Goal: Information Seeking & Learning: Learn about a topic

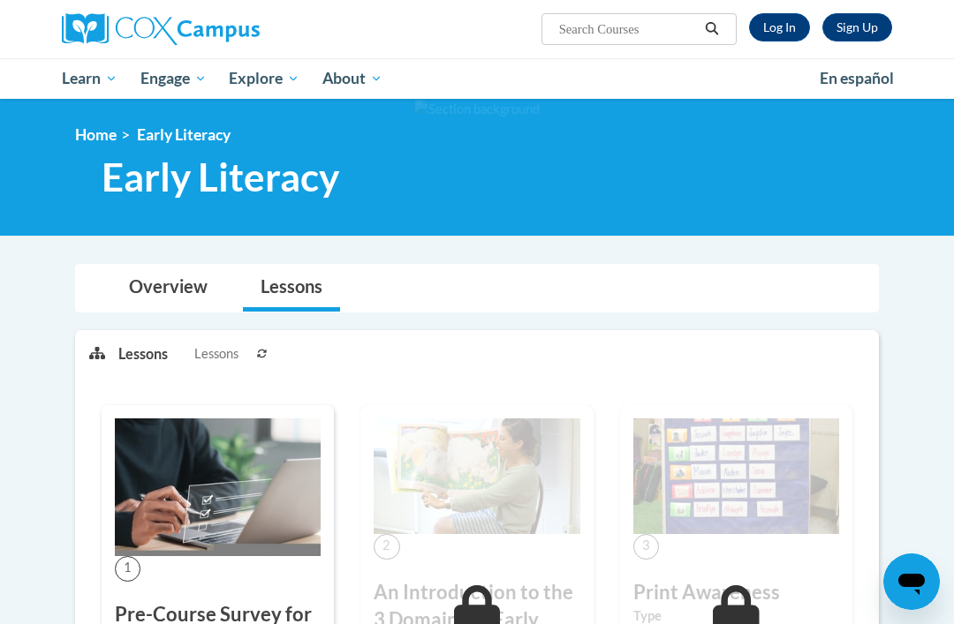
click at [772, 16] on link "Log In" at bounding box center [779, 27] width 61 height 28
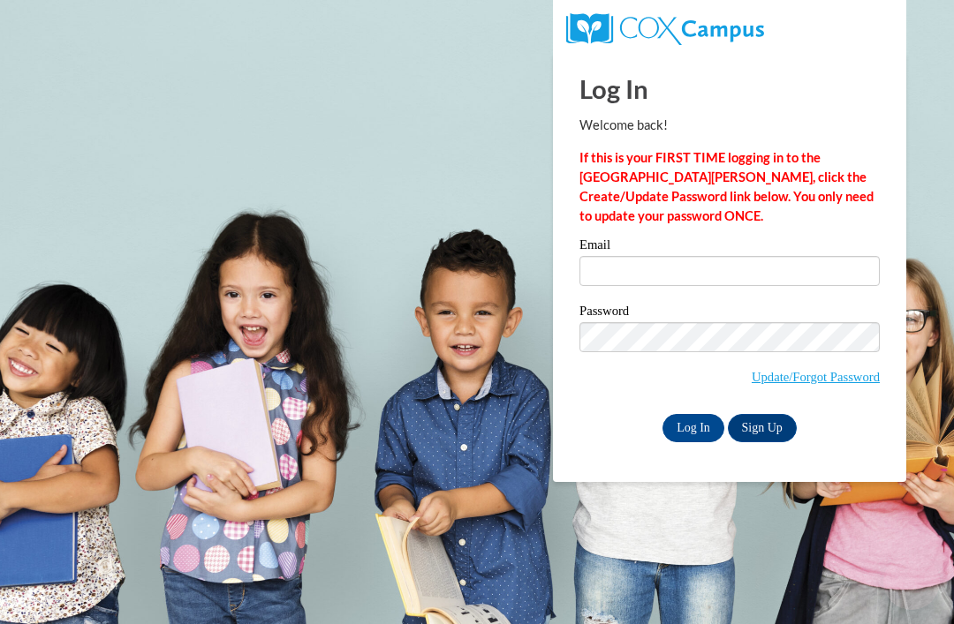
click at [661, 271] on input "Email" at bounding box center [729, 271] width 300 height 30
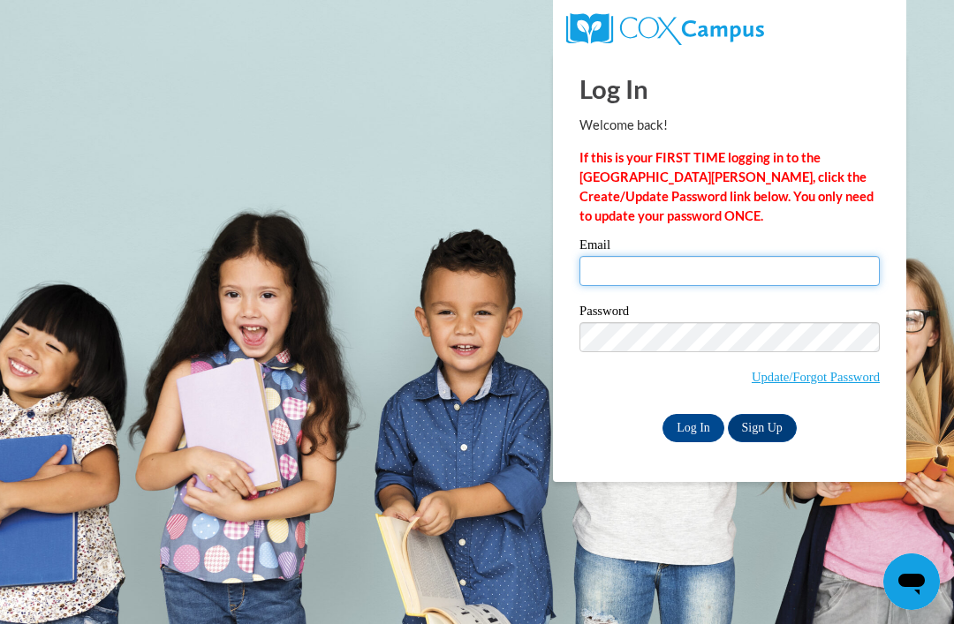
type input "sstarnes6@ivytech.edu"
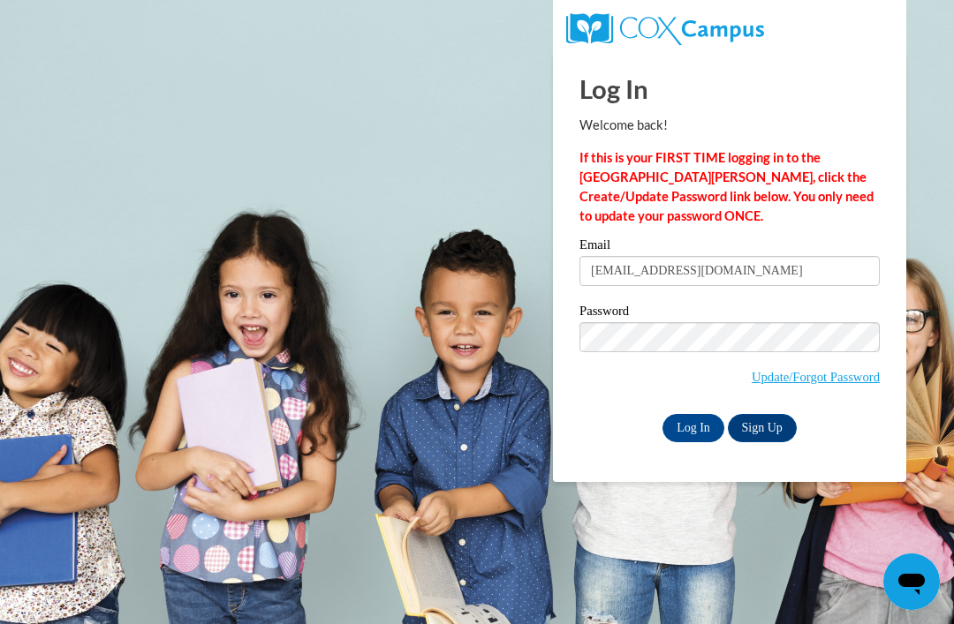
click at [693, 427] on input "Log In" at bounding box center [693, 428] width 62 height 28
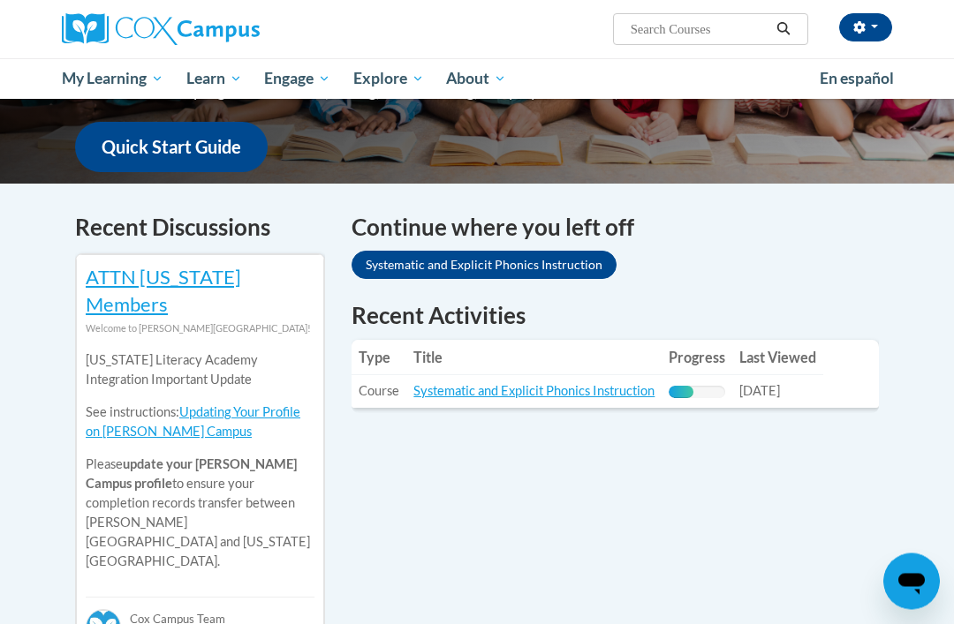
scroll to position [495, 0]
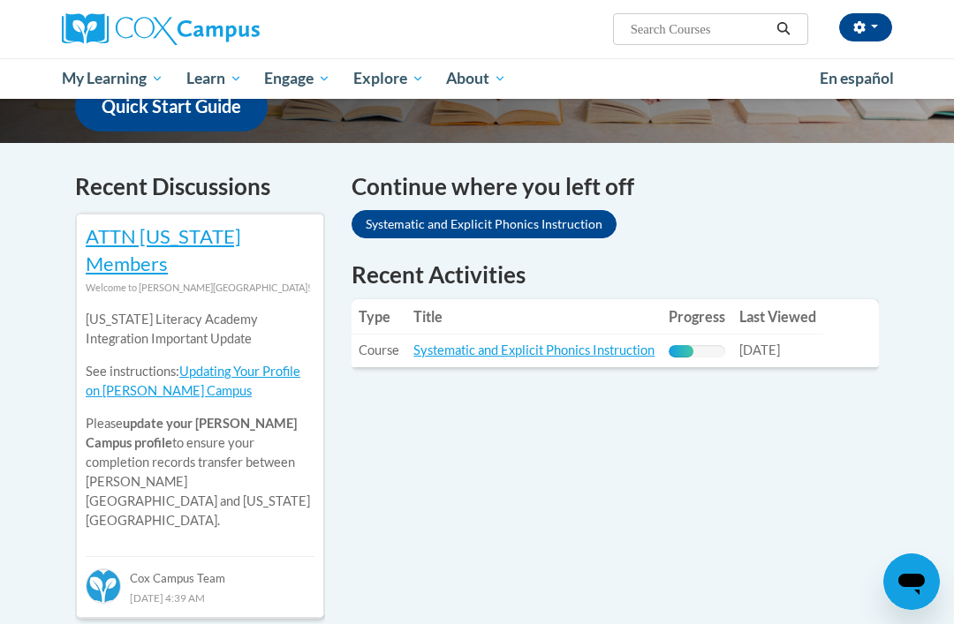
click at [625, 343] on link "Systematic and Explicit Phonics Instruction" at bounding box center [533, 350] width 241 height 15
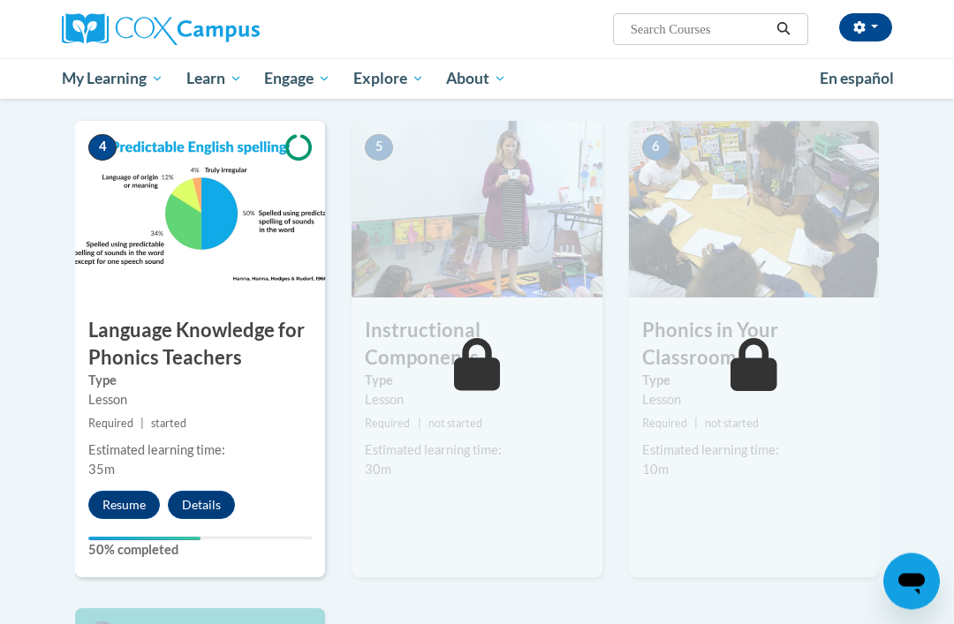
scroll to position [872, 0]
click at [138, 499] on button "Resume" at bounding box center [124, 505] width 72 height 28
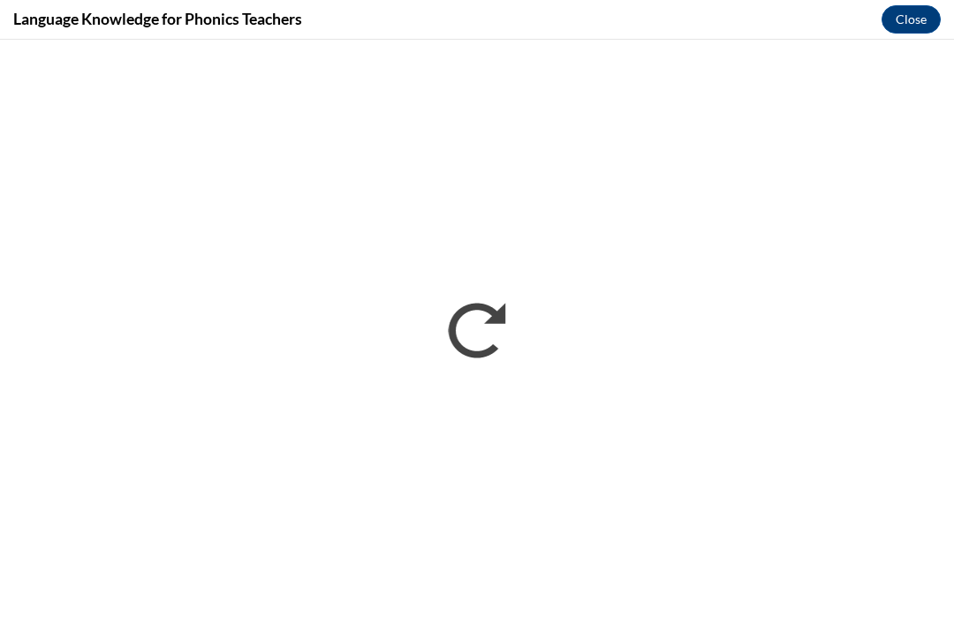
scroll to position [0, 0]
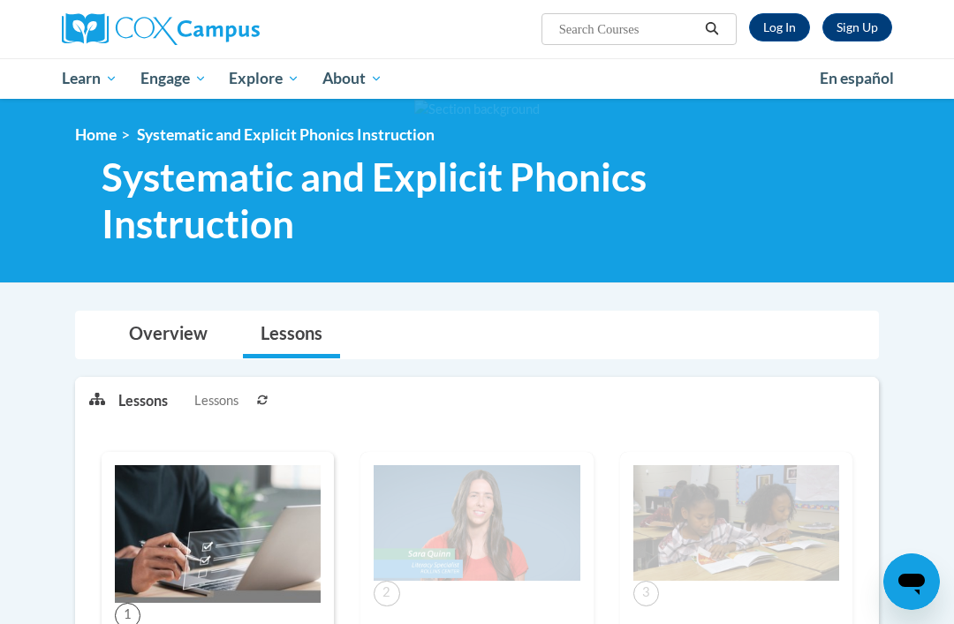
click at [788, 28] on link "Log In" at bounding box center [779, 27] width 61 height 28
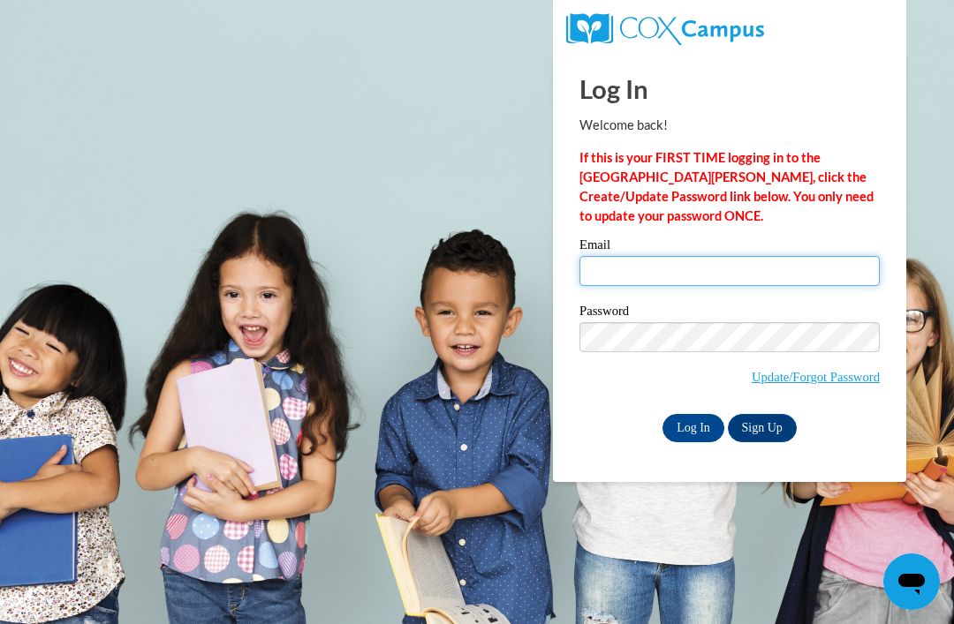
type input "sstarnes6@ivytech.edu"
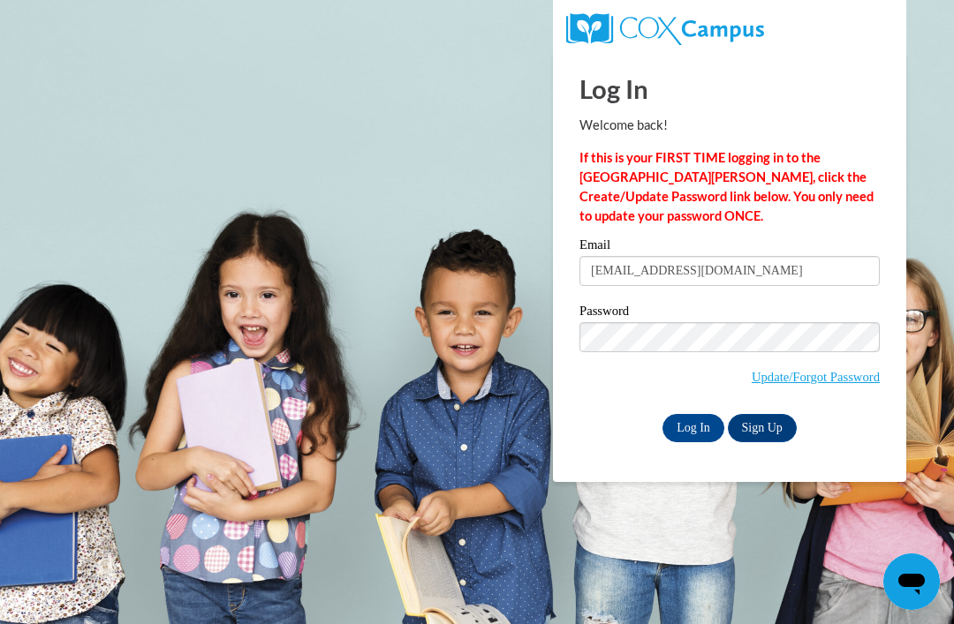
click at [693, 427] on input "Log In" at bounding box center [693, 428] width 62 height 28
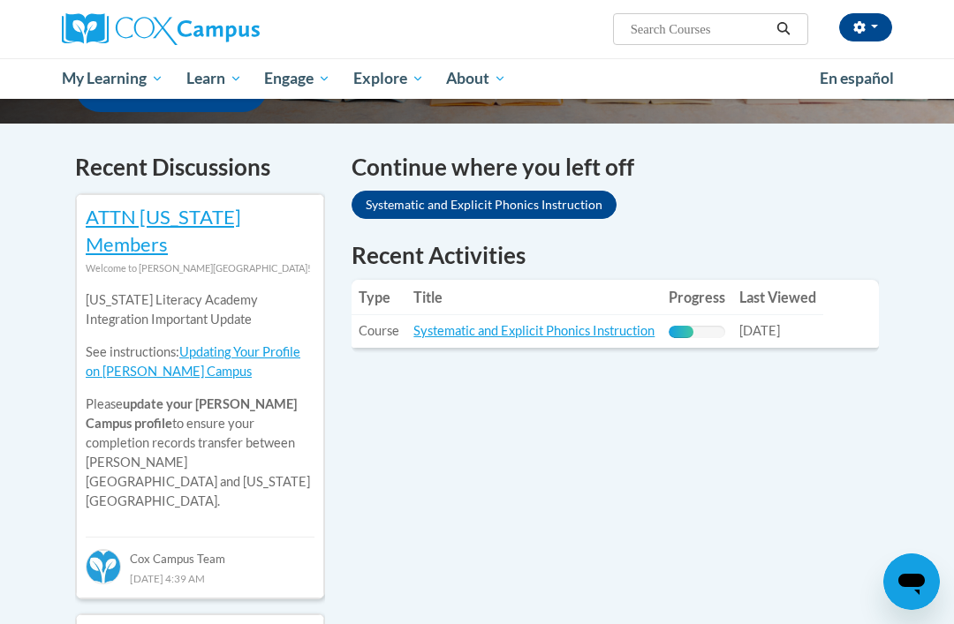
scroll to position [531, 0]
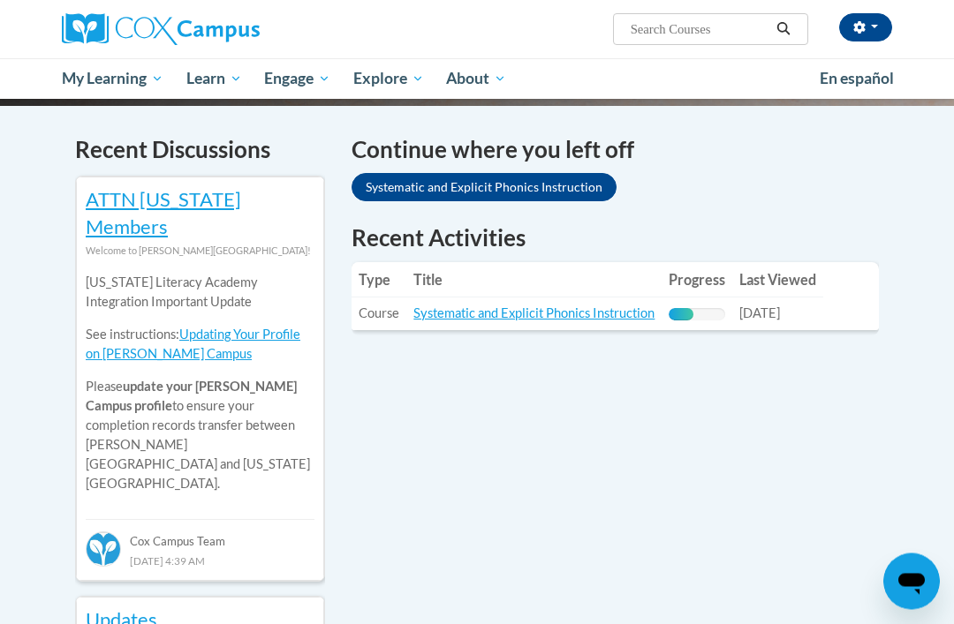
click at [569, 306] on link "Systematic and Explicit Phonics Instruction" at bounding box center [533, 313] width 241 height 15
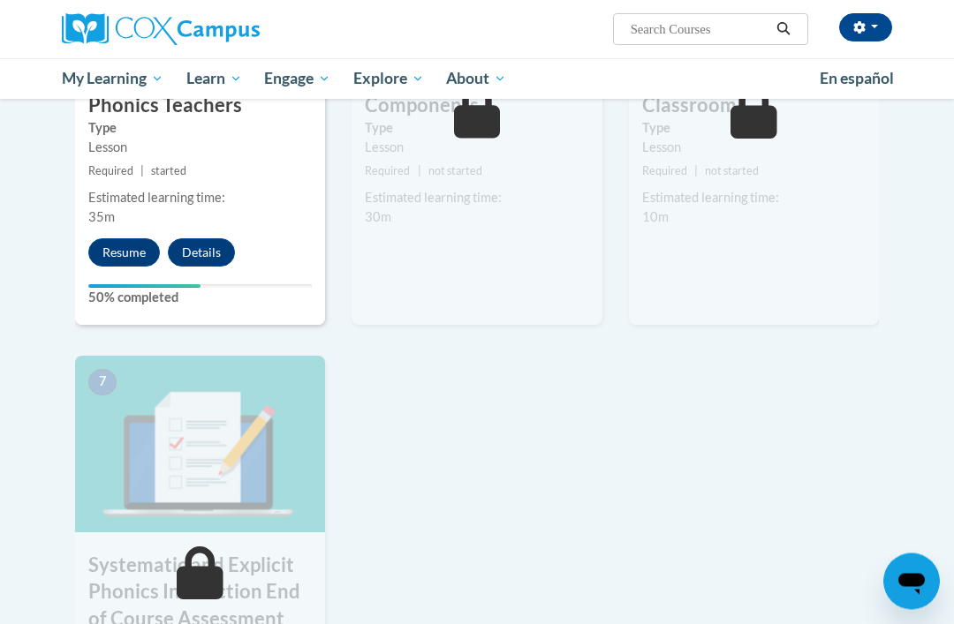
click at [120, 256] on button "Resume" at bounding box center [124, 253] width 72 height 28
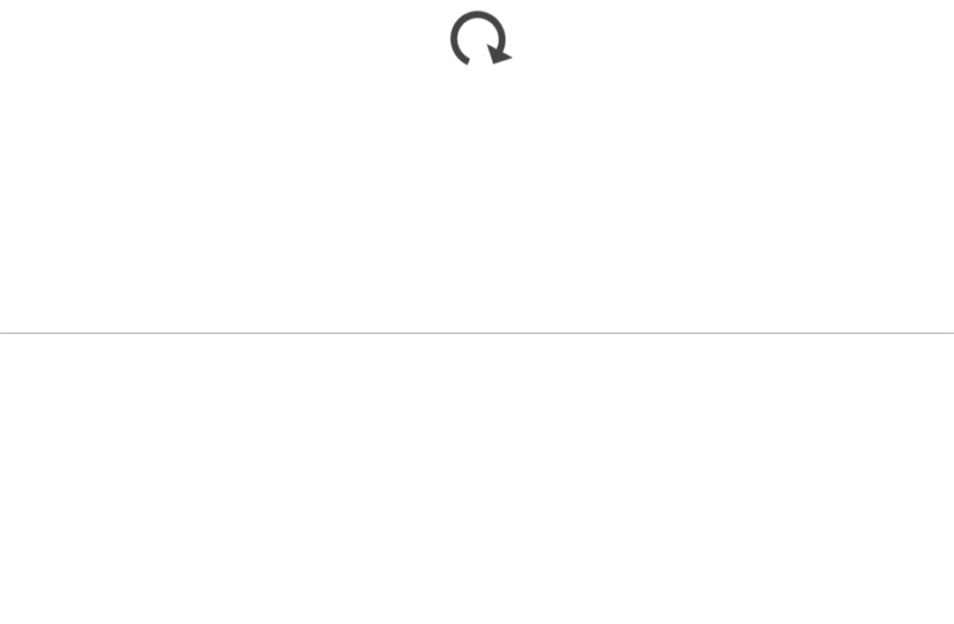
scroll to position [1416, 0]
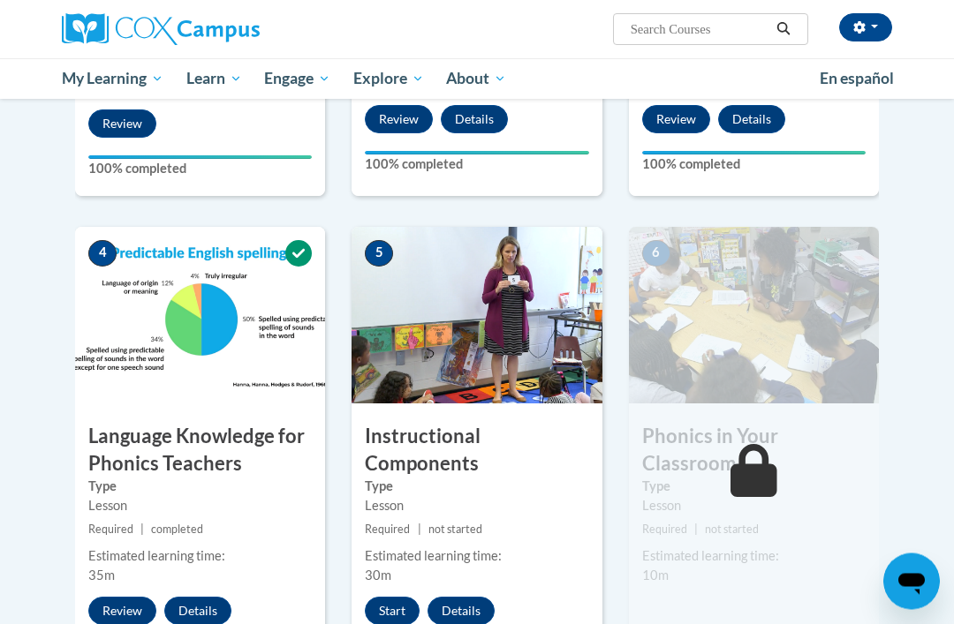
scroll to position [797, 0]
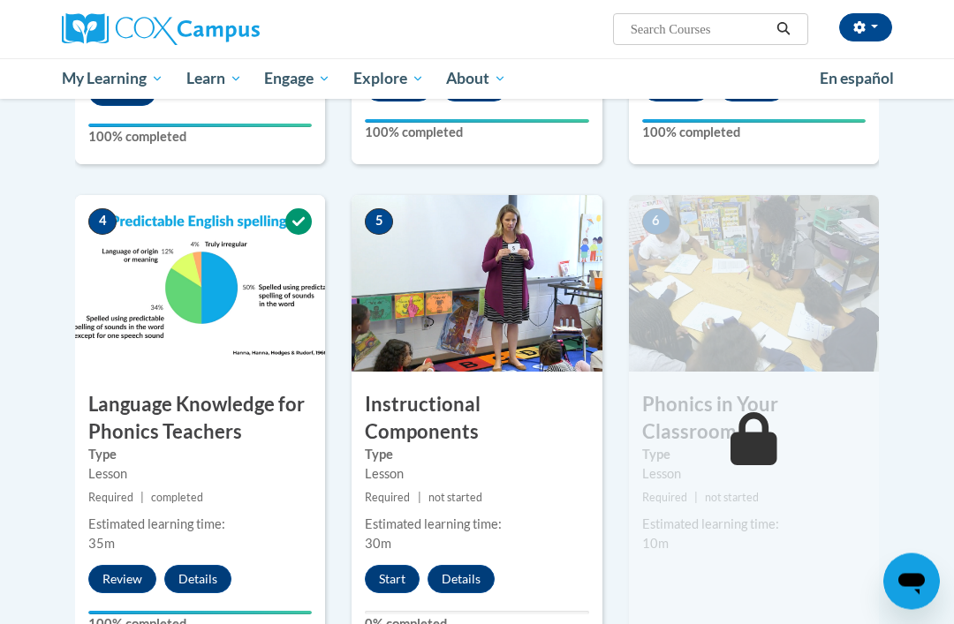
click at [387, 582] on button "Start" at bounding box center [392, 580] width 55 height 28
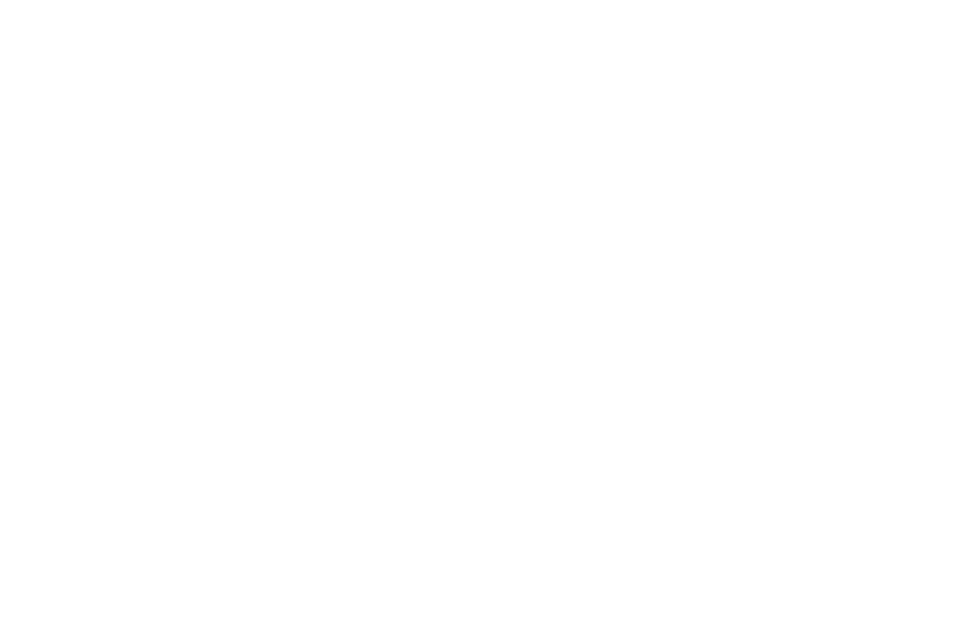
scroll to position [1196, 0]
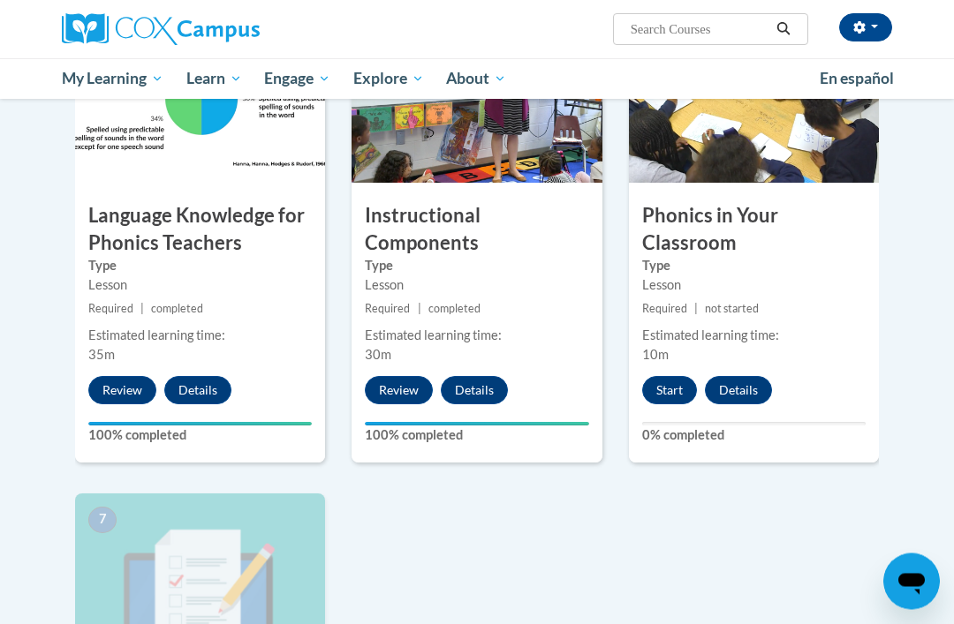
click at [670, 387] on button "Start" at bounding box center [669, 391] width 55 height 28
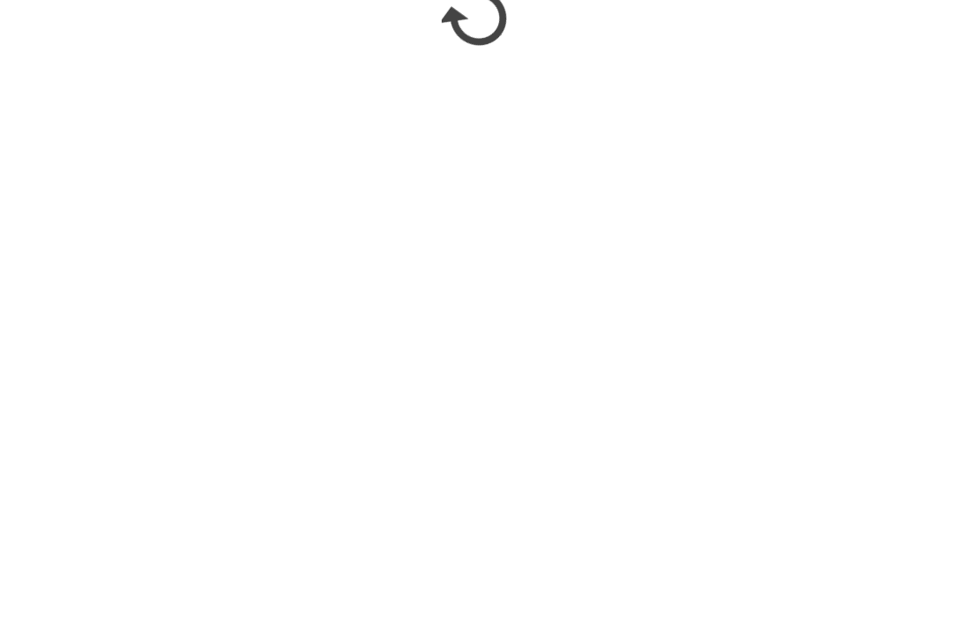
scroll to position [1537, 0]
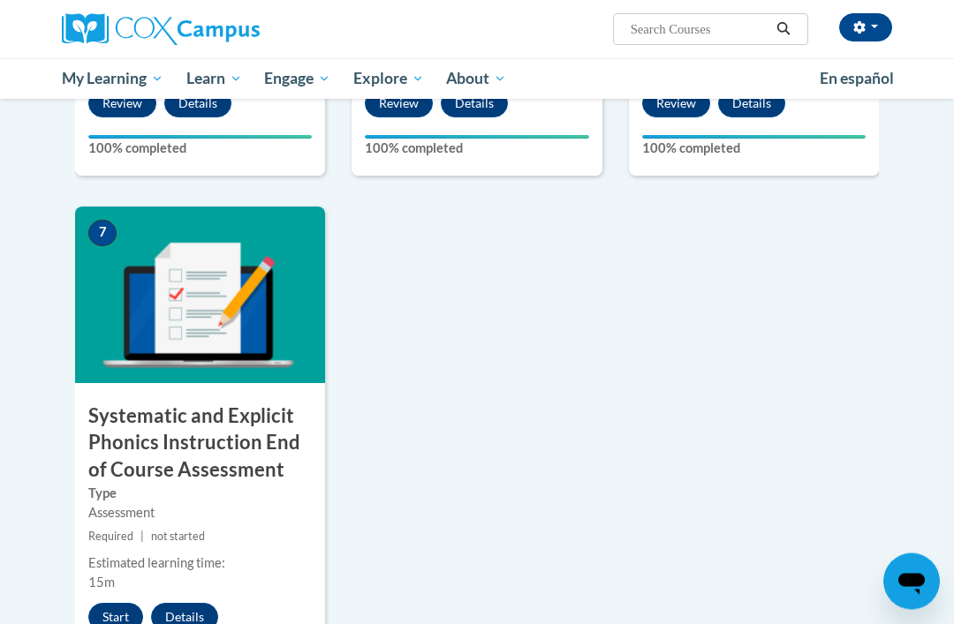
click at [116, 604] on button "Start" at bounding box center [115, 618] width 55 height 28
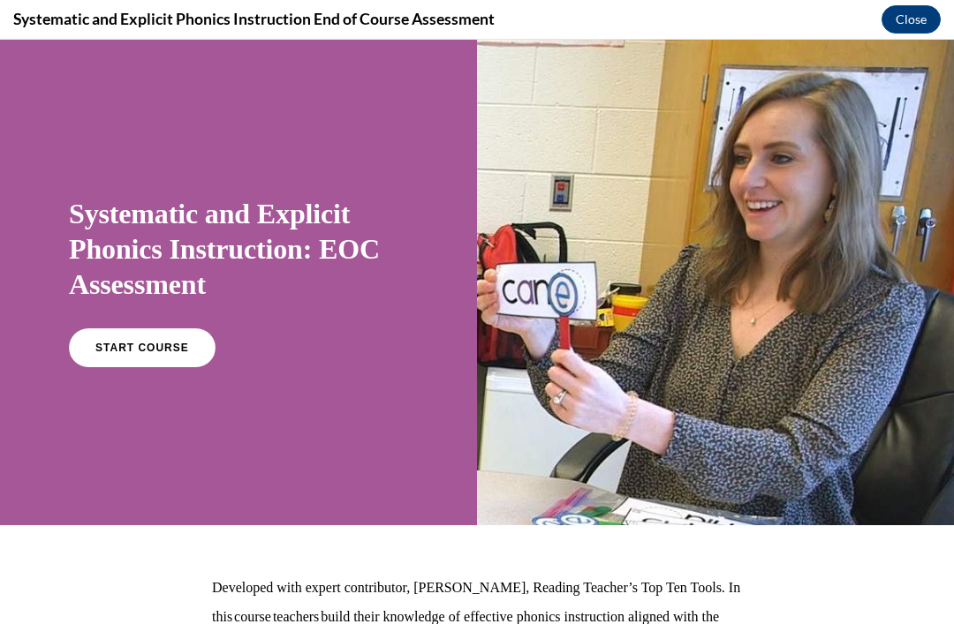
click at [180, 335] on link "START COURSE" at bounding box center [142, 347] width 147 height 39
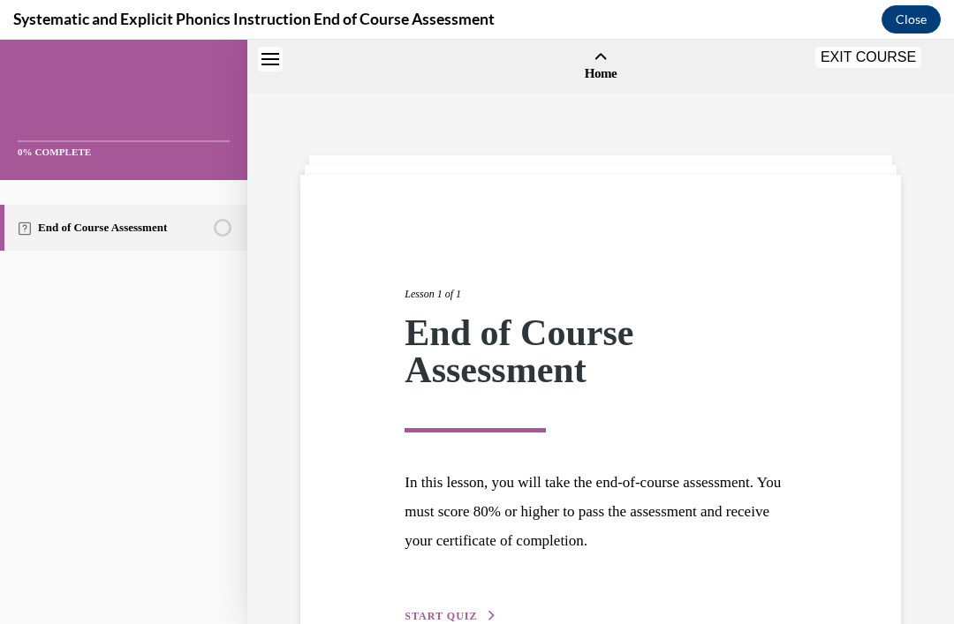
scroll to position [55, 0]
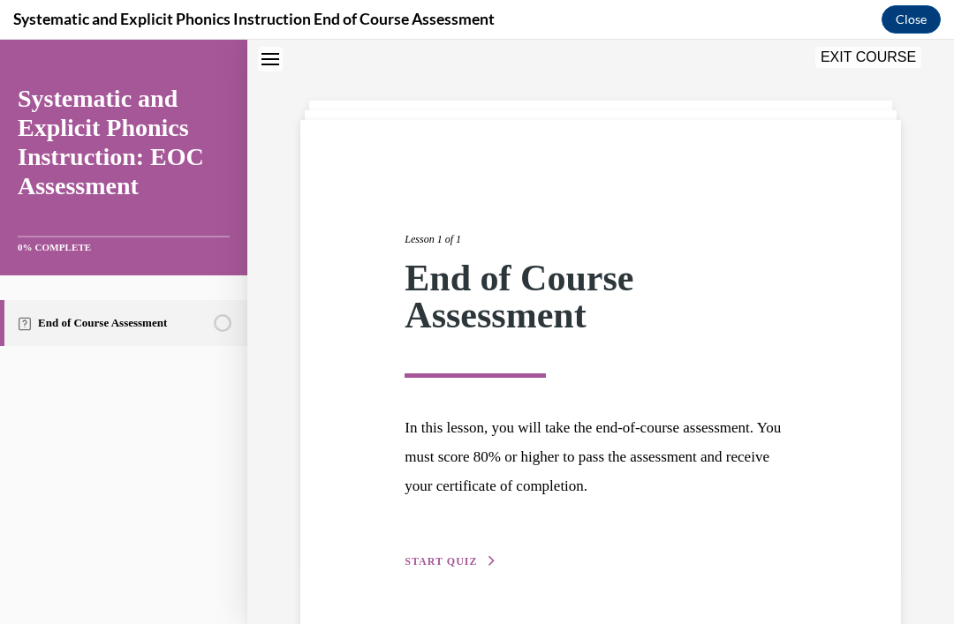
click at [447, 555] on span "START QUIZ" at bounding box center [440, 561] width 72 height 12
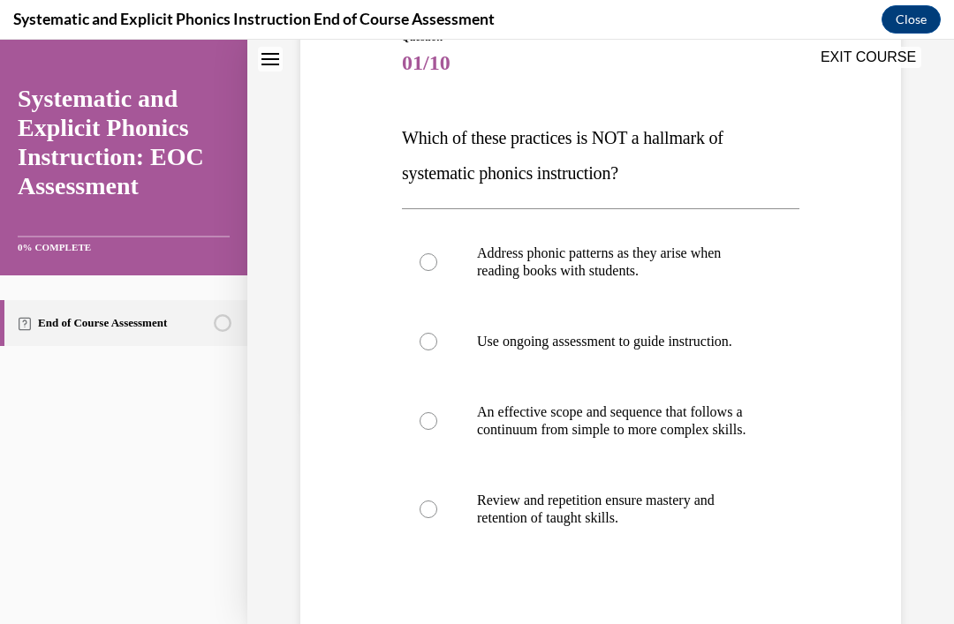
scroll to position [216, 0]
click at [723, 436] on p "An effective scope and sequence that follows a continuum from simple to more co…" at bounding box center [616, 421] width 278 height 35
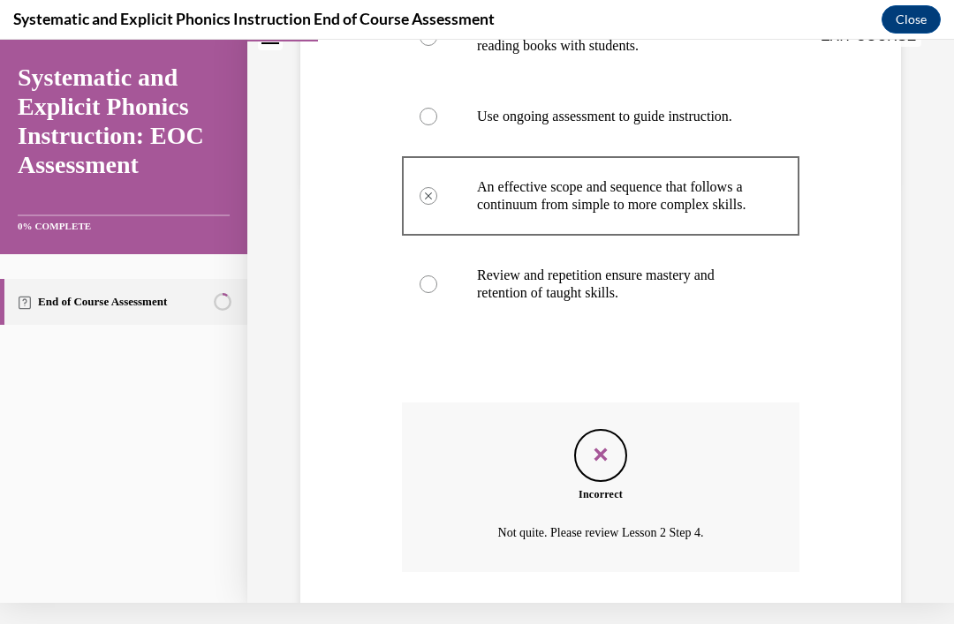
scroll to position [482, 0]
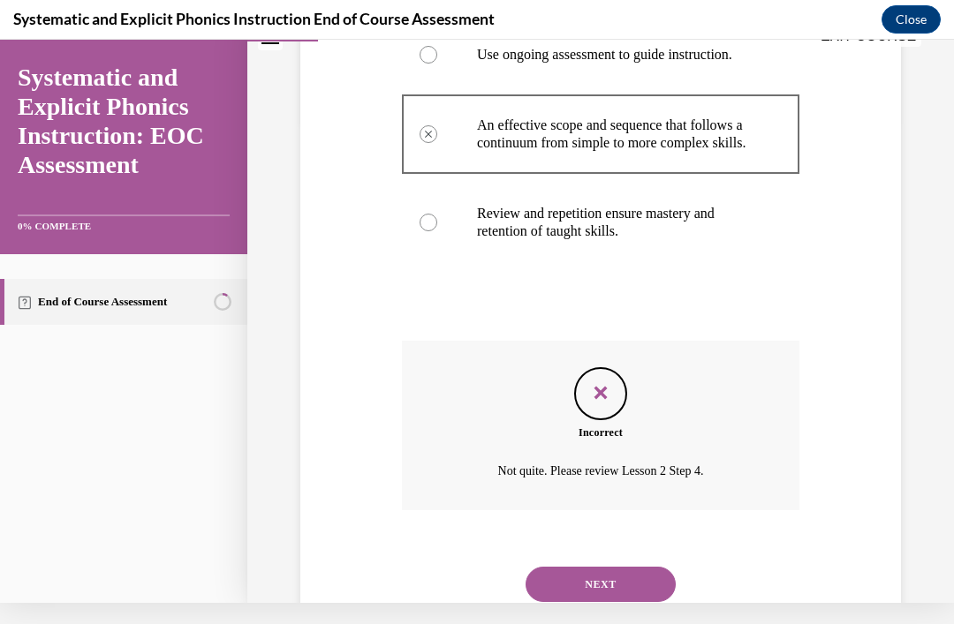
click at [617, 567] on button "NEXT" at bounding box center [600, 584] width 150 height 35
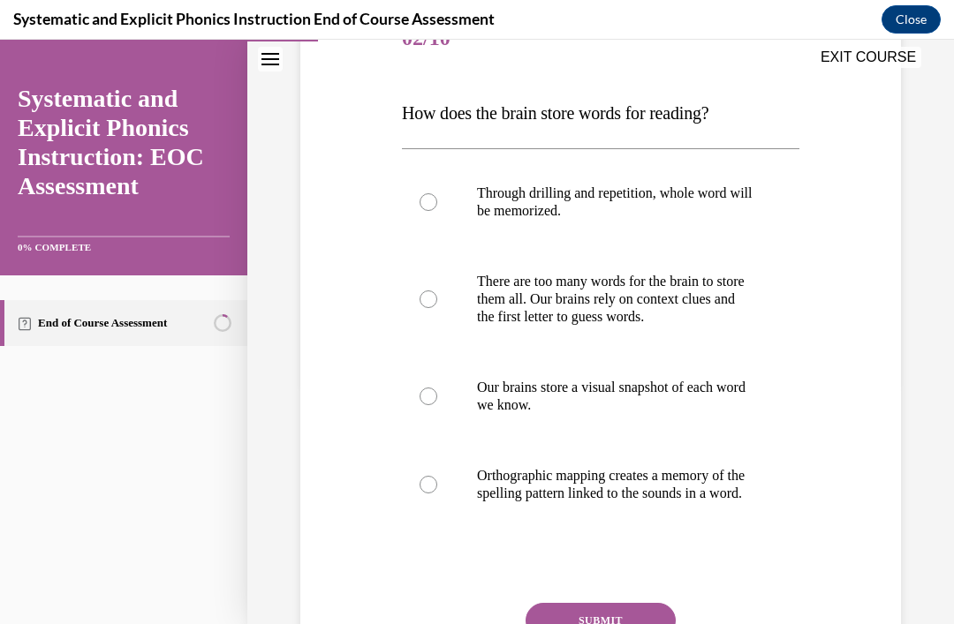
scroll to position [243, 0]
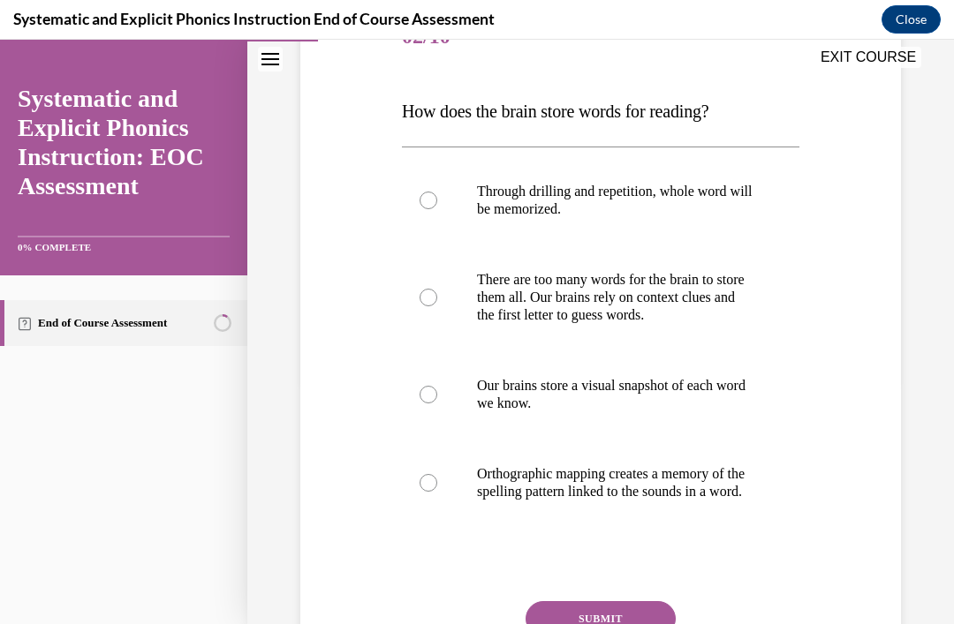
click at [706, 211] on p "Through drilling and repetition, whole word will be memorized." at bounding box center [616, 200] width 278 height 35
click at [630, 490] on p "Orthographic mapping creates a memory of the spelling pattern linked to the sou…" at bounding box center [616, 482] width 278 height 35
click at [603, 623] on button "SUBMIT" at bounding box center [600, 618] width 150 height 35
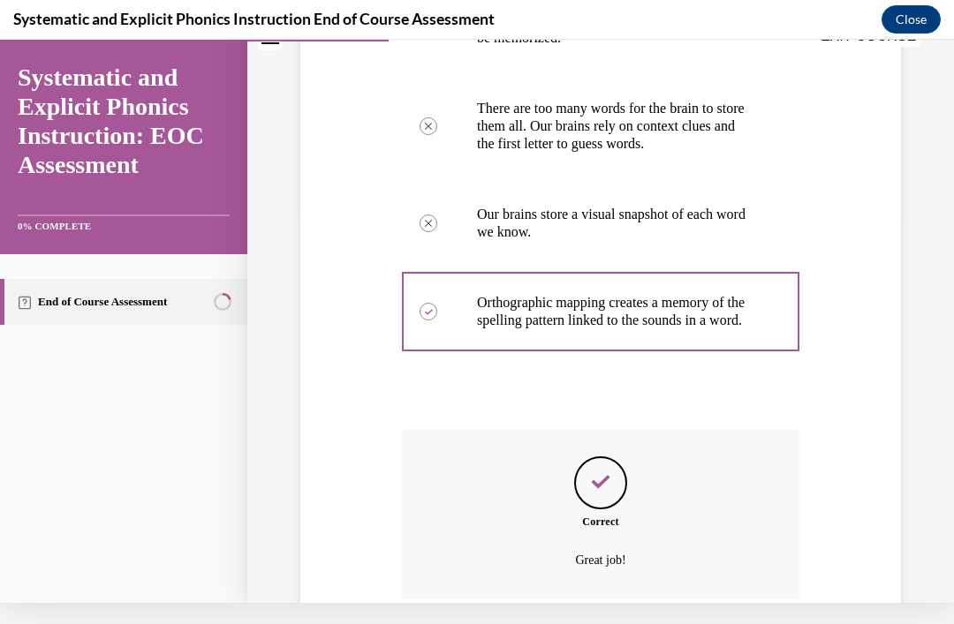
scroll to position [482, 0]
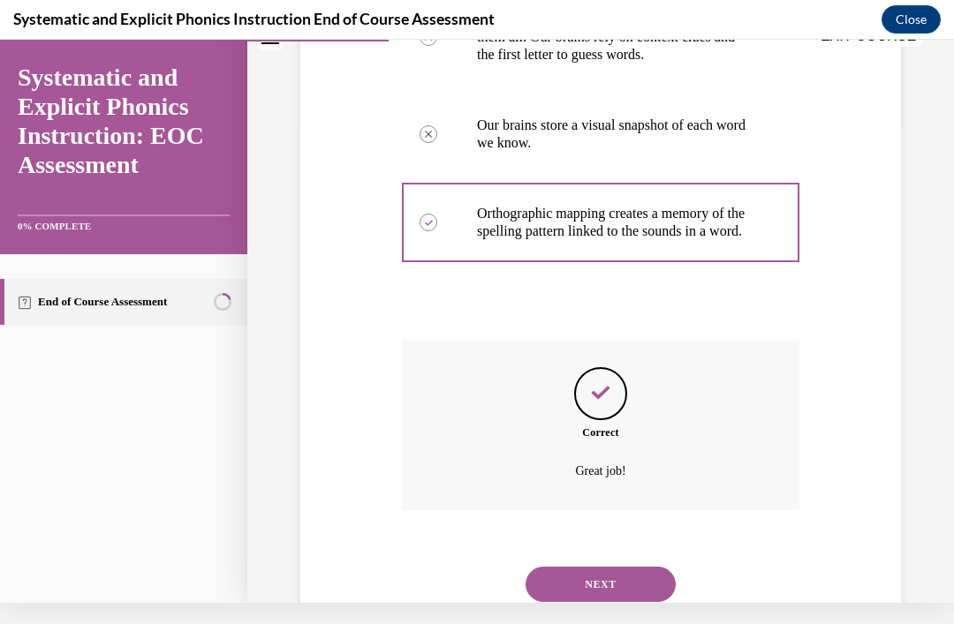
click at [623, 578] on button "NEXT" at bounding box center [600, 584] width 150 height 35
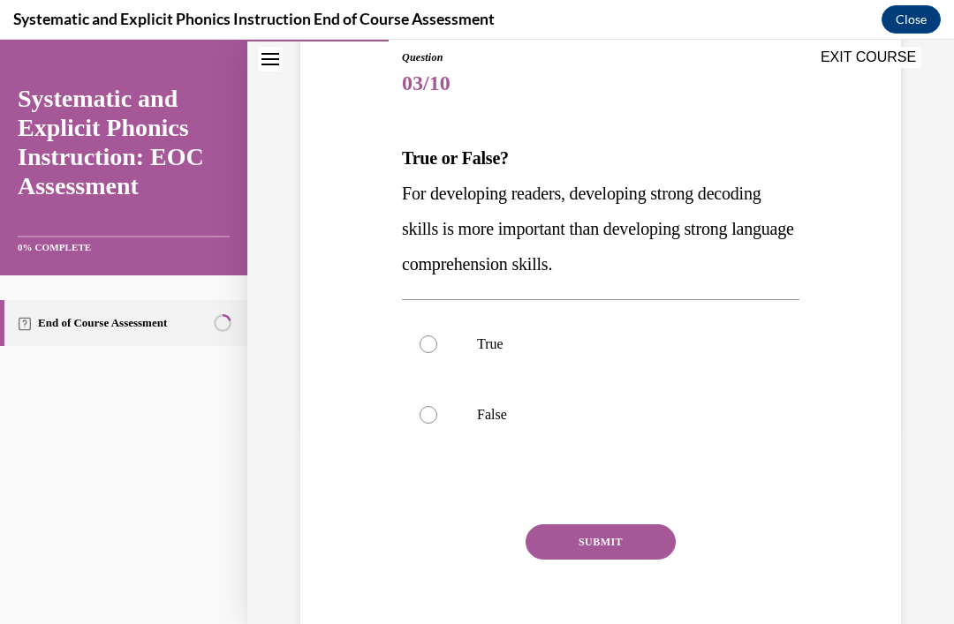
click at [517, 333] on div at bounding box center [600, 344] width 397 height 71
click at [575, 528] on button "SUBMIT" at bounding box center [600, 542] width 150 height 35
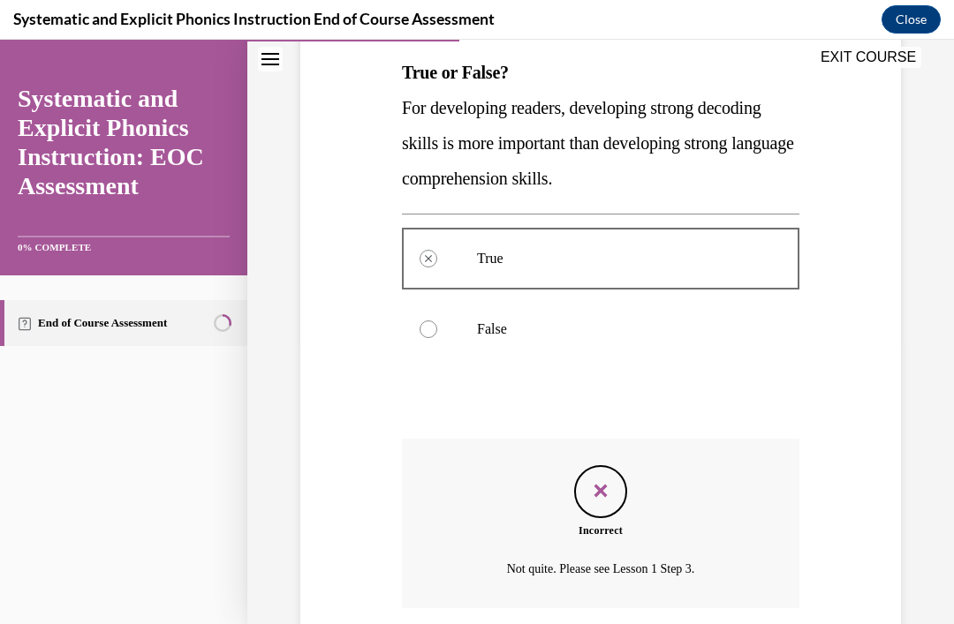
scroll to position [341, 0]
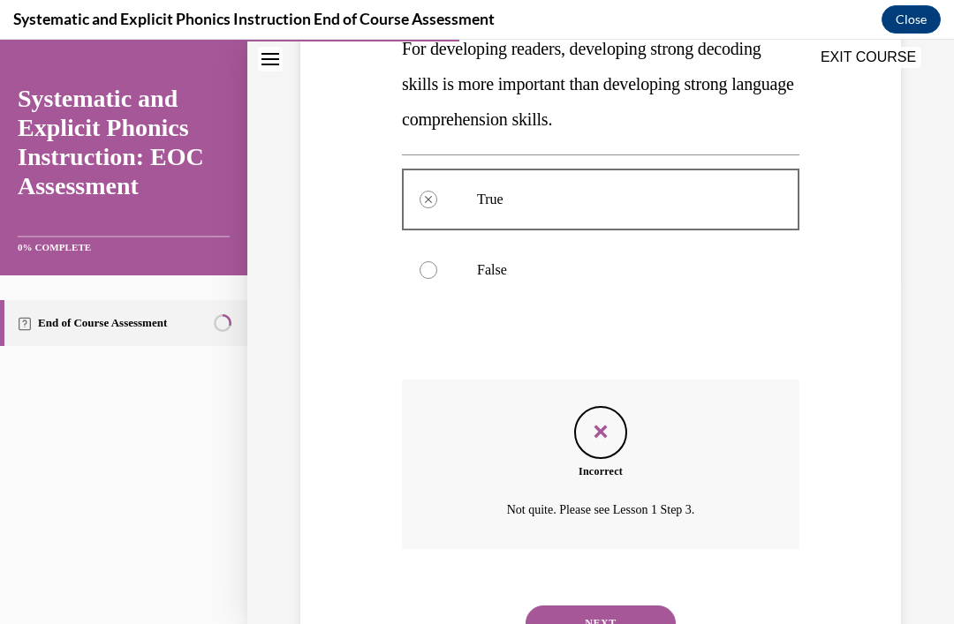
click at [589, 611] on button "NEXT" at bounding box center [600, 623] width 150 height 35
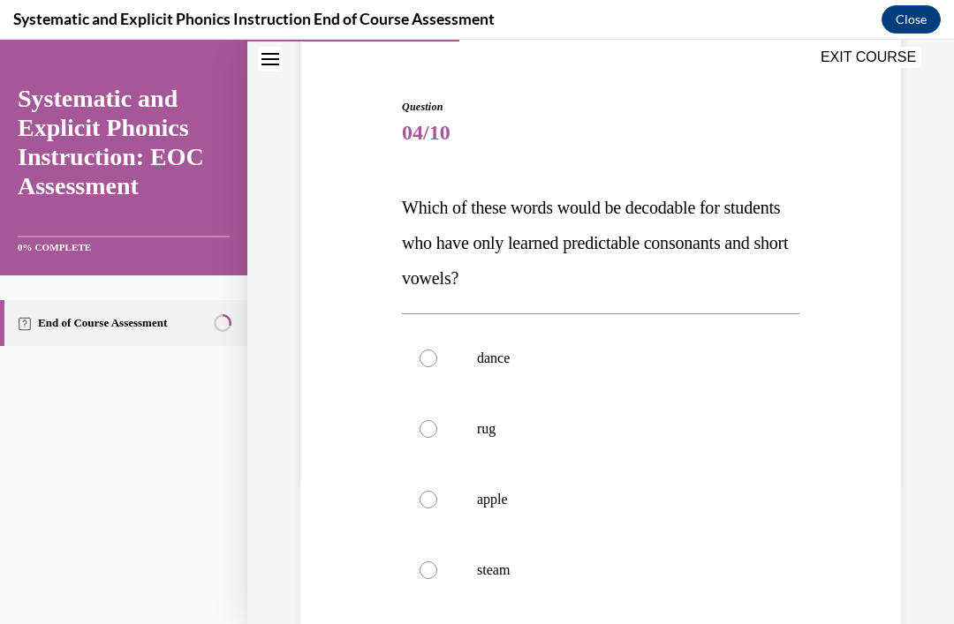
scroll to position [147, 0]
click at [550, 503] on p "apple" at bounding box center [616, 500] width 278 height 18
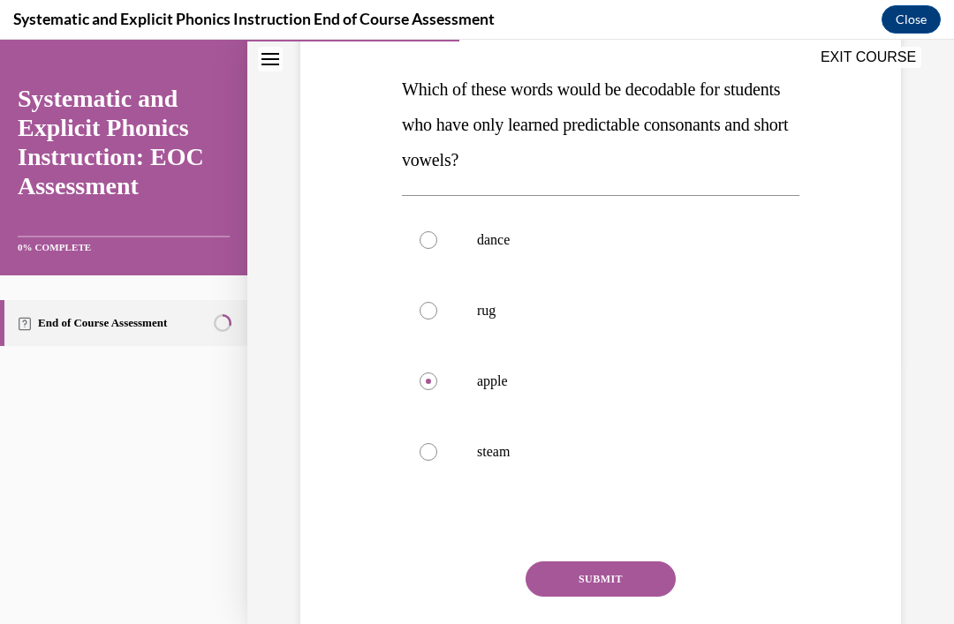
click at [600, 582] on button "SUBMIT" at bounding box center [600, 579] width 150 height 35
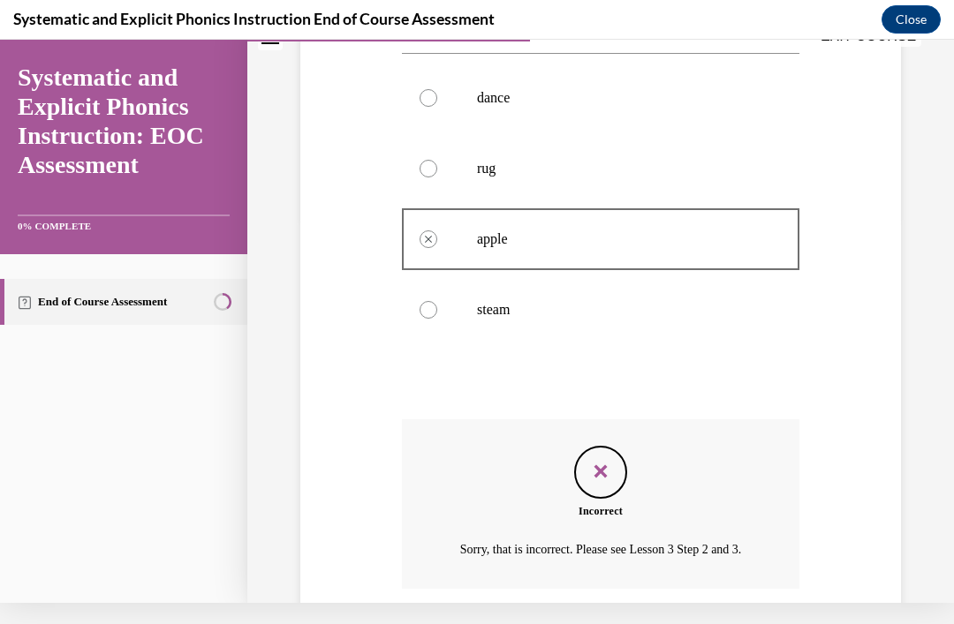
scroll to position [447, 0]
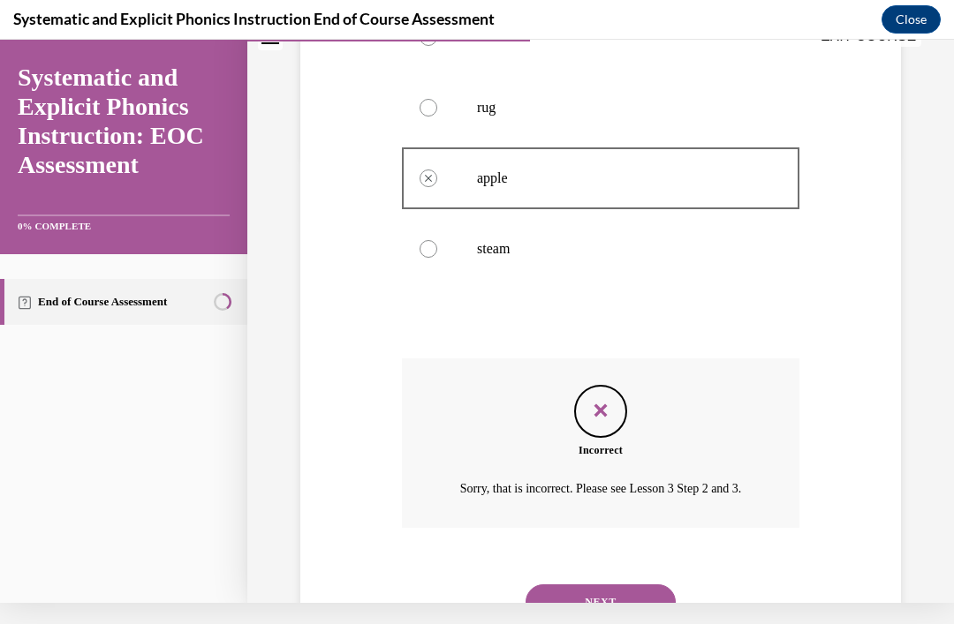
click at [632, 585] on button "NEXT" at bounding box center [600, 602] width 150 height 35
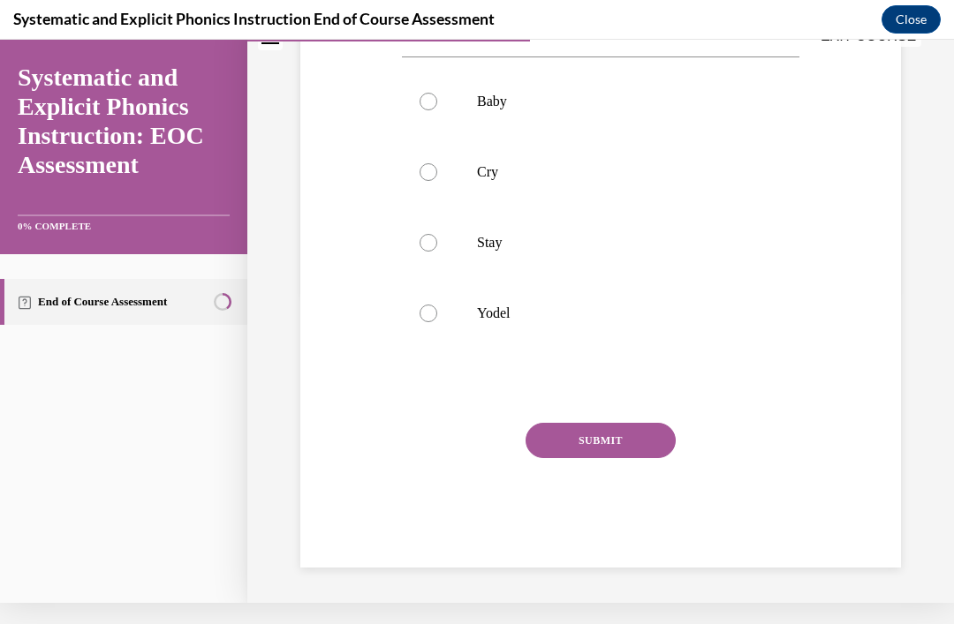
scroll to position [0, 0]
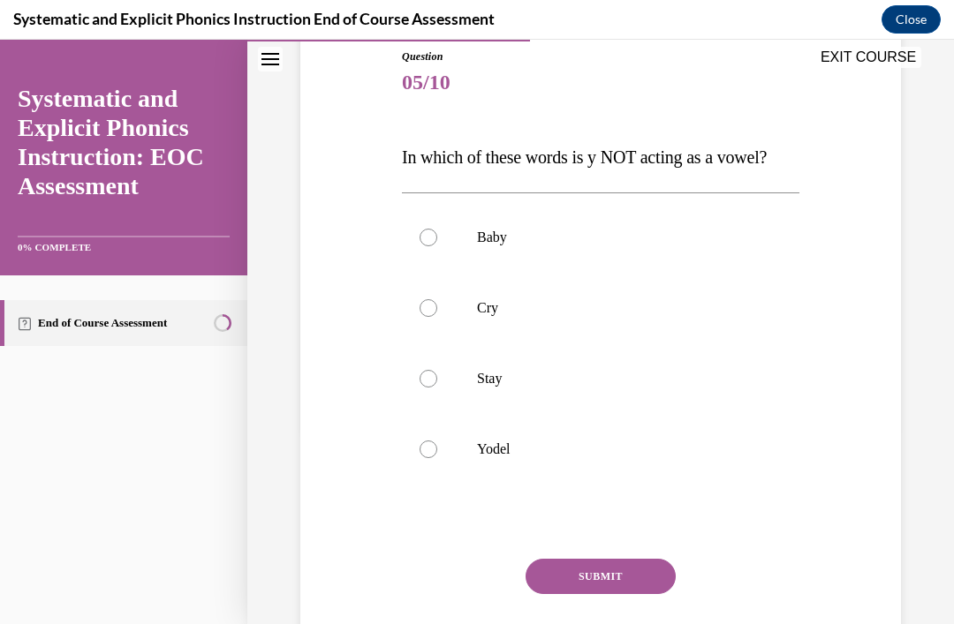
click at [495, 298] on div at bounding box center [600, 308] width 397 height 71
click at [617, 565] on button "SUBMIT" at bounding box center [600, 576] width 150 height 35
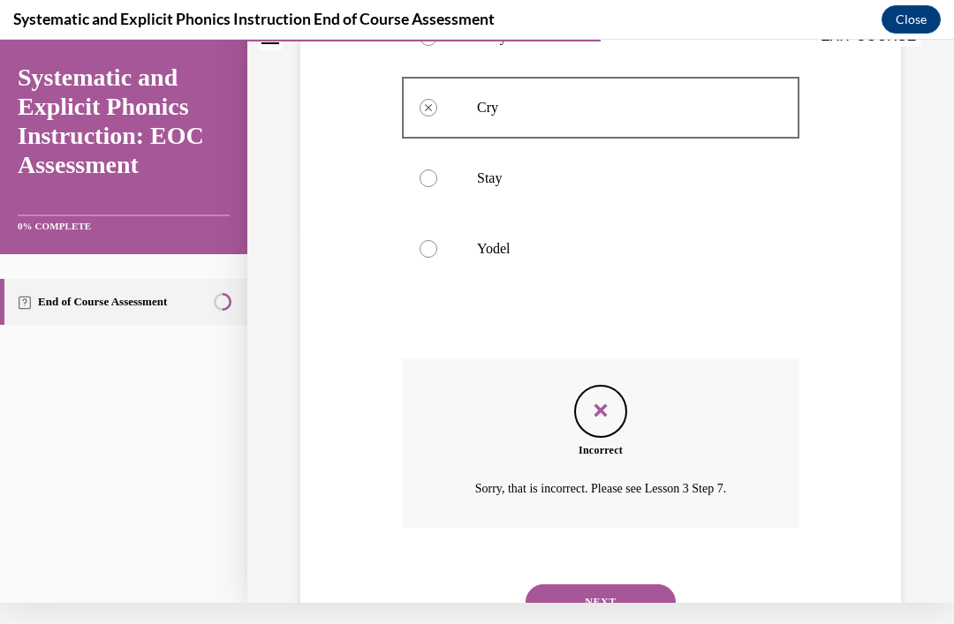
click at [615, 585] on button "NEXT" at bounding box center [600, 602] width 150 height 35
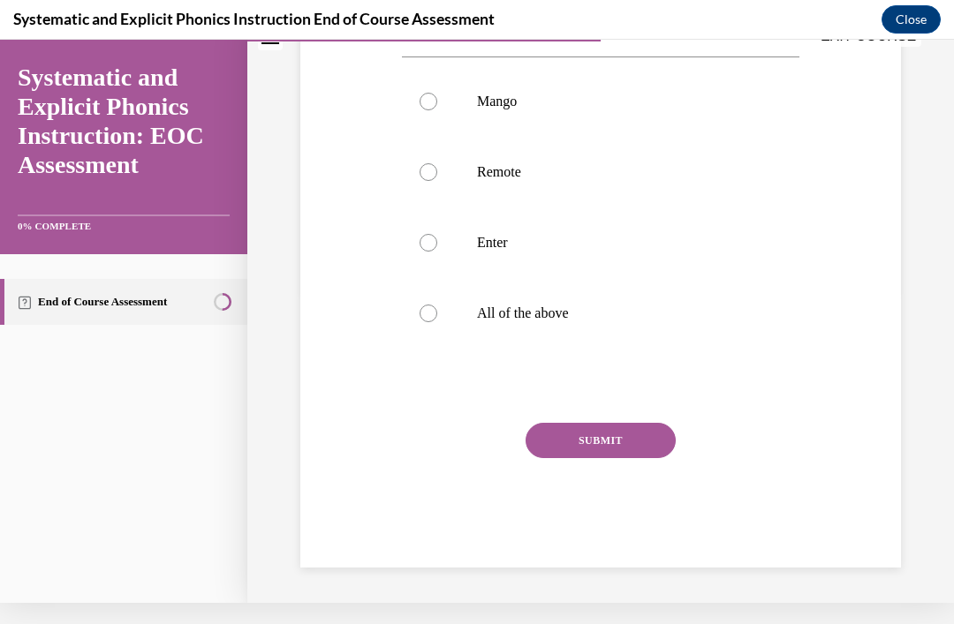
scroll to position [0, 0]
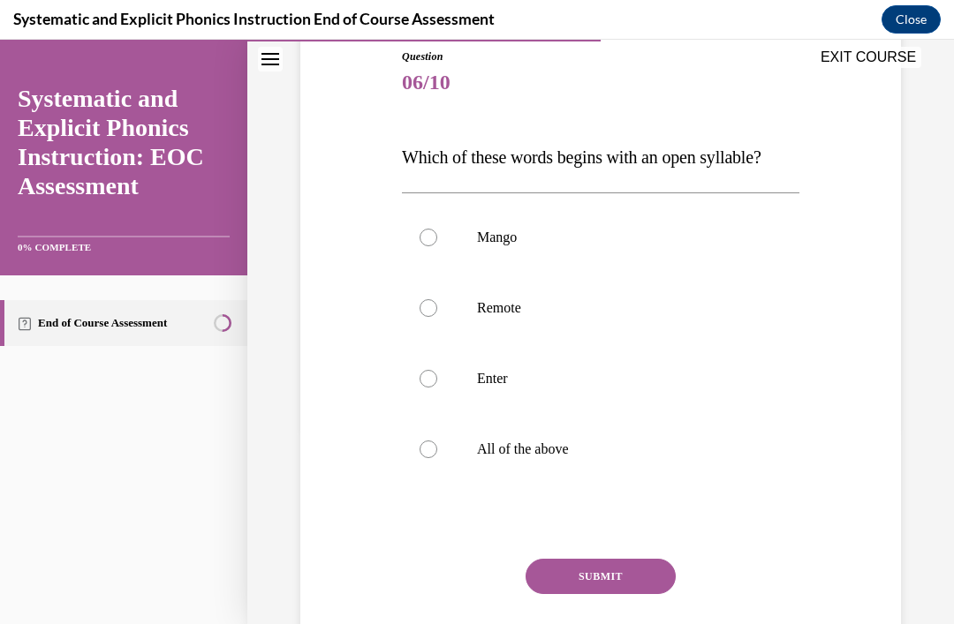
click at [570, 451] on p "All of the above" at bounding box center [616, 450] width 278 height 18
click at [578, 554] on div "Question 06/10 Which of these words begins with an open syllable? Mango Remote …" at bounding box center [600, 376] width 397 height 655
click at [600, 576] on button "SUBMIT" at bounding box center [600, 576] width 150 height 35
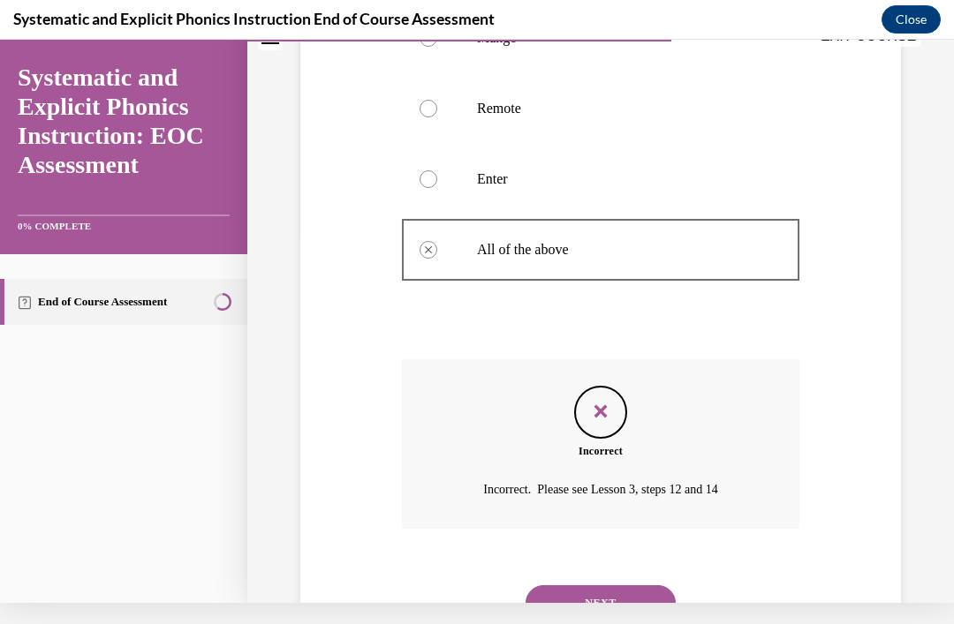
scroll to position [376, 0]
click at [606, 585] on button "NEXT" at bounding box center [600, 602] width 150 height 35
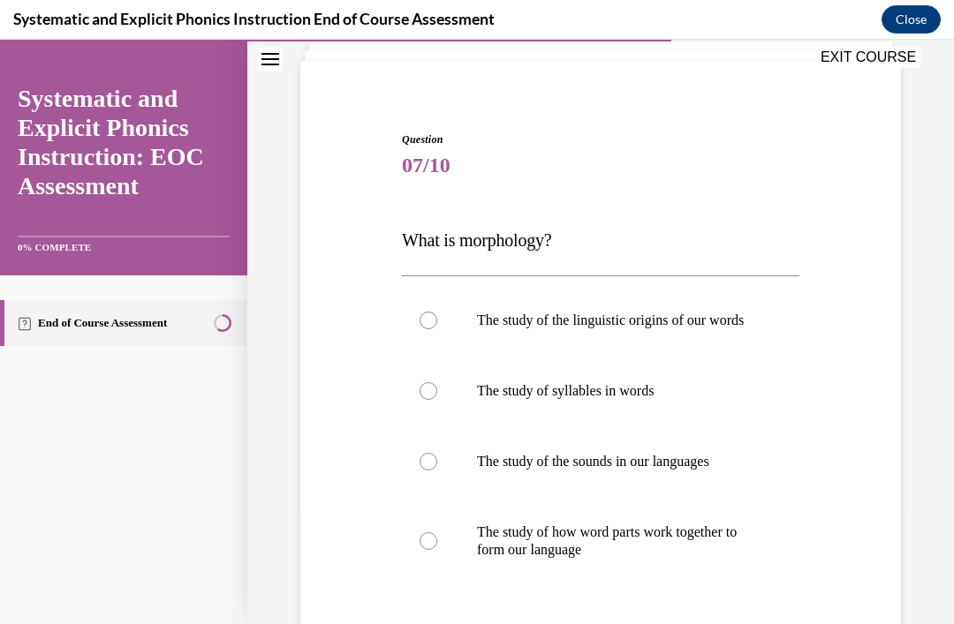
scroll to position [114, 0]
click at [585, 559] on p "The study of how word parts work together to form our language" at bounding box center [616, 541] width 278 height 35
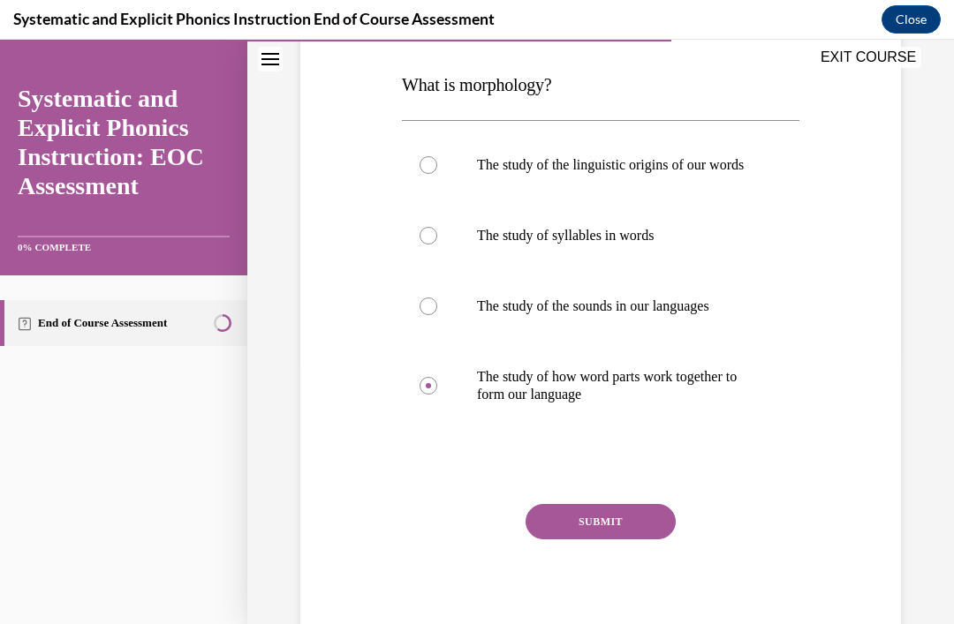
click at [591, 540] on button "SUBMIT" at bounding box center [600, 521] width 150 height 35
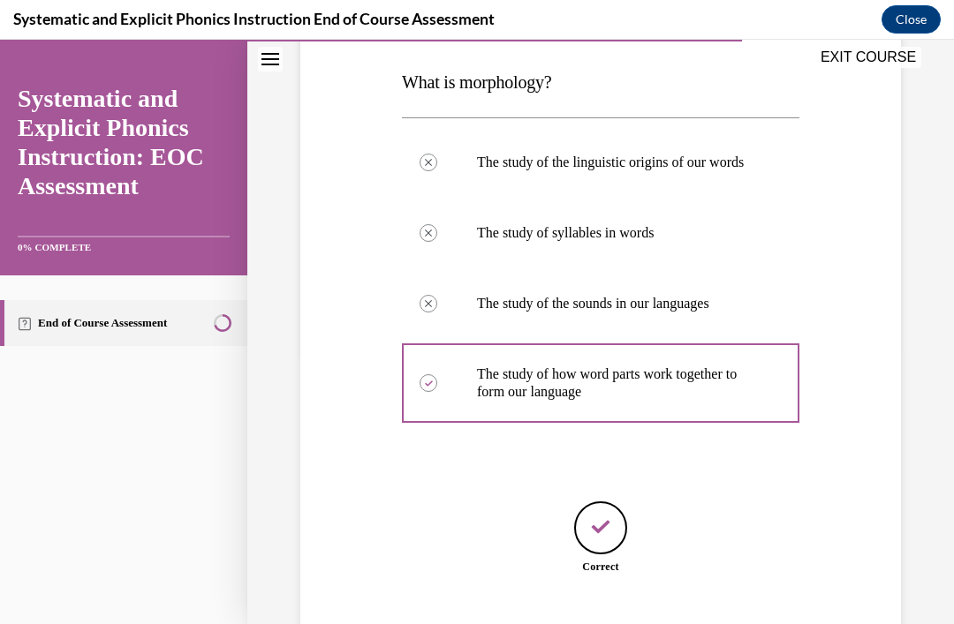
scroll to position [325, 0]
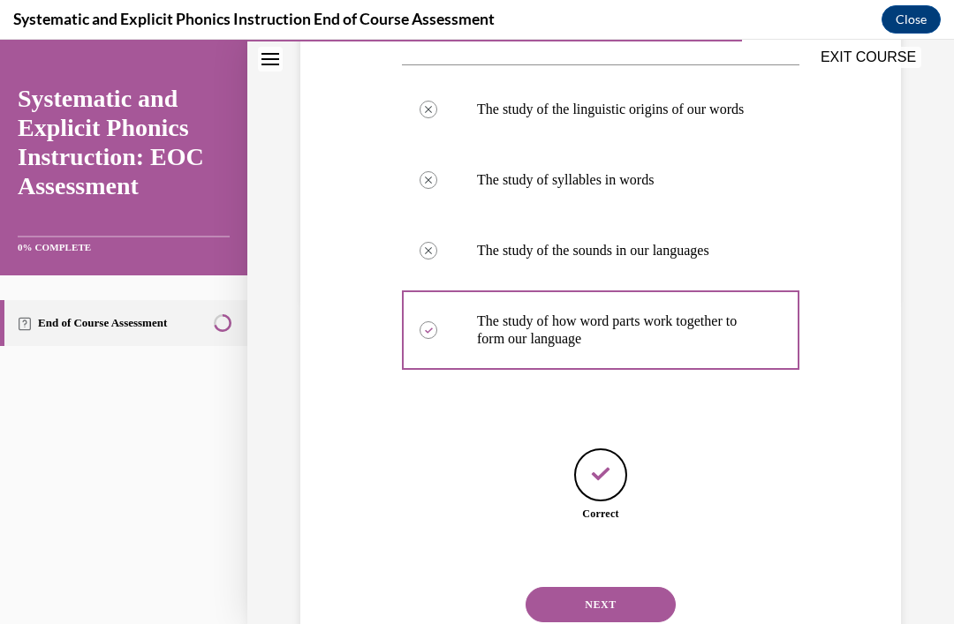
click at [637, 607] on button "NEXT" at bounding box center [600, 604] width 150 height 35
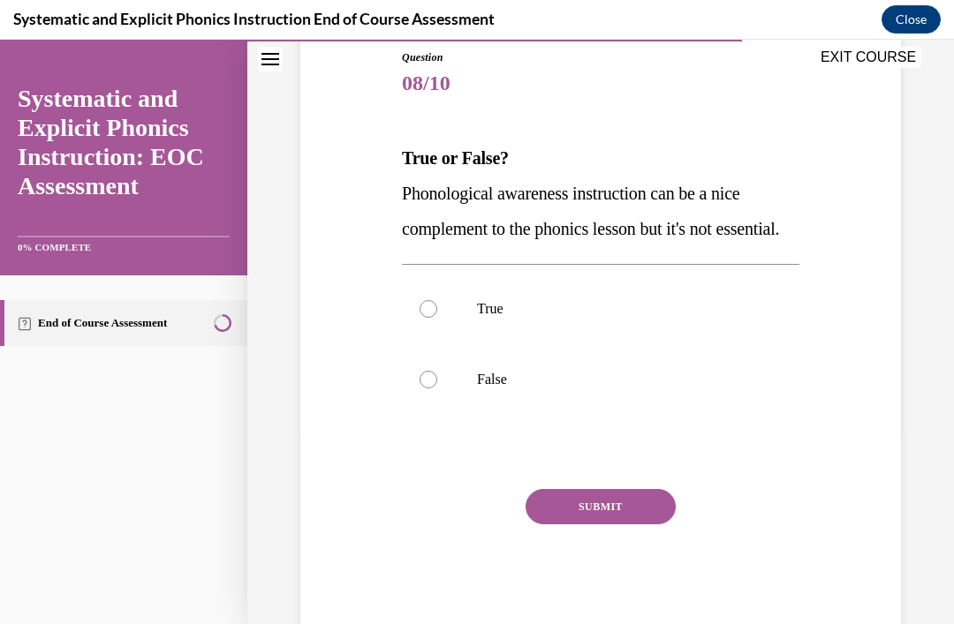
click at [521, 332] on div at bounding box center [600, 309] width 397 height 71
click at [547, 525] on button "SUBMIT" at bounding box center [600, 506] width 150 height 35
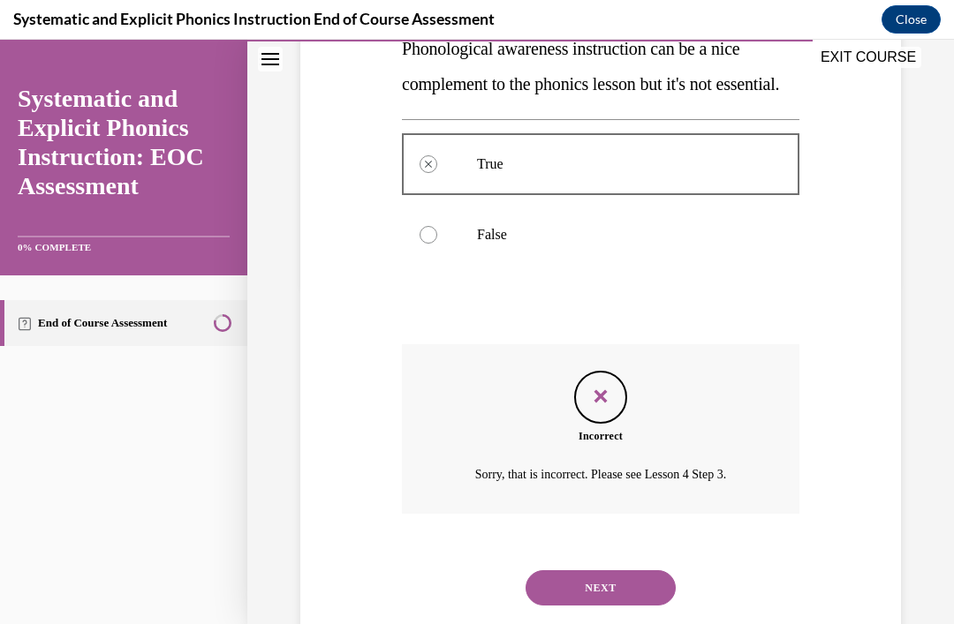
scroll to position [341, 0]
click at [575, 606] on button "NEXT" at bounding box center [600, 587] width 150 height 35
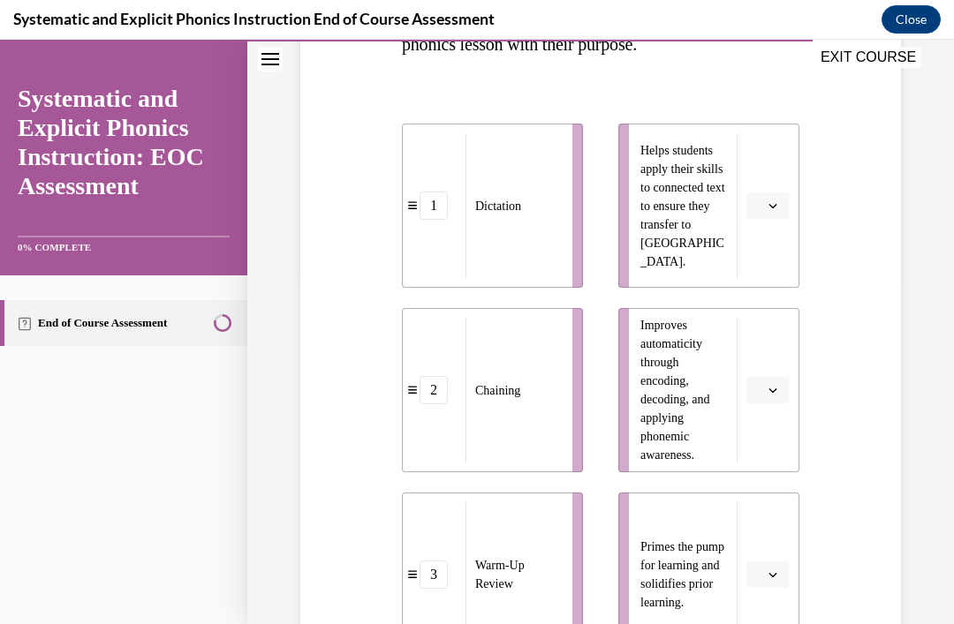
scroll to position [346, 0]
click at [778, 389] on span "button" at bounding box center [772, 389] width 12 height 12
click at [766, 540] on div "3" at bounding box center [766, 534] width 44 height 35
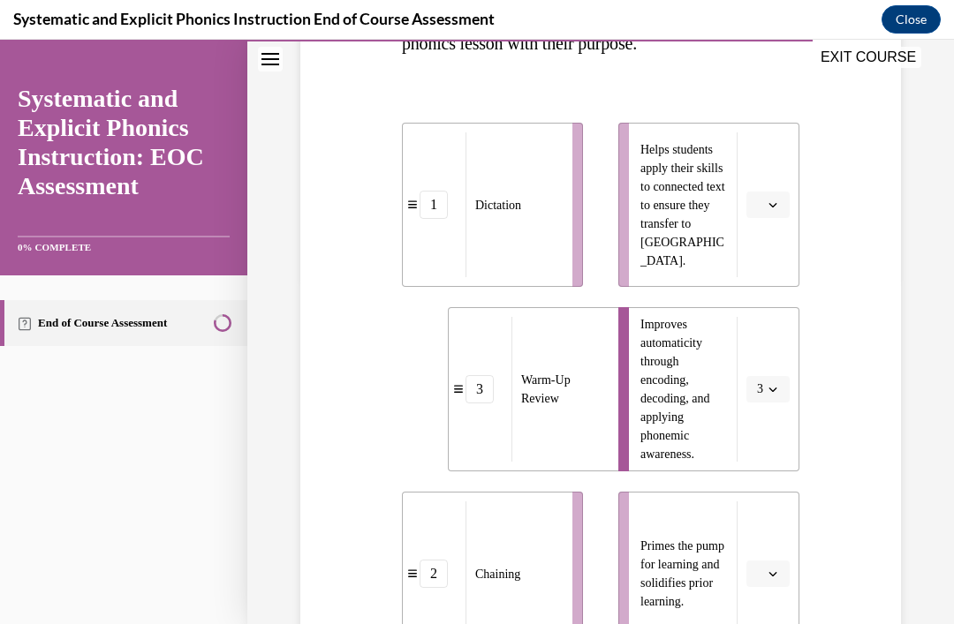
click at [770, 209] on span "button" at bounding box center [772, 205] width 12 height 12
click at [779, 357] on div "3" at bounding box center [766, 350] width 44 height 35
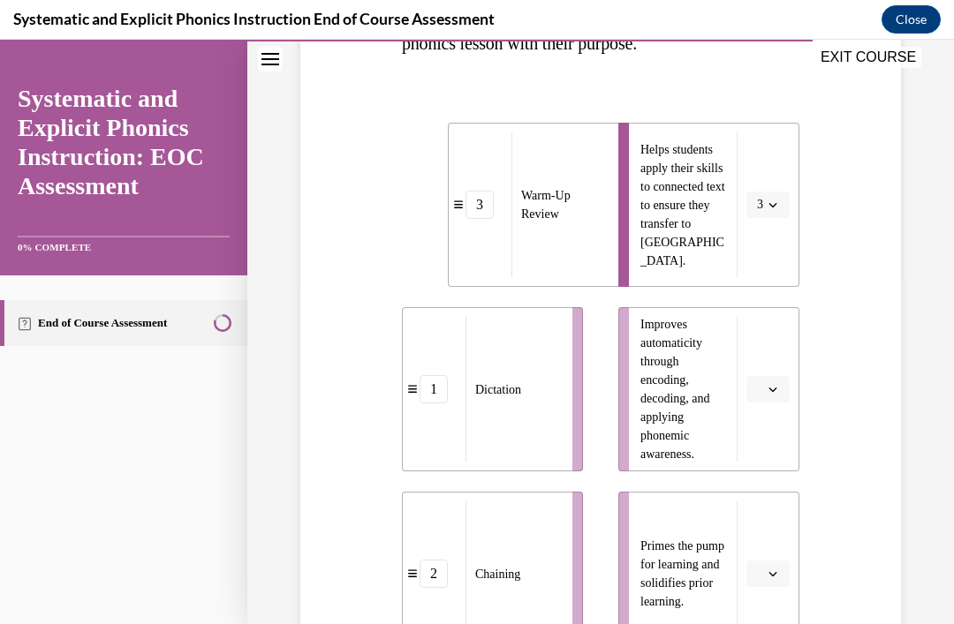
click at [774, 197] on button "3" at bounding box center [767, 205] width 43 height 26
click at [760, 308] on span "2" at bounding box center [757, 315] width 6 height 14
click at [767, 382] on button "button" at bounding box center [767, 389] width 43 height 26
click at [774, 537] on div "3" at bounding box center [766, 534] width 44 height 35
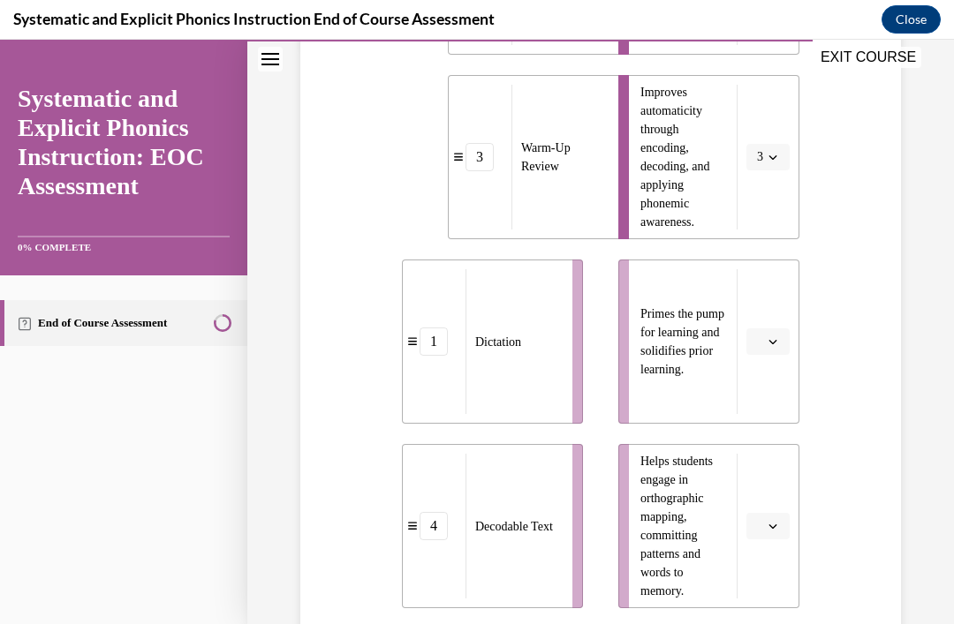
scroll to position [578, 0]
click at [787, 340] on button "button" at bounding box center [767, 341] width 43 height 26
click at [770, 419] on div "1" at bounding box center [766, 416] width 44 height 35
click at [751, 525] on button "button" at bounding box center [767, 526] width 43 height 26
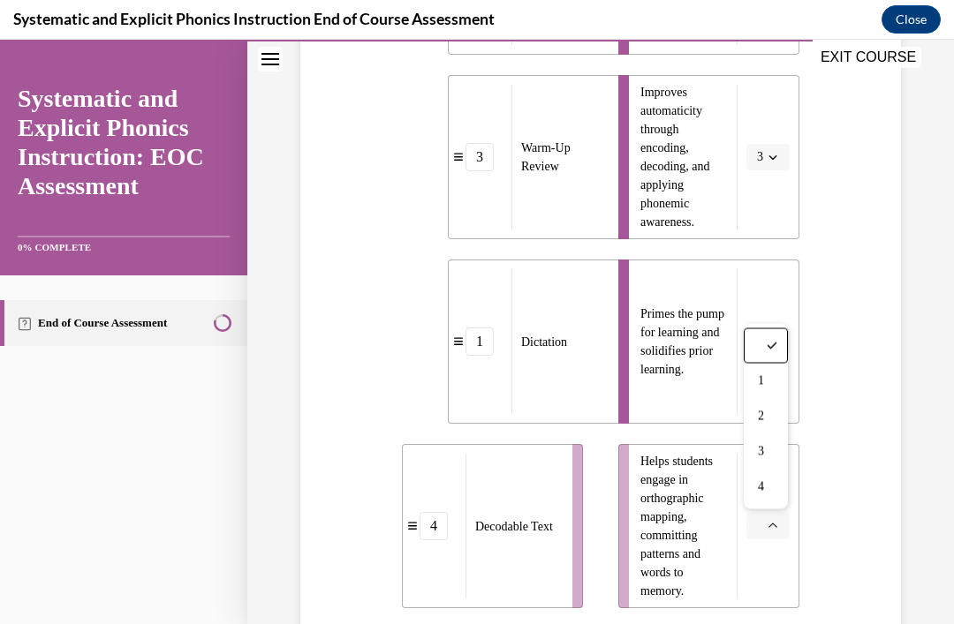
click at [764, 486] on span "4" at bounding box center [761, 487] width 6 height 14
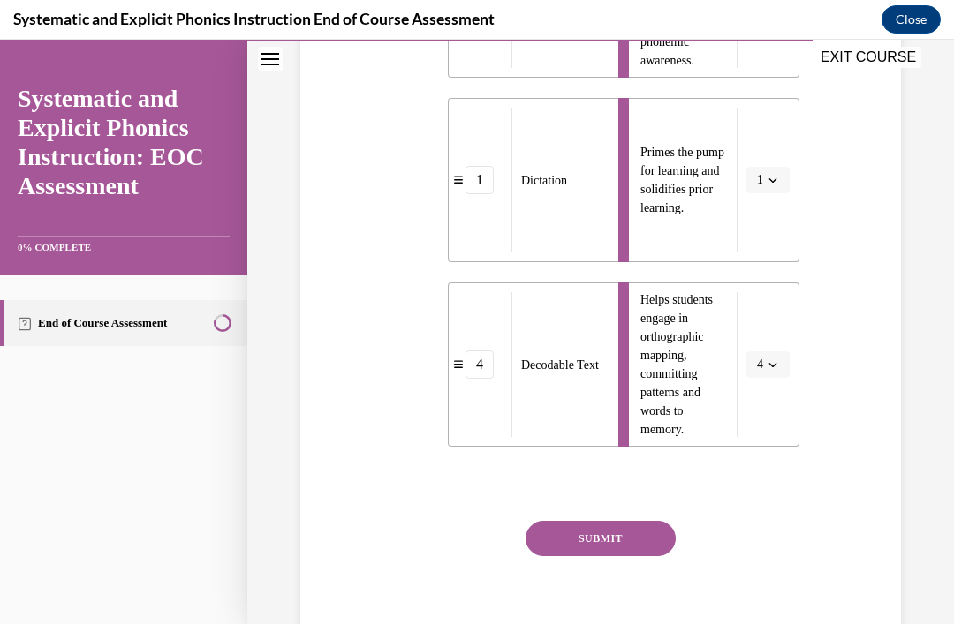
scroll to position [739, 0]
click at [653, 535] on button "SUBMIT" at bounding box center [600, 539] width 150 height 35
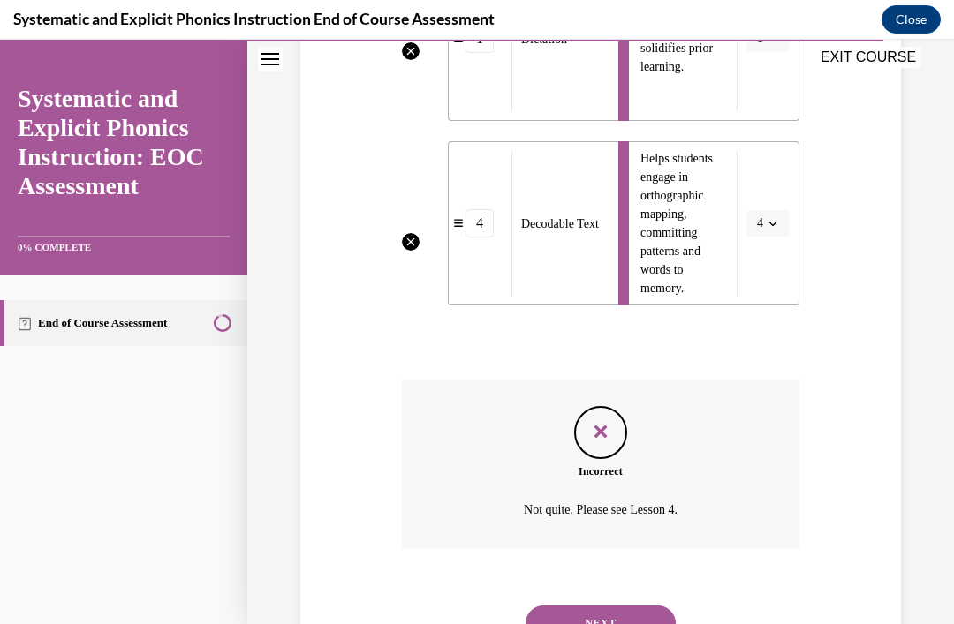
scroll to position [881, 0]
click at [619, 609] on button "NEXT" at bounding box center [600, 623] width 150 height 35
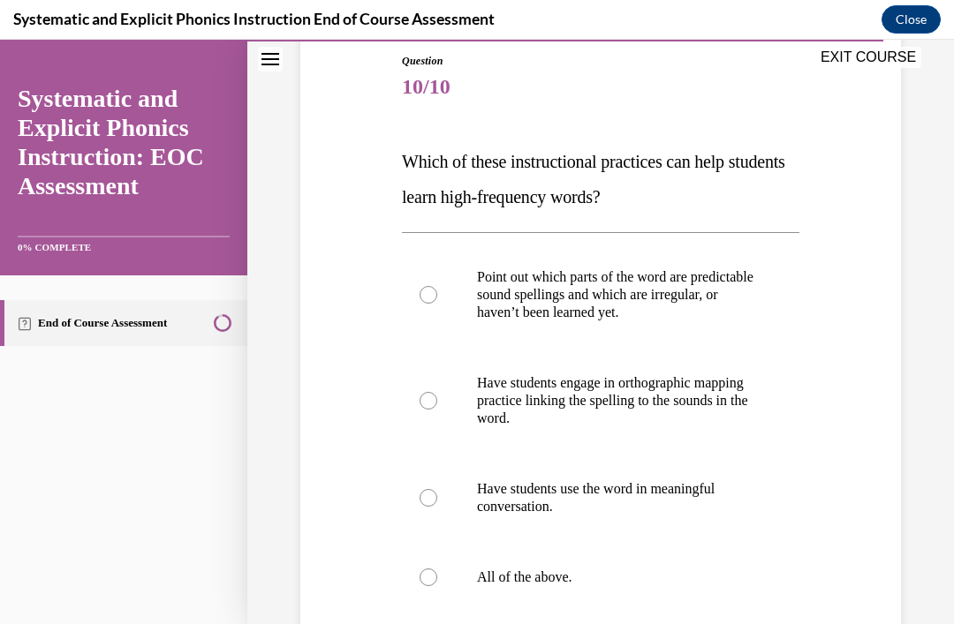
scroll to position [193, 0]
click at [568, 581] on p "All of the above." at bounding box center [616, 578] width 278 height 18
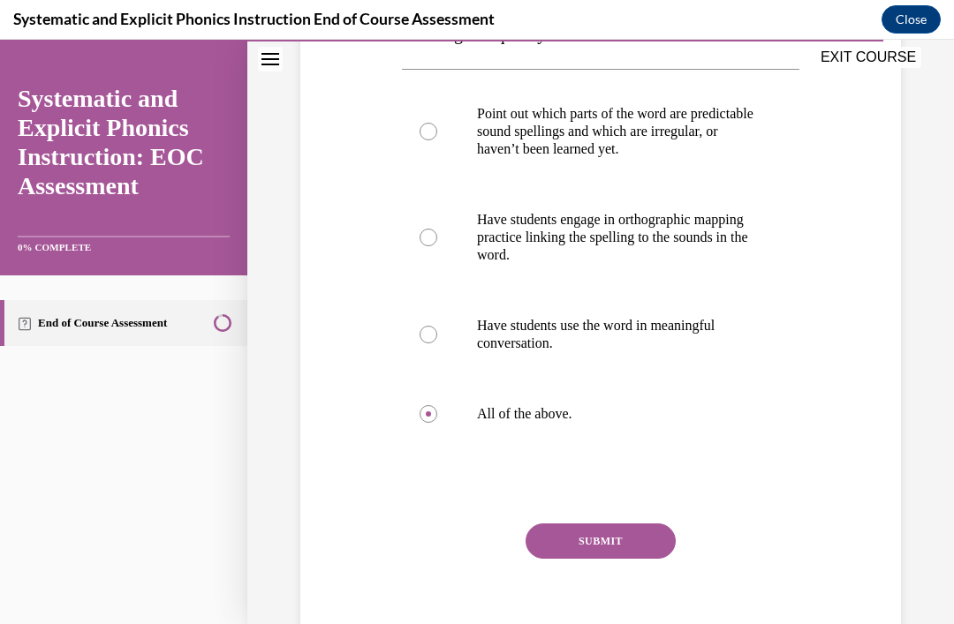
click at [646, 543] on button "SUBMIT" at bounding box center [600, 541] width 150 height 35
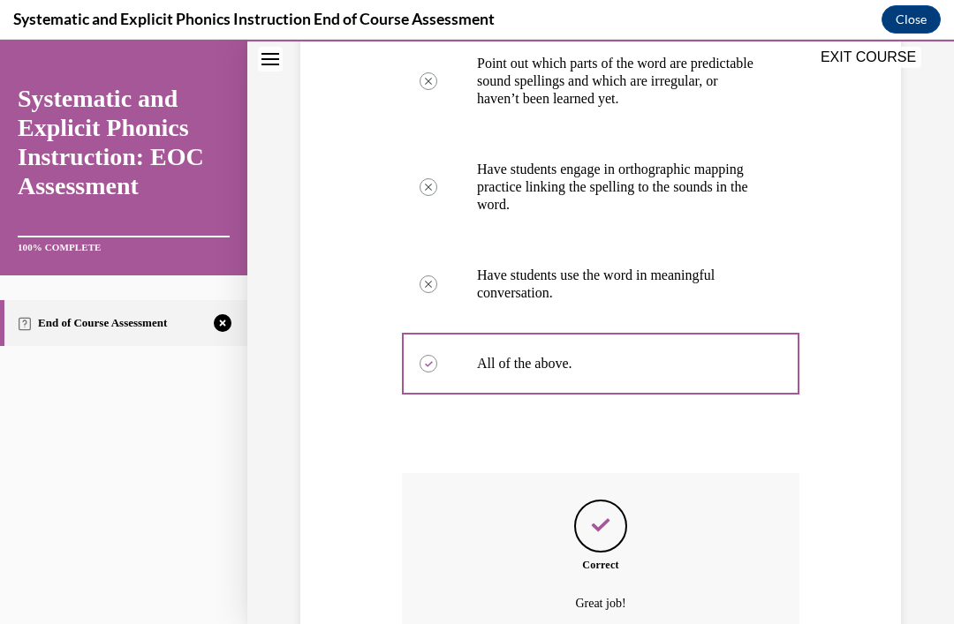
scroll to position [500, 0]
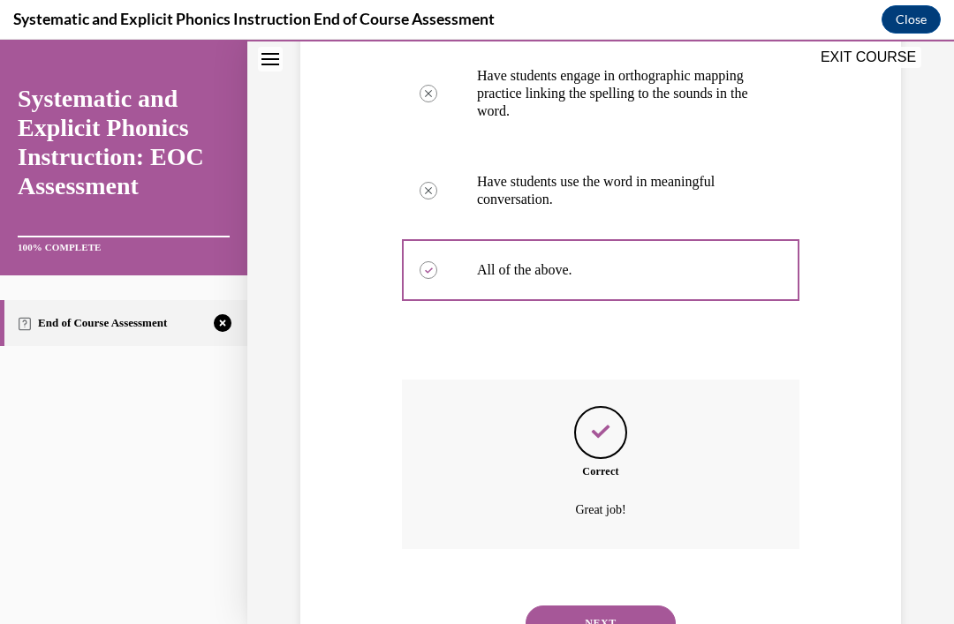
click at [640, 606] on button "NEXT" at bounding box center [600, 623] width 150 height 35
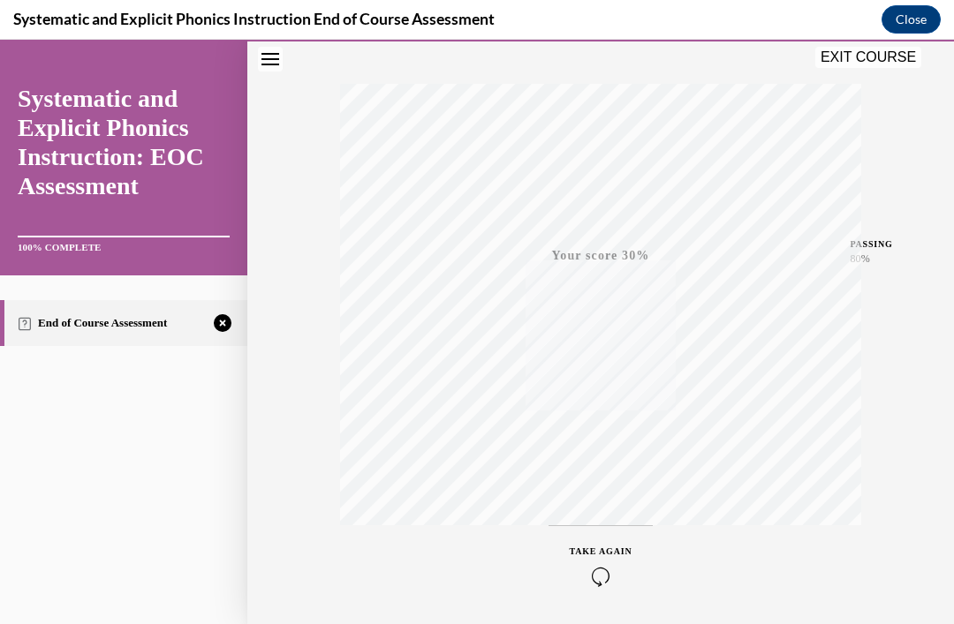
scroll to position [264, 0]
click at [600, 561] on div "TAKE AGAIN" at bounding box center [601, 562] width 63 height 42
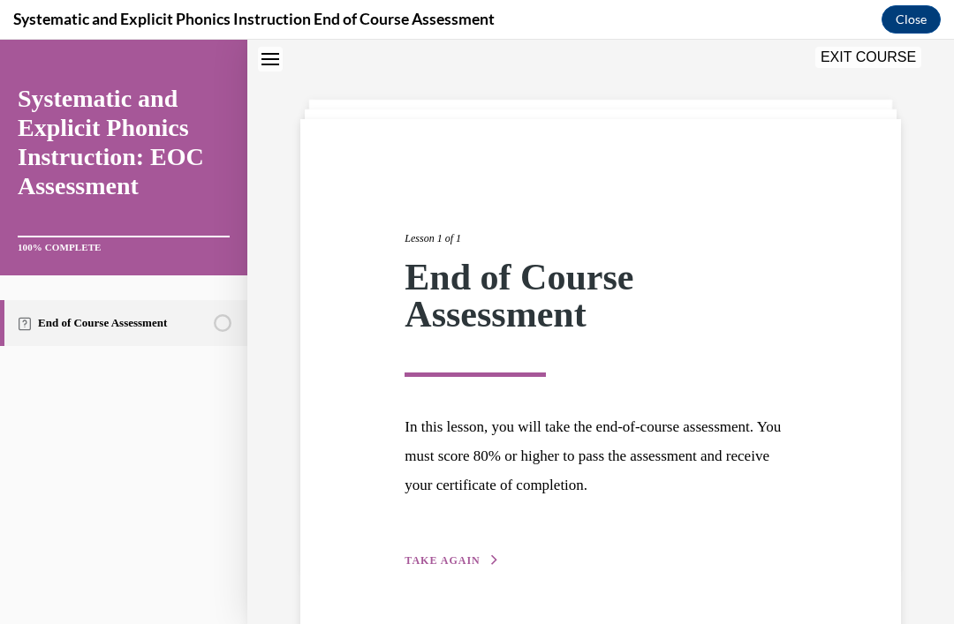
scroll to position [56, 0]
click at [464, 563] on span "TAKE AGAIN" at bounding box center [441, 561] width 75 height 12
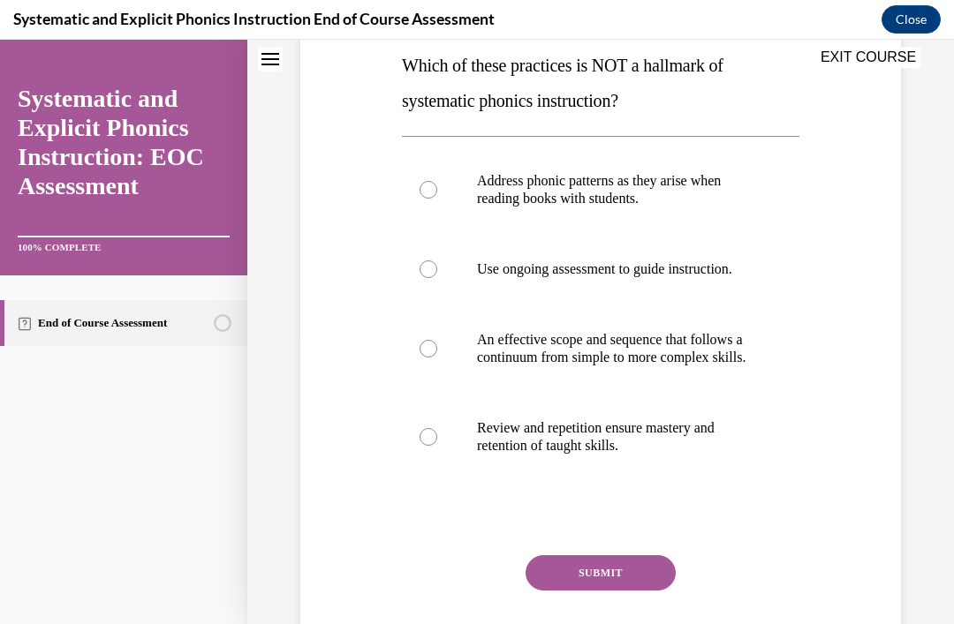
scroll to position [295, 0]
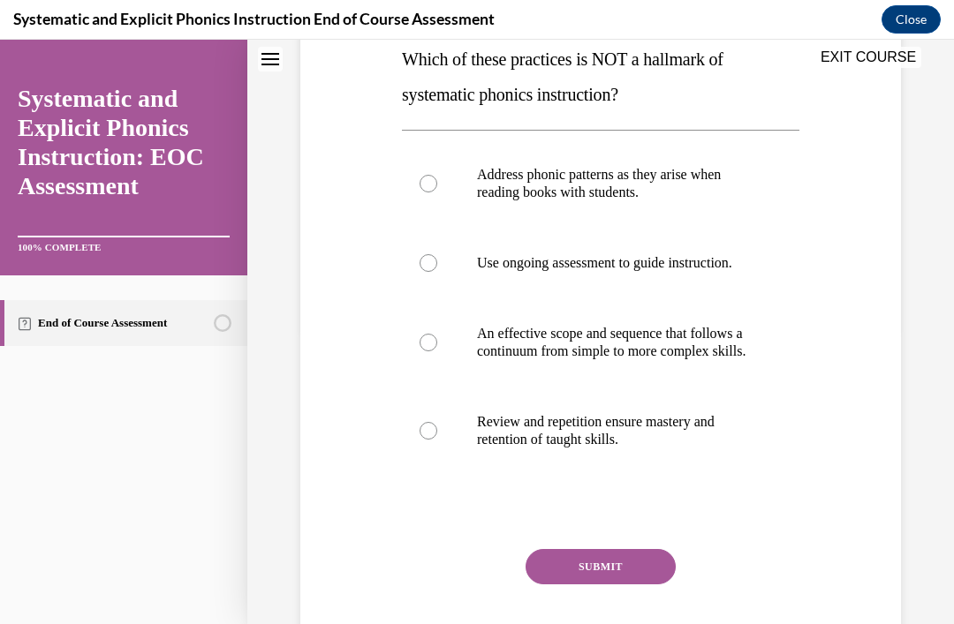
click at [698, 349] on p "An effective scope and sequence that follows a continuum from simple to more co…" at bounding box center [616, 342] width 278 height 35
click at [633, 580] on button "SUBMIT" at bounding box center [600, 566] width 150 height 35
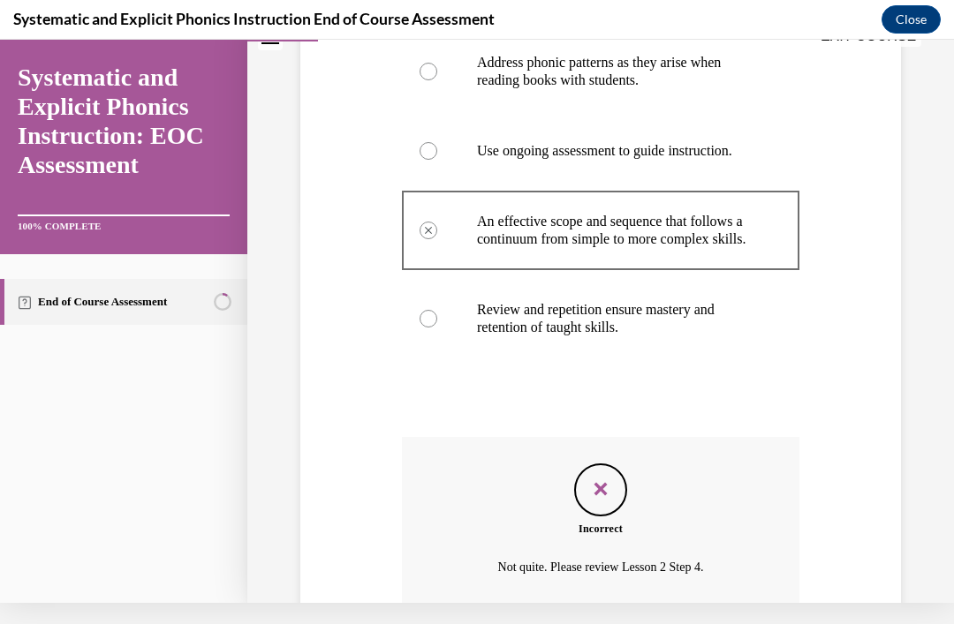
scroll to position [482, 0]
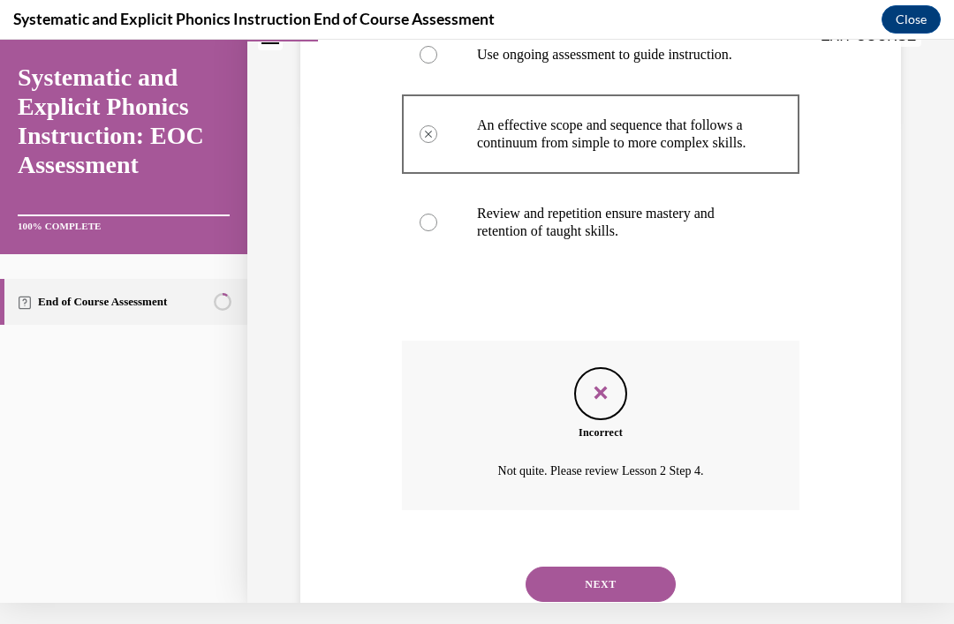
click at [669, 576] on button "NEXT" at bounding box center [600, 584] width 150 height 35
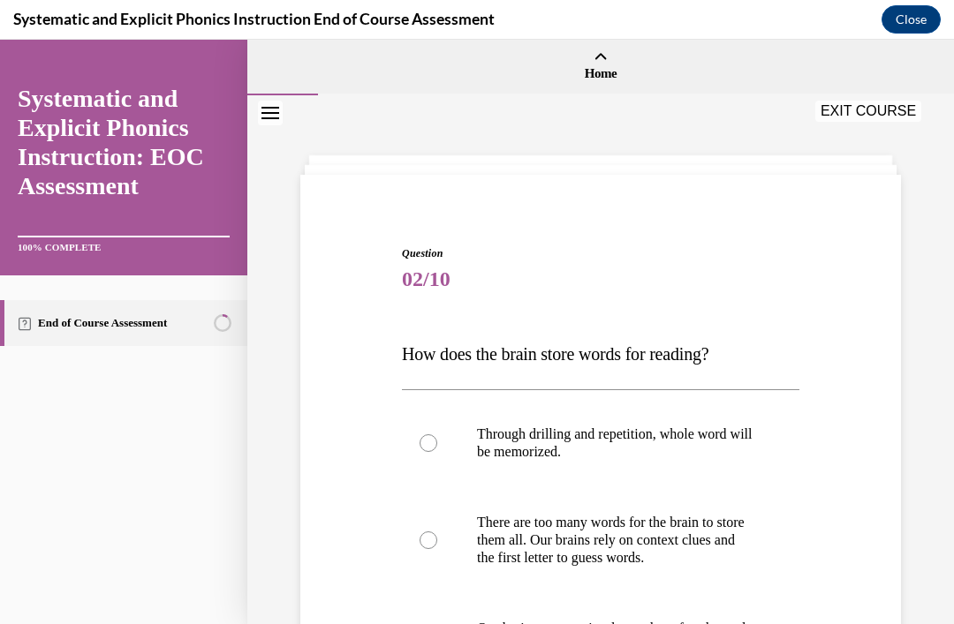
scroll to position [120, 0]
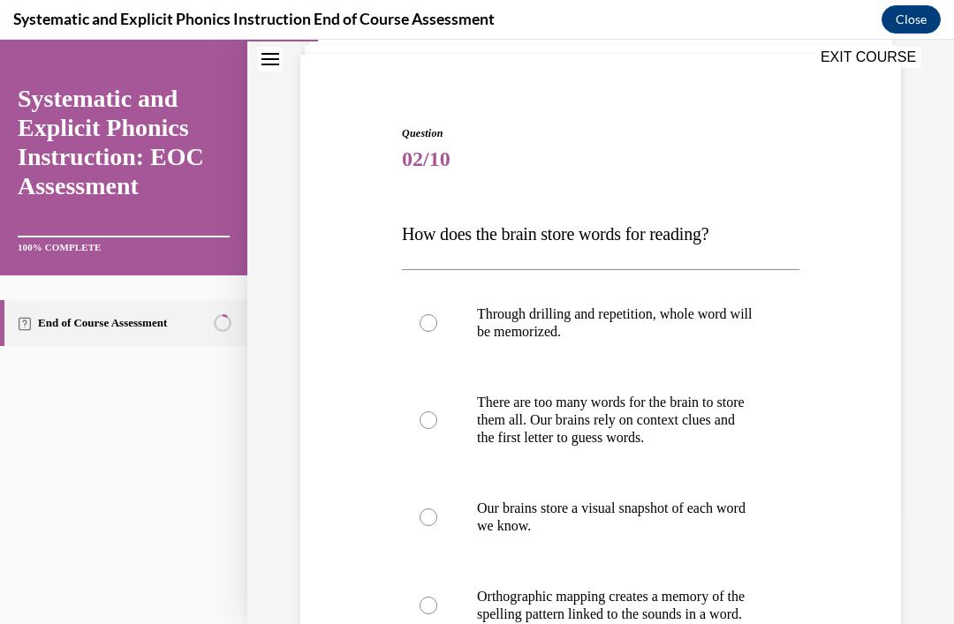
click at [690, 623] on p "Orthographic mapping creates a memory of the spelling pattern linked to the sou…" at bounding box center [616, 605] width 278 height 35
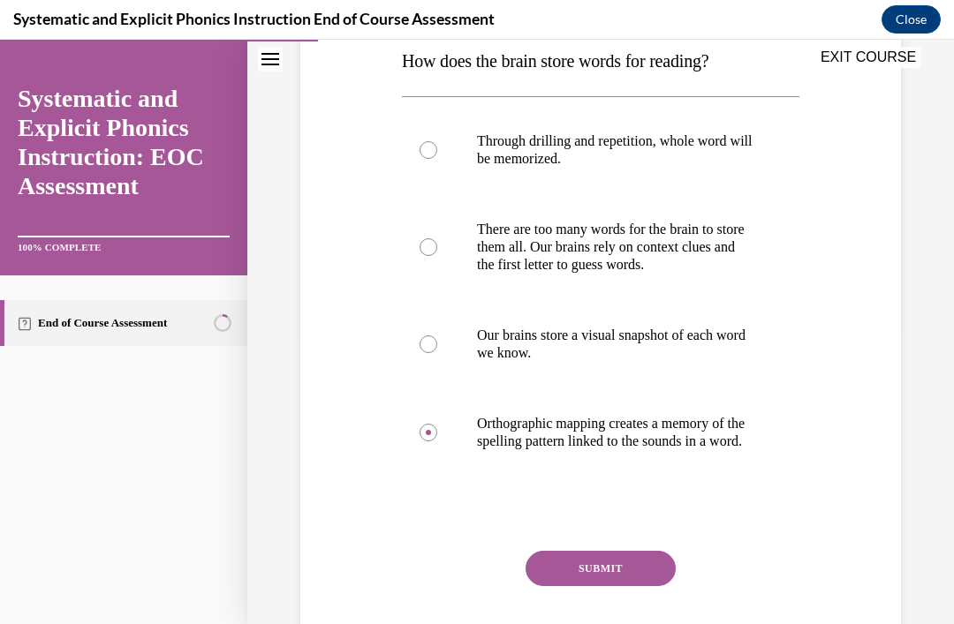
scroll to position [297, 0]
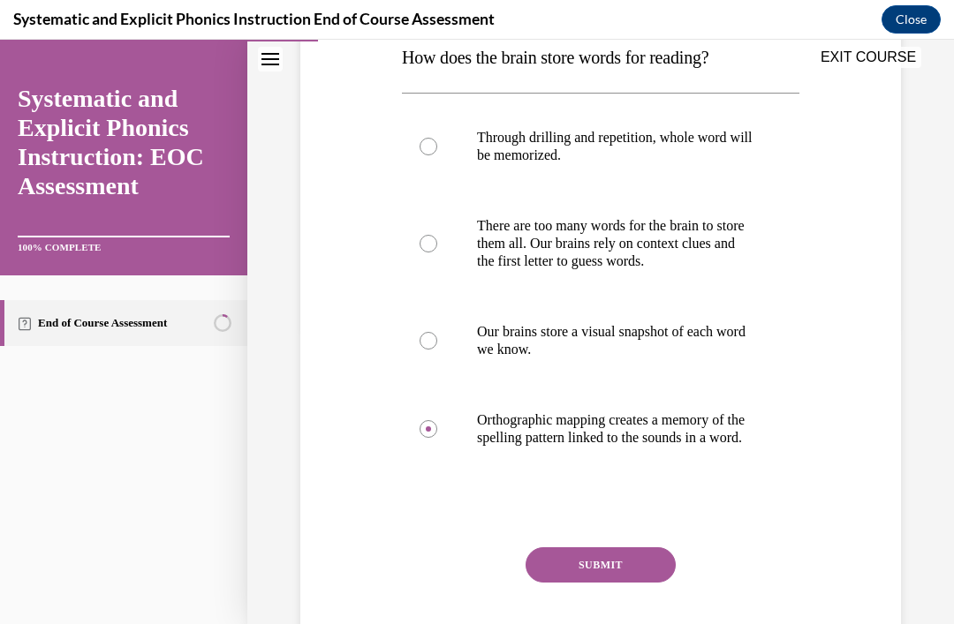
click at [624, 583] on button "SUBMIT" at bounding box center [600, 564] width 150 height 35
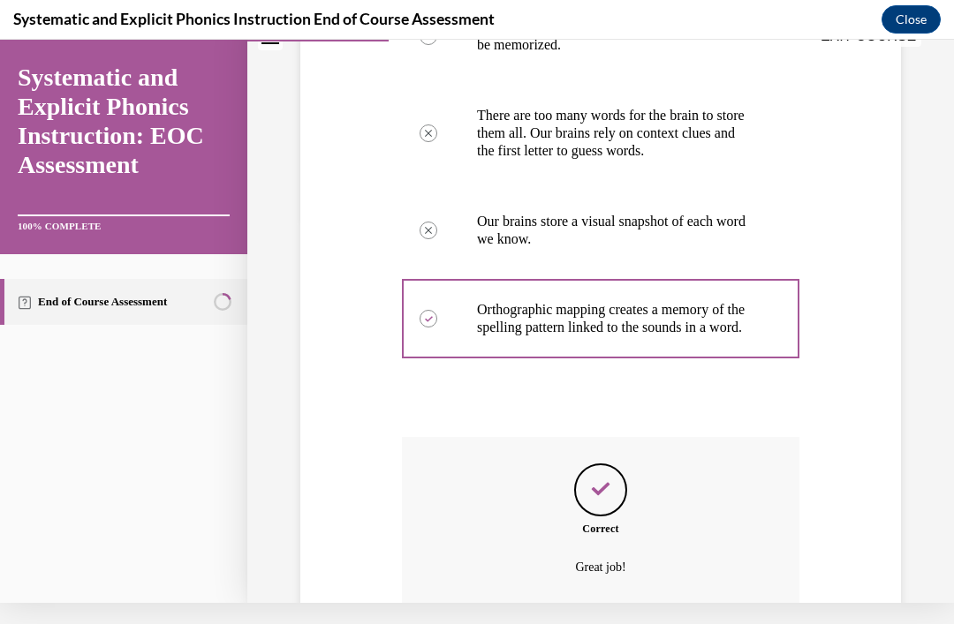
scroll to position [482, 0]
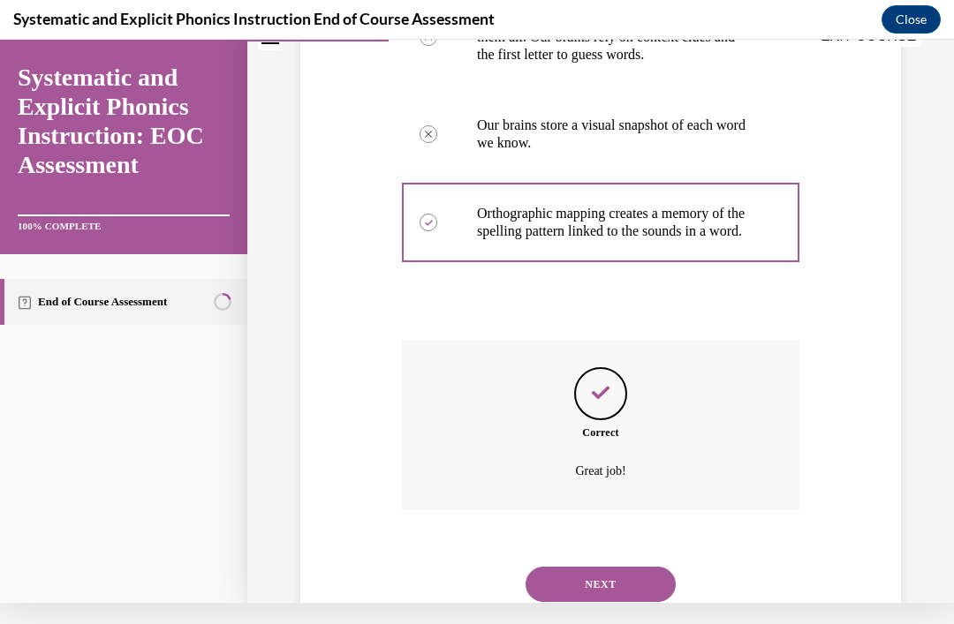
click at [639, 575] on button "NEXT" at bounding box center [600, 584] width 150 height 35
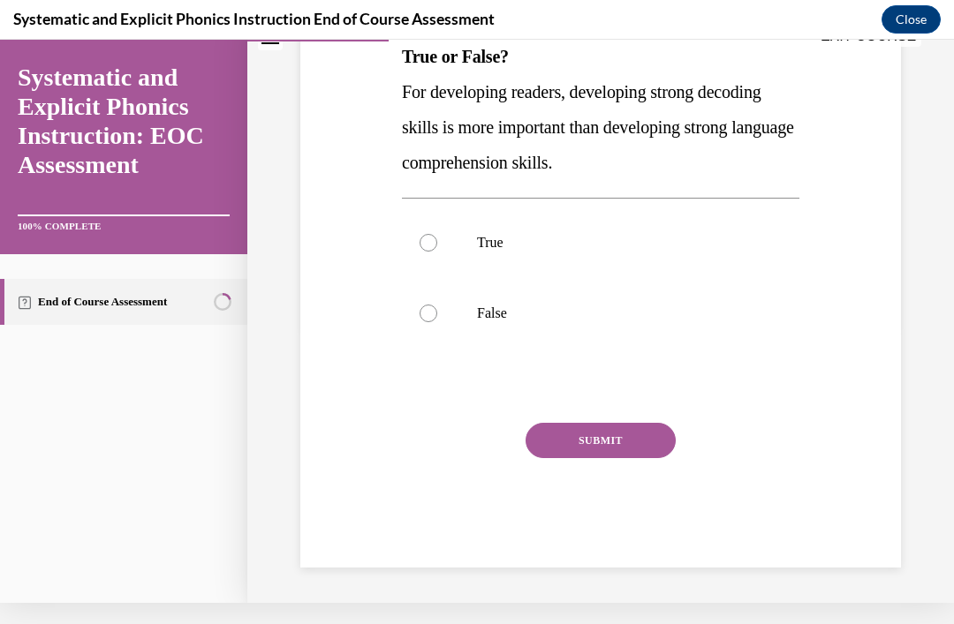
scroll to position [0, 0]
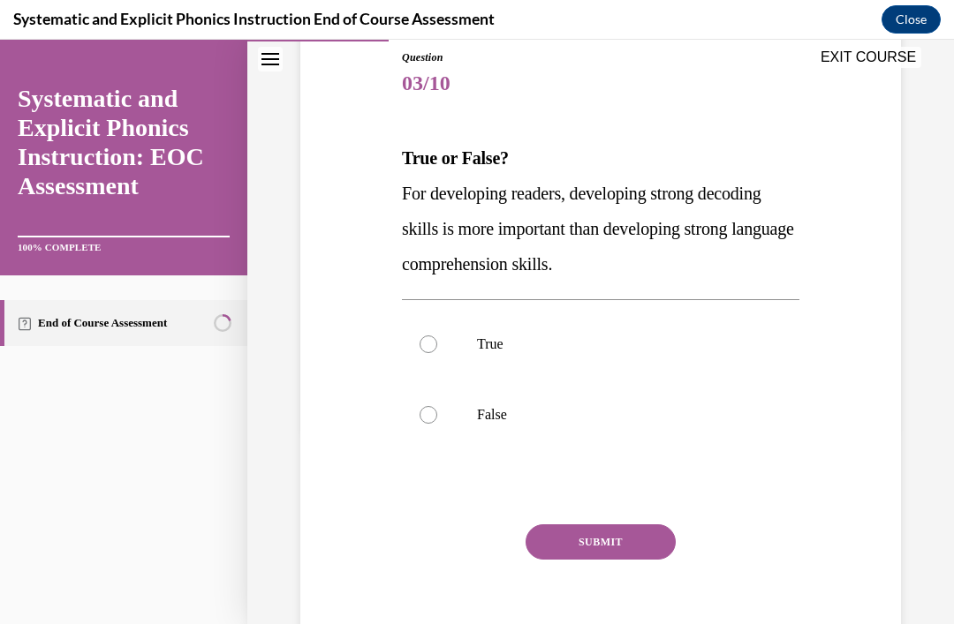
click at [424, 427] on div at bounding box center [600, 415] width 397 height 71
click at [662, 548] on button "SUBMIT" at bounding box center [600, 542] width 150 height 35
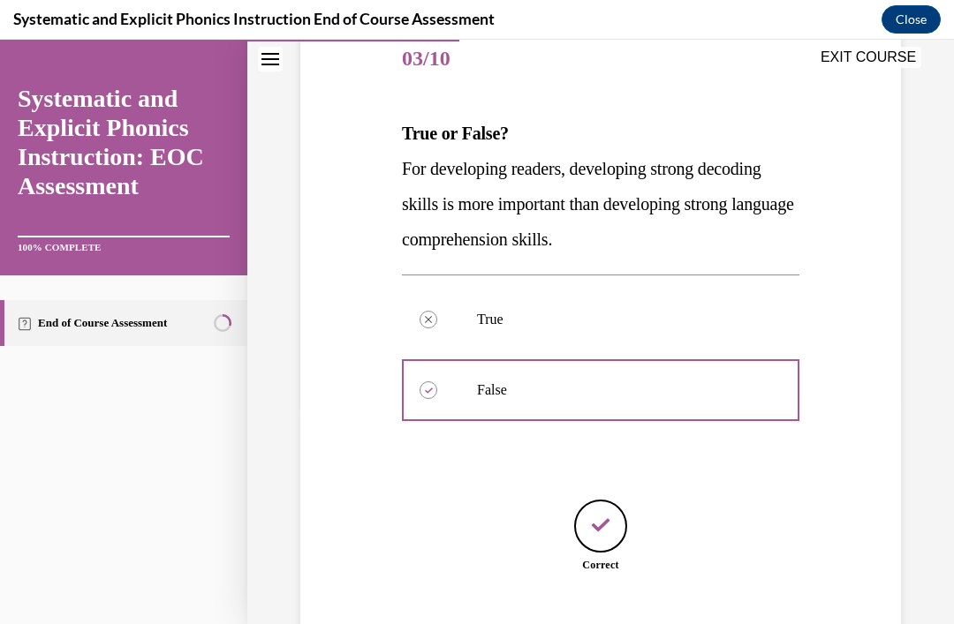
scroll to position [254, 0]
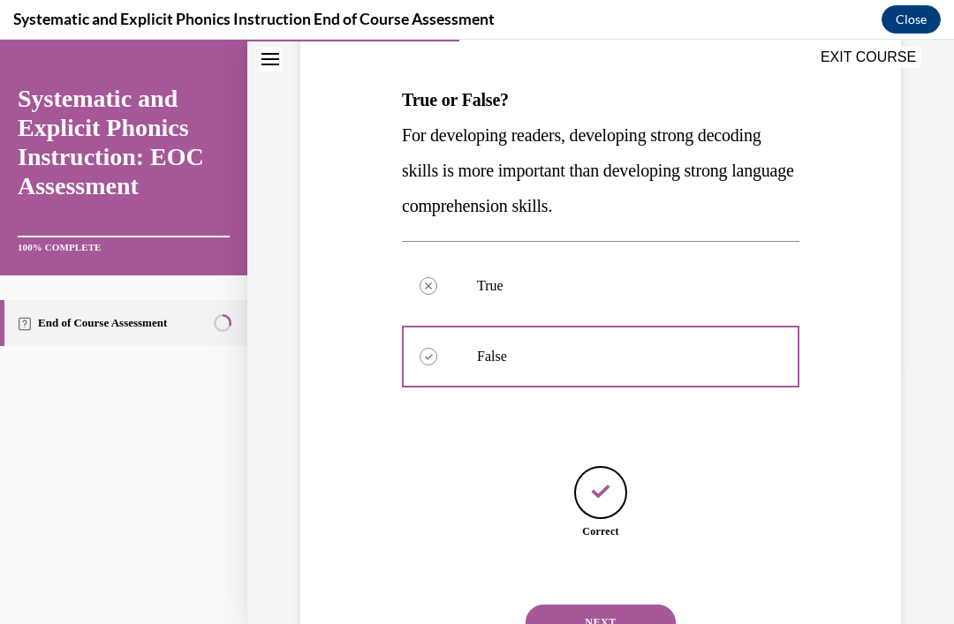
click at [636, 613] on button "NEXT" at bounding box center [600, 622] width 150 height 35
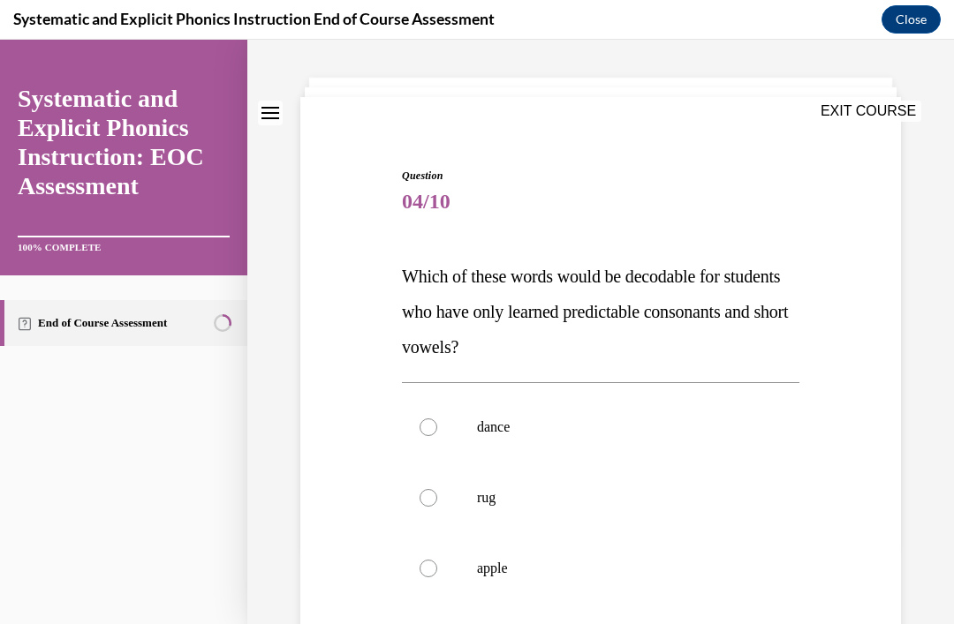
scroll to position [106, 0]
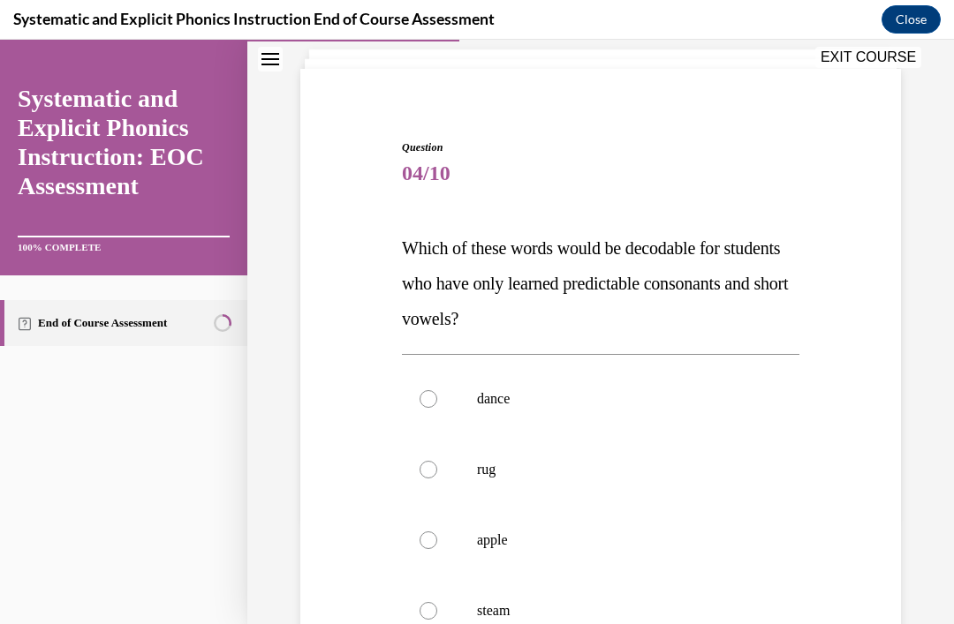
click at [598, 481] on div at bounding box center [600, 469] width 397 height 71
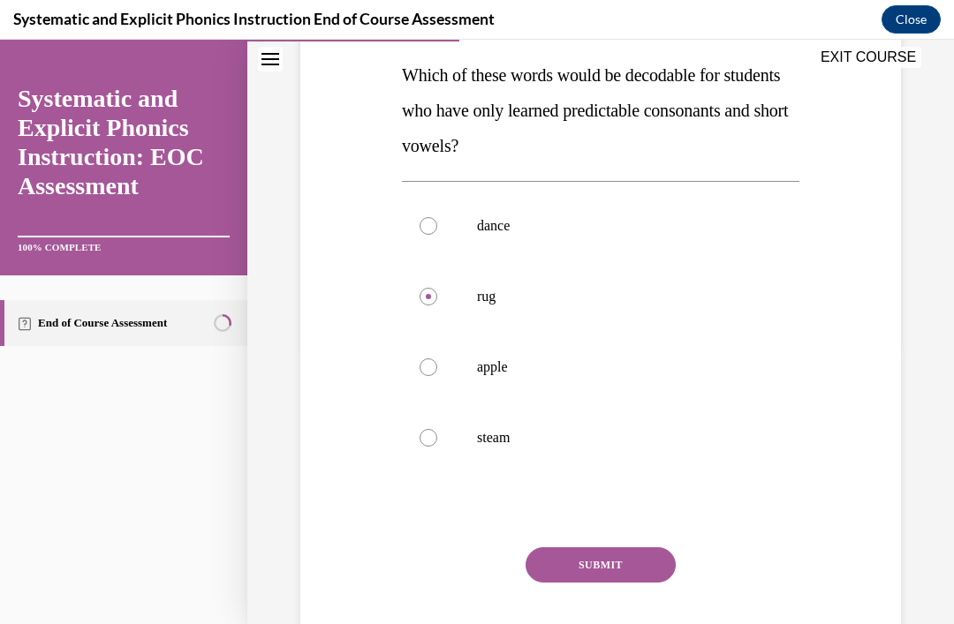
click at [645, 557] on button "SUBMIT" at bounding box center [600, 564] width 150 height 35
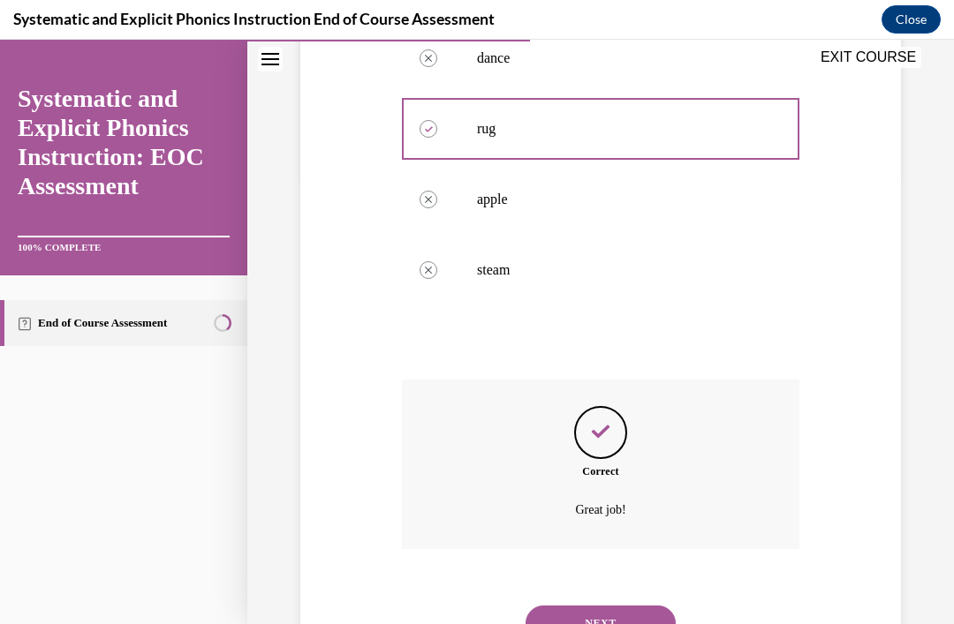
click at [624, 609] on button "NEXT" at bounding box center [600, 623] width 150 height 35
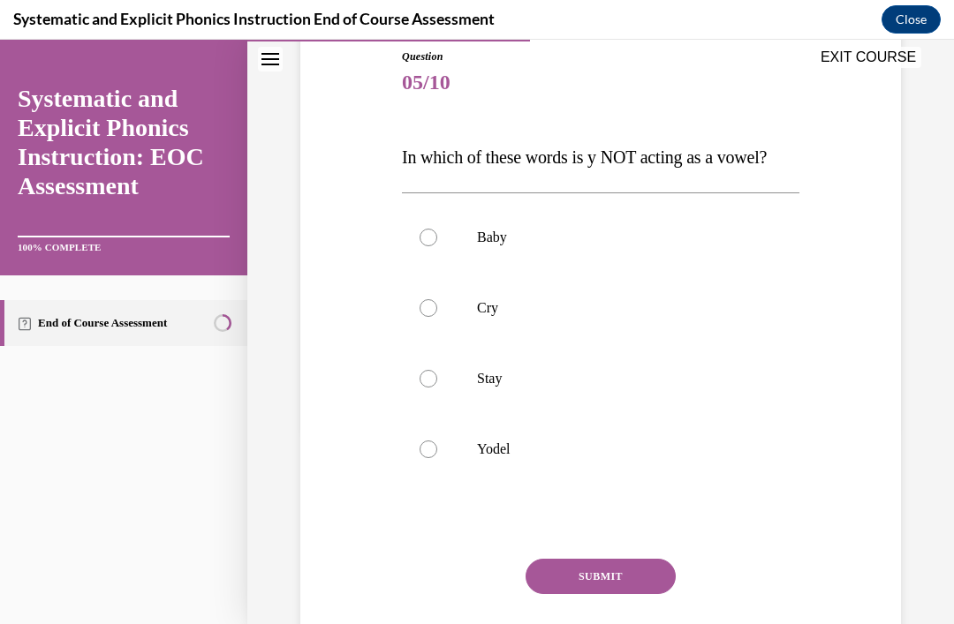
click at [512, 431] on div at bounding box center [600, 449] width 397 height 71
click at [628, 563] on button "SUBMIT" at bounding box center [600, 576] width 150 height 35
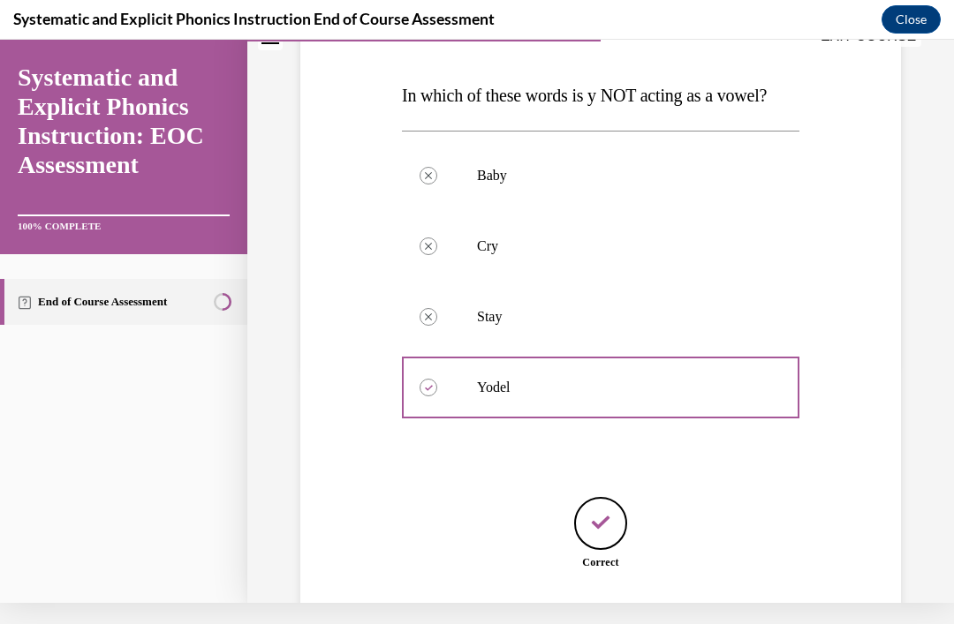
scroll to position [290, 0]
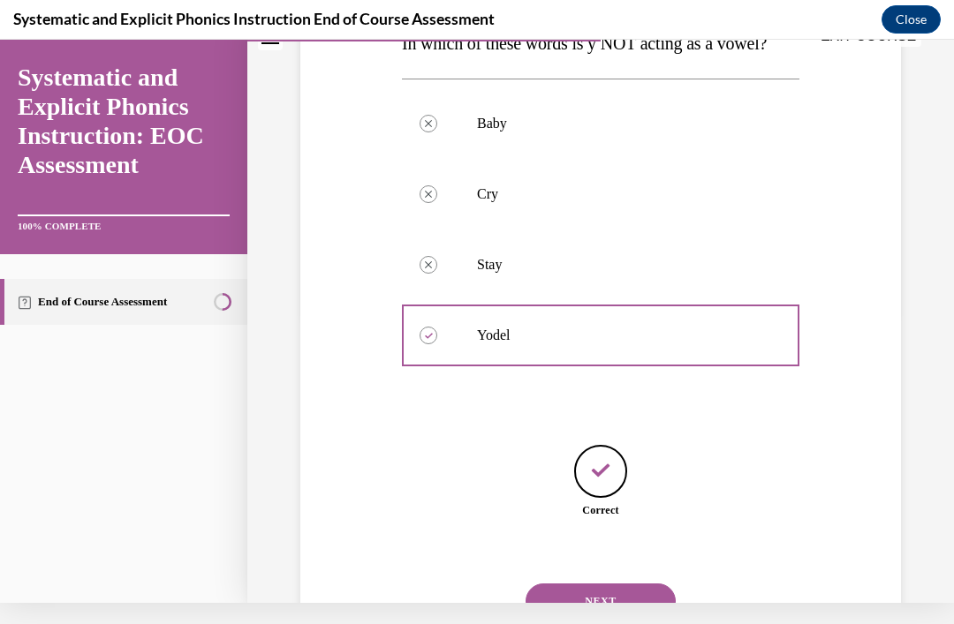
click at [605, 584] on button "NEXT" at bounding box center [600, 601] width 150 height 35
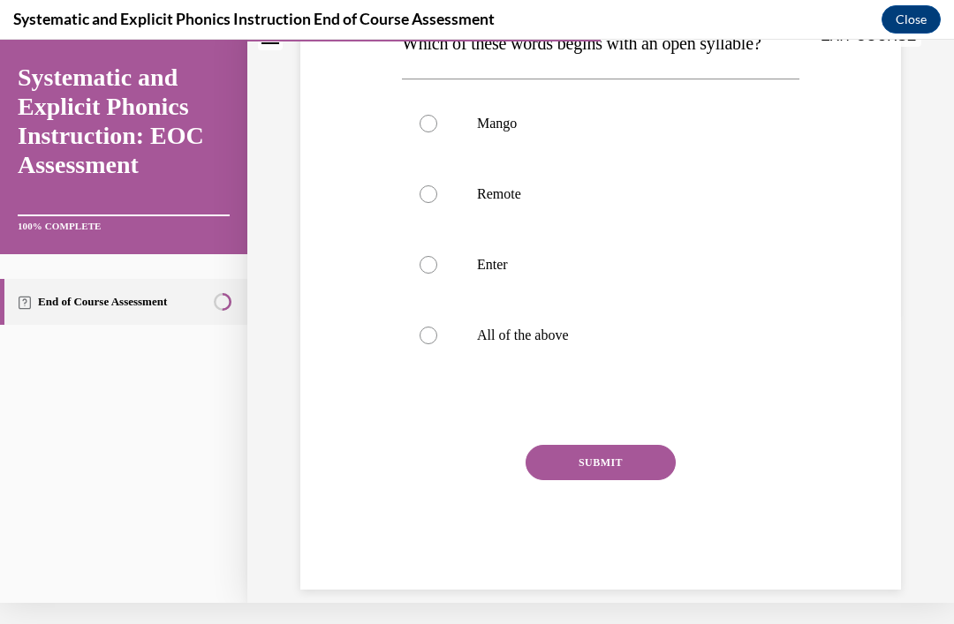
scroll to position [0, 0]
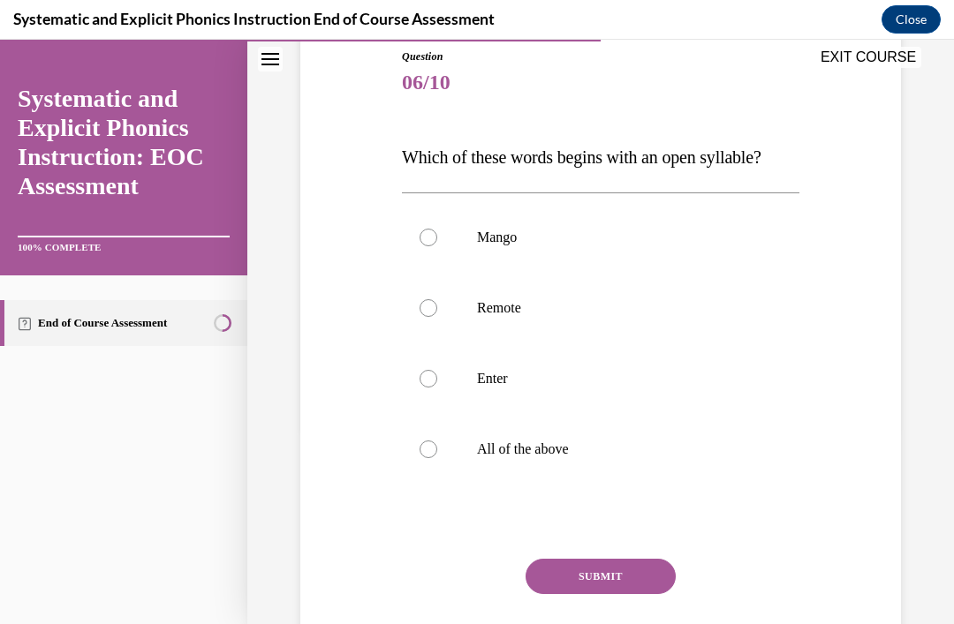
click at [502, 383] on p "Enter" at bounding box center [616, 379] width 278 height 18
click at [627, 593] on button "SUBMIT" at bounding box center [600, 576] width 150 height 35
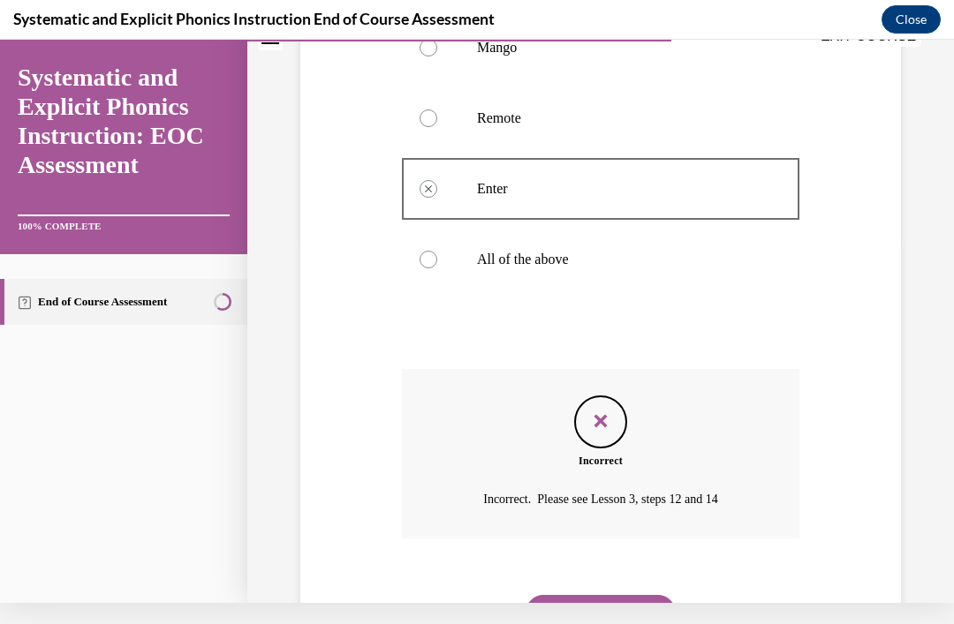
scroll to position [376, 0]
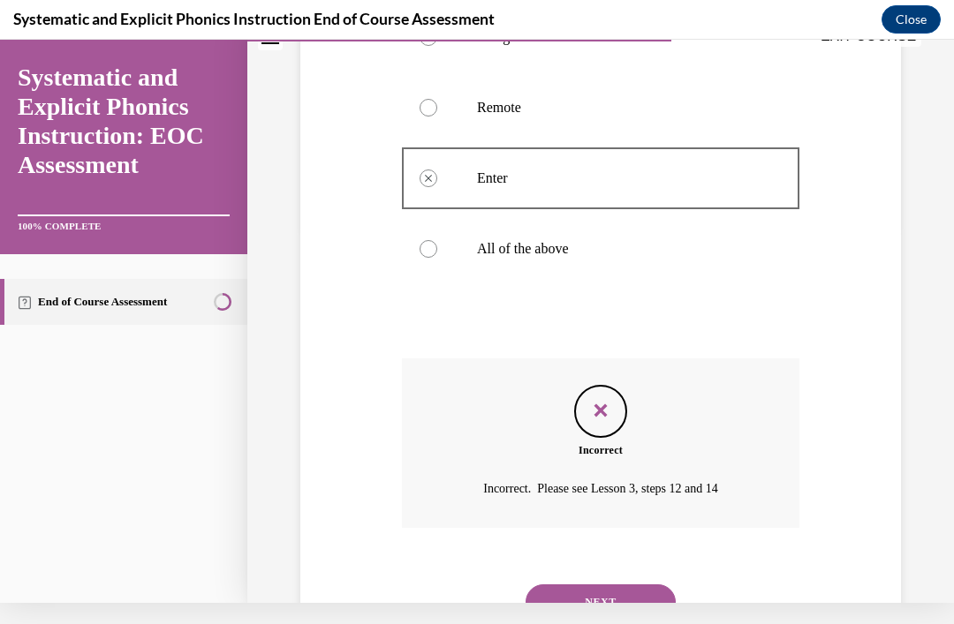
click at [636, 585] on button "NEXT" at bounding box center [600, 602] width 150 height 35
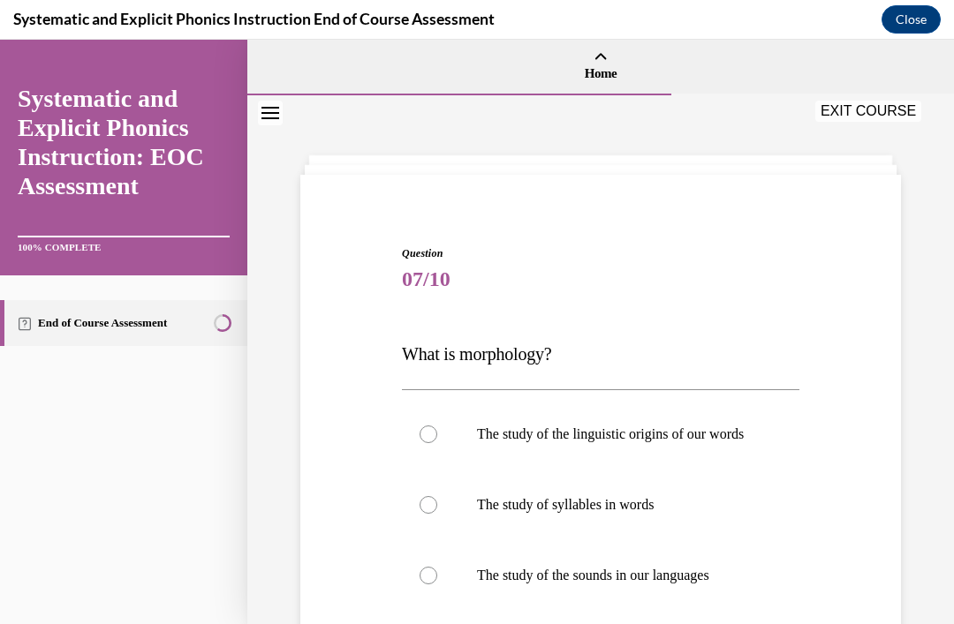
scroll to position [135, 0]
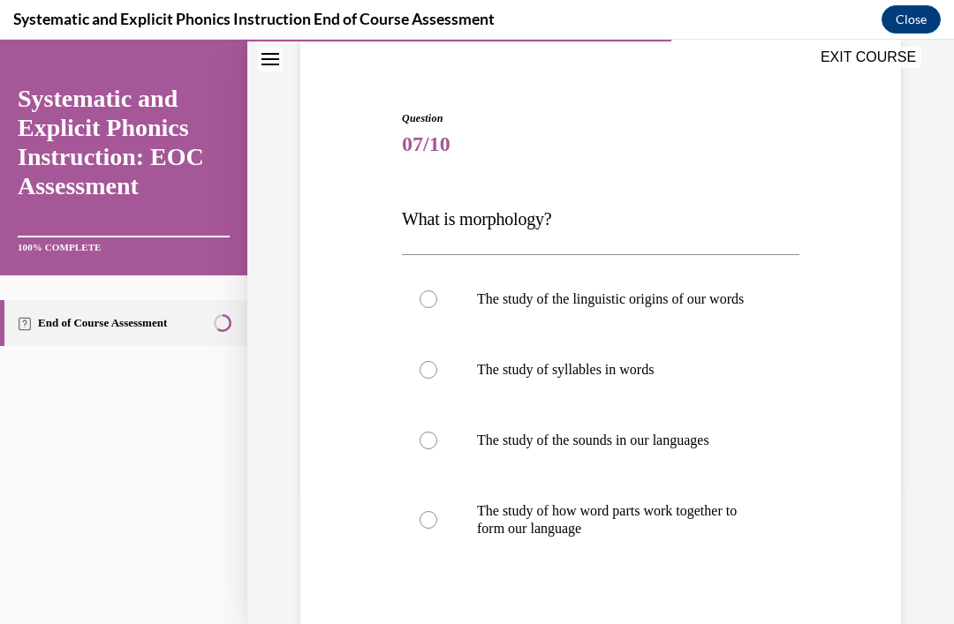
click at [756, 547] on div at bounding box center [600, 520] width 397 height 88
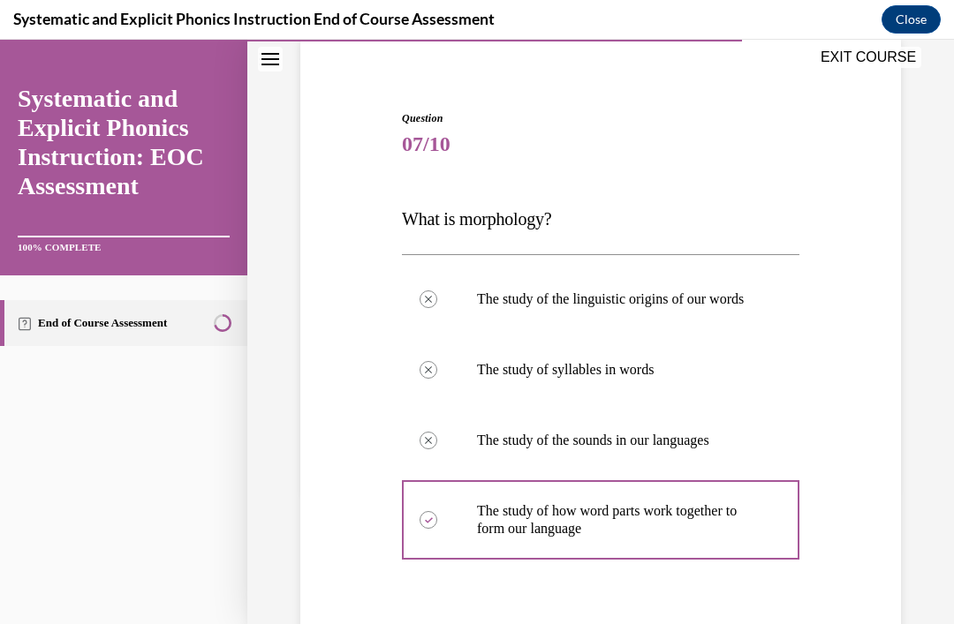
scroll to position [21, 0]
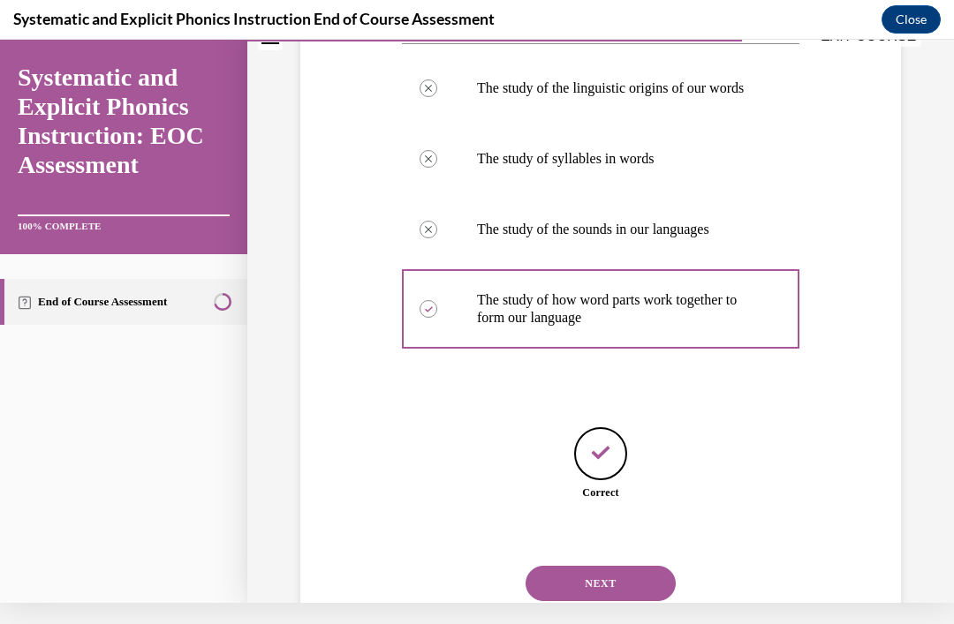
click at [585, 577] on button "NEXT" at bounding box center [600, 583] width 150 height 35
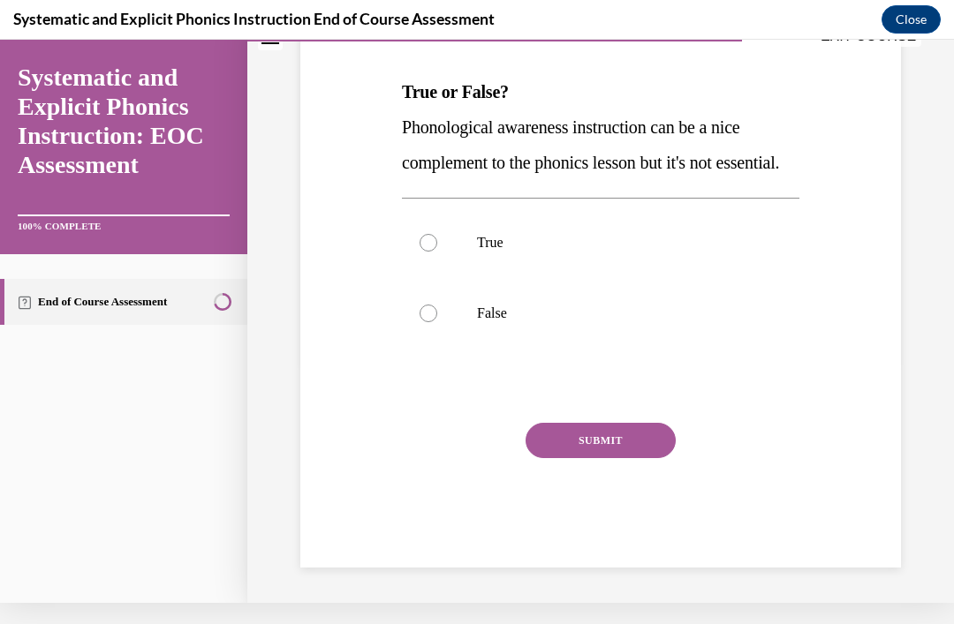
scroll to position [0, 0]
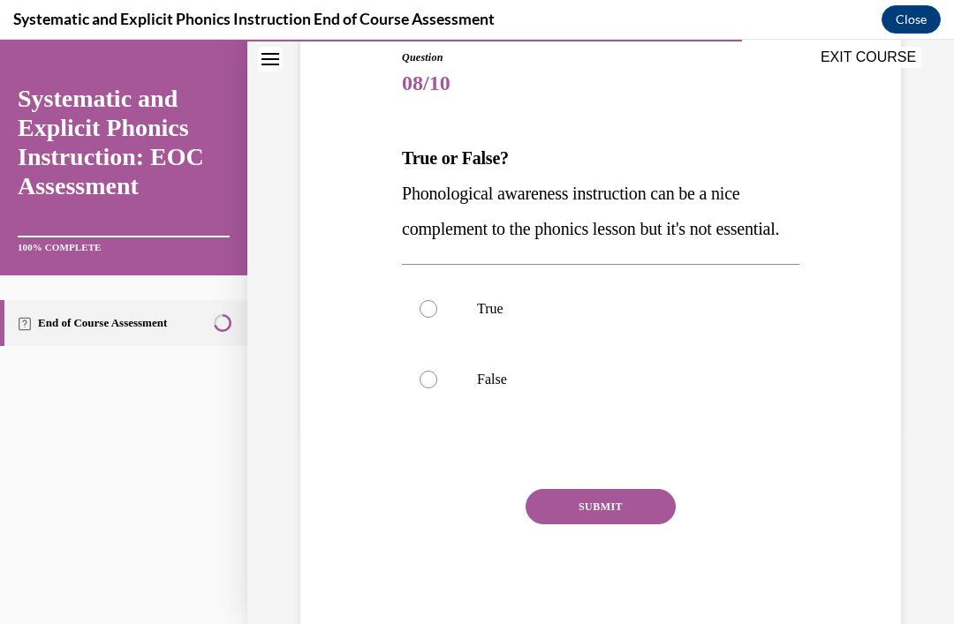
click at [472, 415] on div at bounding box center [600, 379] width 397 height 71
click at [615, 525] on button "SUBMIT" at bounding box center [600, 506] width 150 height 35
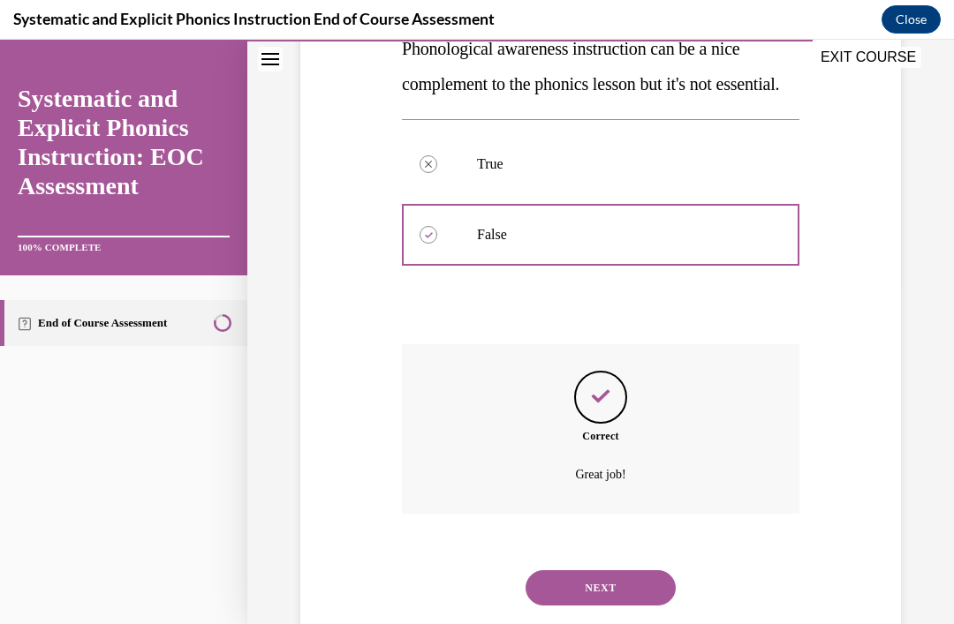
click at [609, 606] on button "NEXT" at bounding box center [600, 587] width 150 height 35
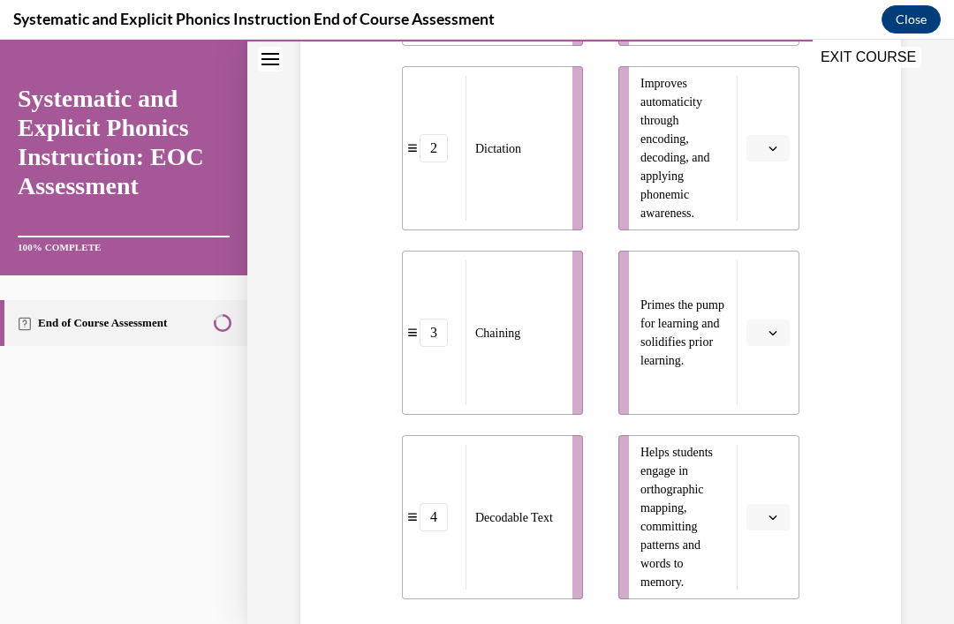
scroll to position [587, 0]
click at [769, 517] on icon "button" at bounding box center [772, 517] width 9 height 9
click at [769, 409] on div "2" at bounding box center [766, 407] width 44 height 35
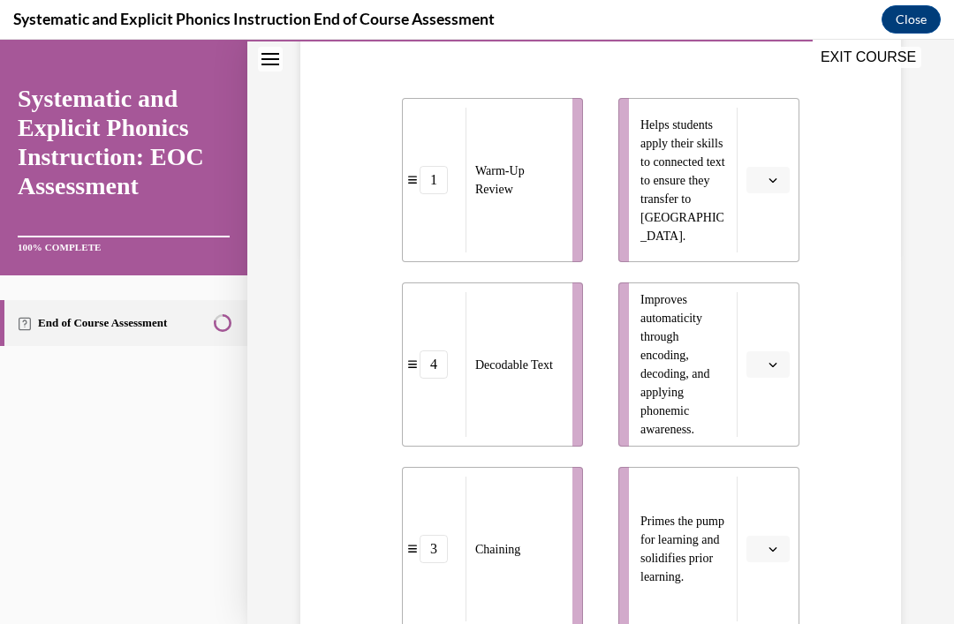
scroll to position [371, 0]
click at [774, 553] on icon "button" at bounding box center [772, 549] width 9 height 9
click at [761, 390] on div "1" at bounding box center [766, 404] width 44 height 35
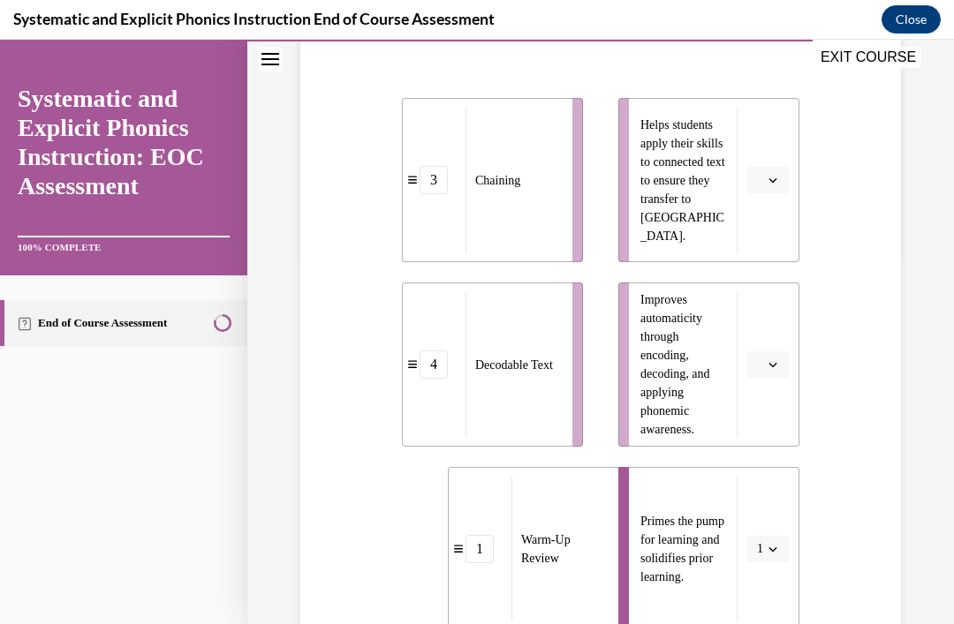
click at [767, 377] on button "button" at bounding box center [767, 364] width 43 height 26
click at [771, 184] on icon "button" at bounding box center [772, 180] width 9 height 9
click at [766, 367] on div "4" at bounding box center [766, 361] width 44 height 35
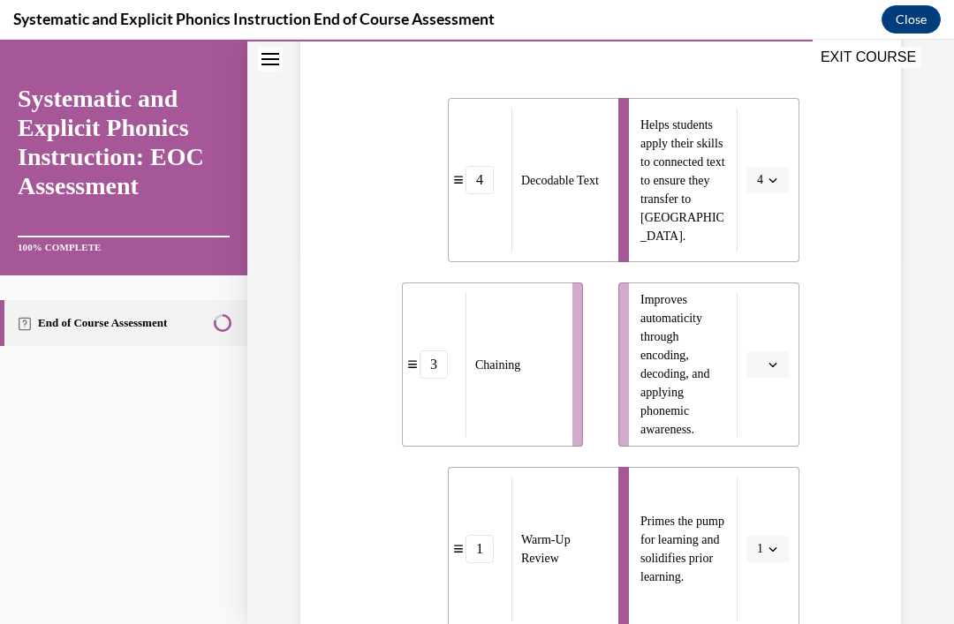
click at [776, 364] on icon "button" at bounding box center [773, 365] width 8 height 4
click at [764, 513] on span "3" at bounding box center [761, 510] width 6 height 14
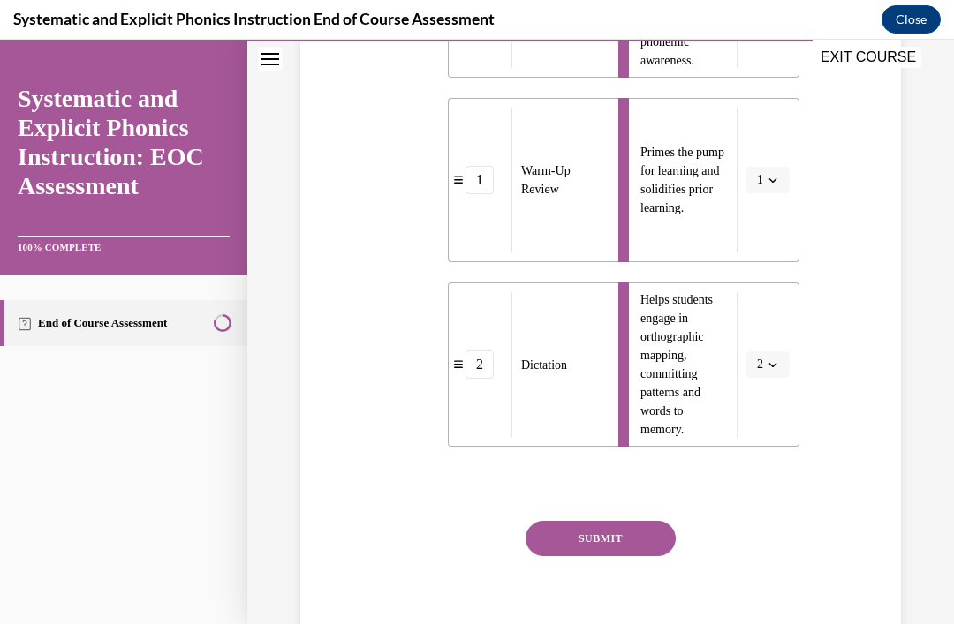
click at [633, 549] on button "SUBMIT" at bounding box center [600, 538] width 150 height 35
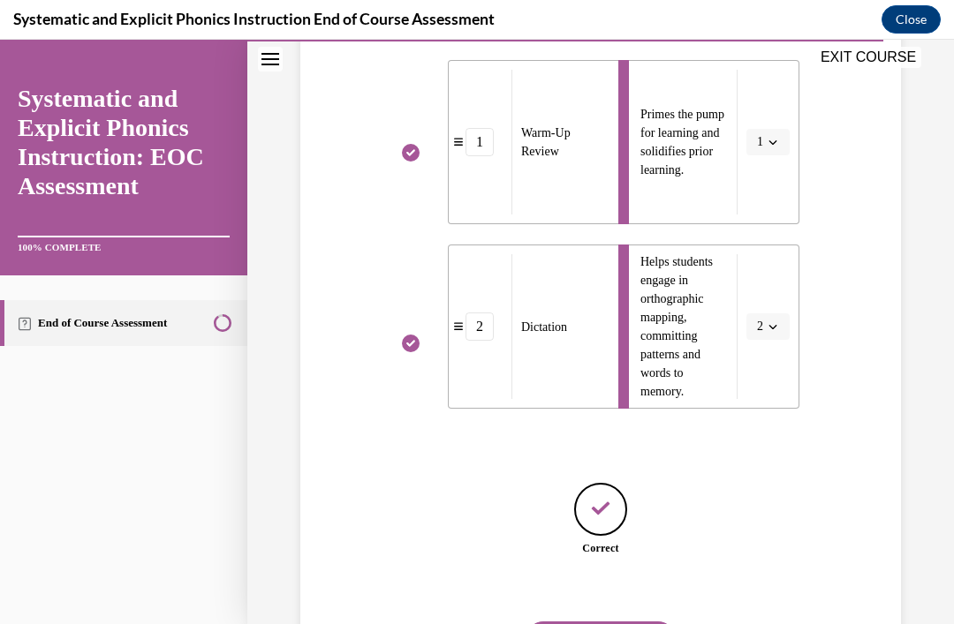
scroll to position [789, 0]
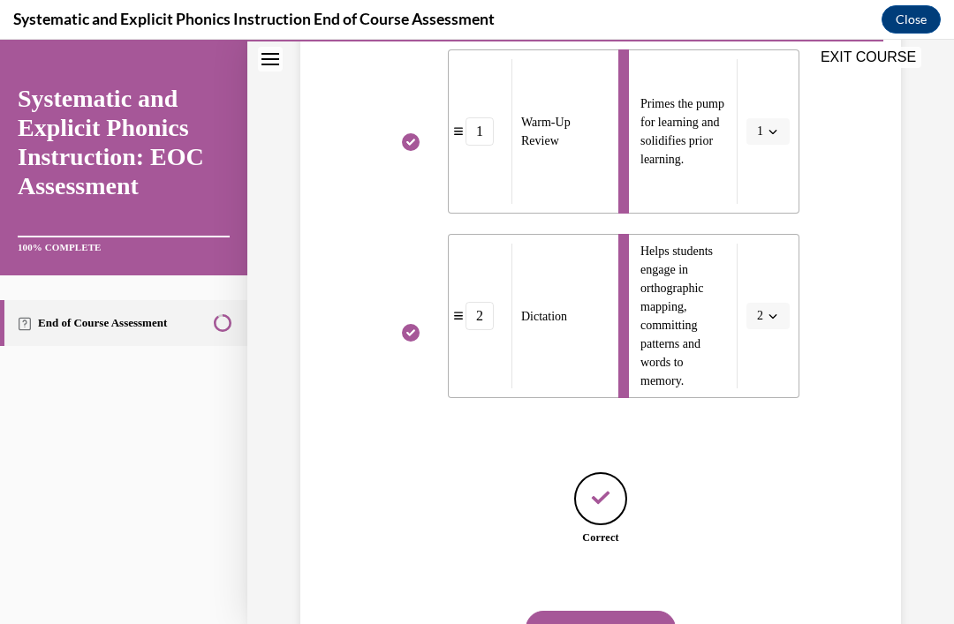
click at [607, 612] on button "NEXT" at bounding box center [600, 628] width 150 height 35
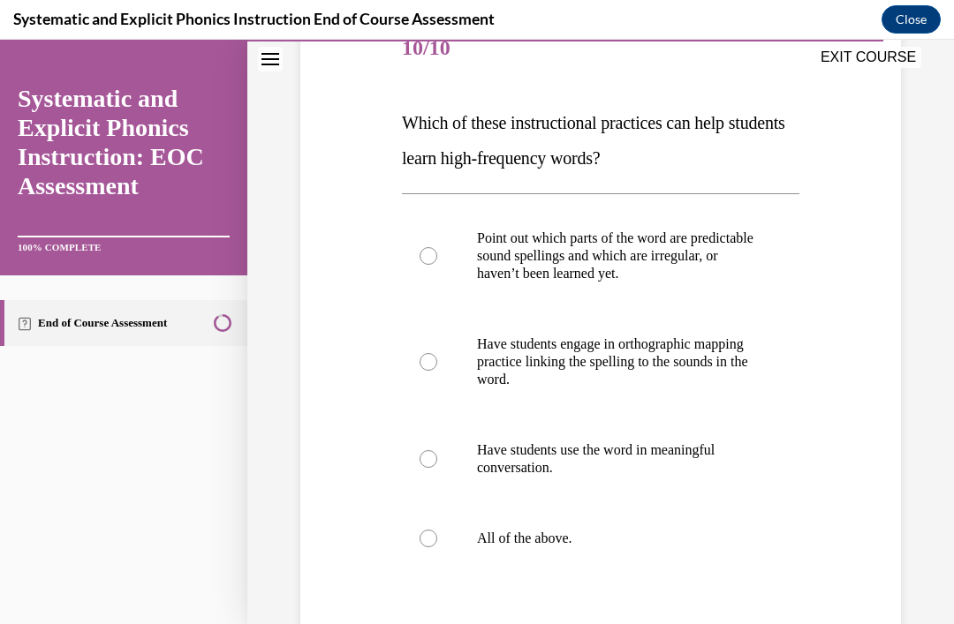
scroll to position [231, 0]
click at [683, 555] on div at bounding box center [600, 538] width 397 height 71
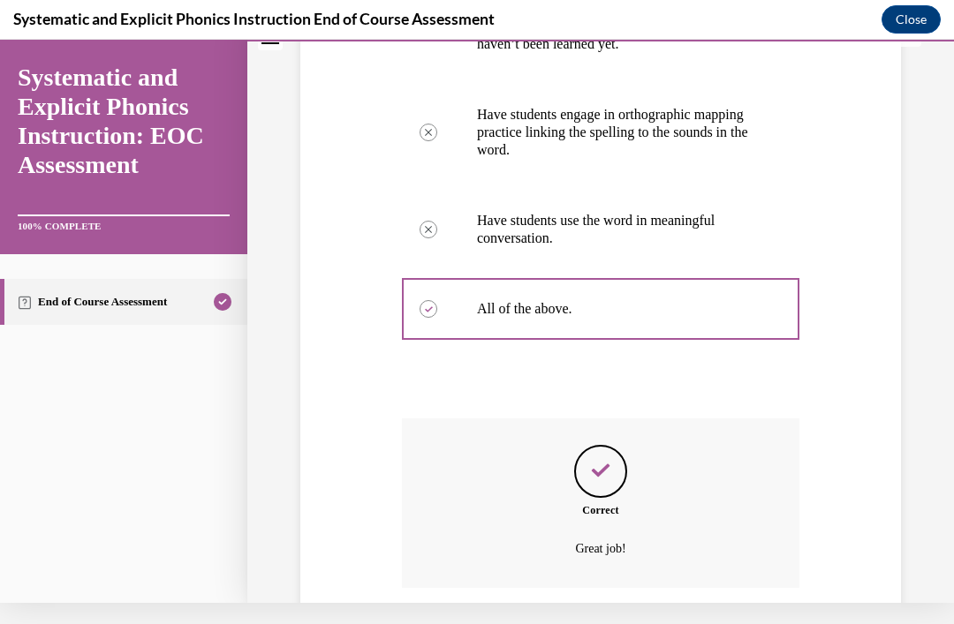
scroll to position [500, 0]
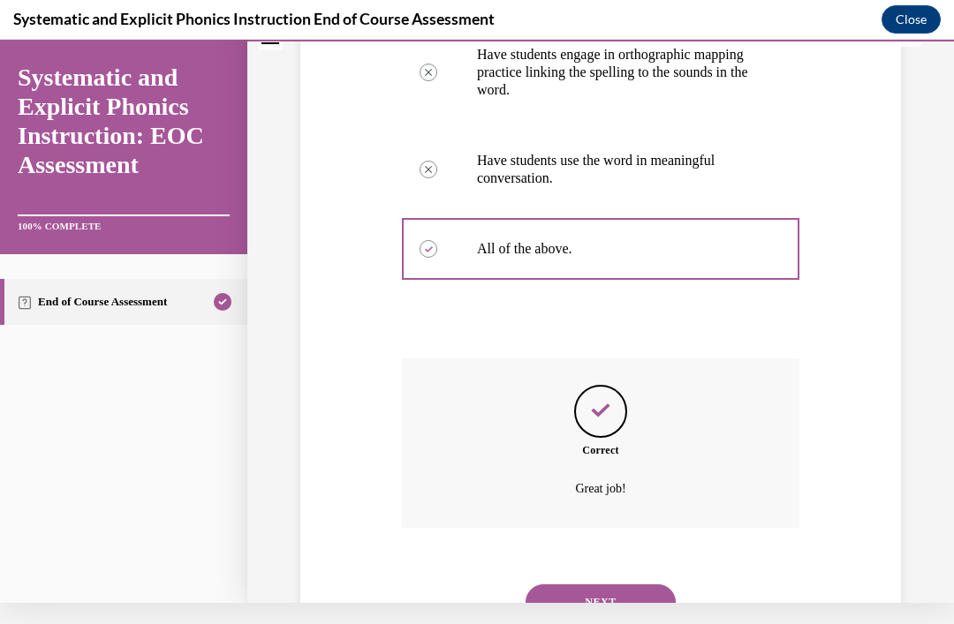
click at [641, 585] on button "NEXT" at bounding box center [600, 602] width 150 height 35
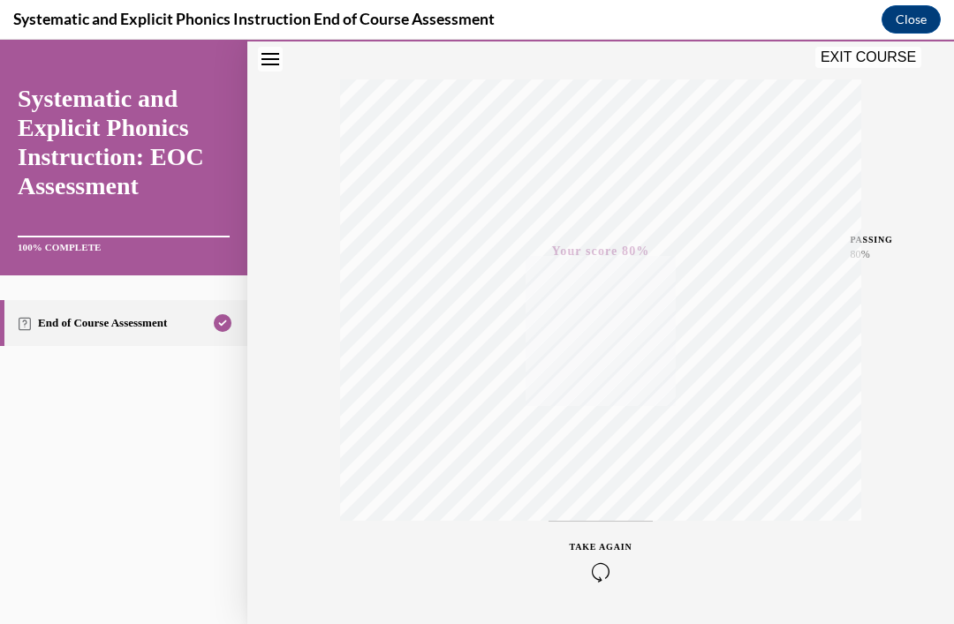
scroll to position [264, 0]
click at [921, 26] on button "Close" at bounding box center [910, 19] width 59 height 28
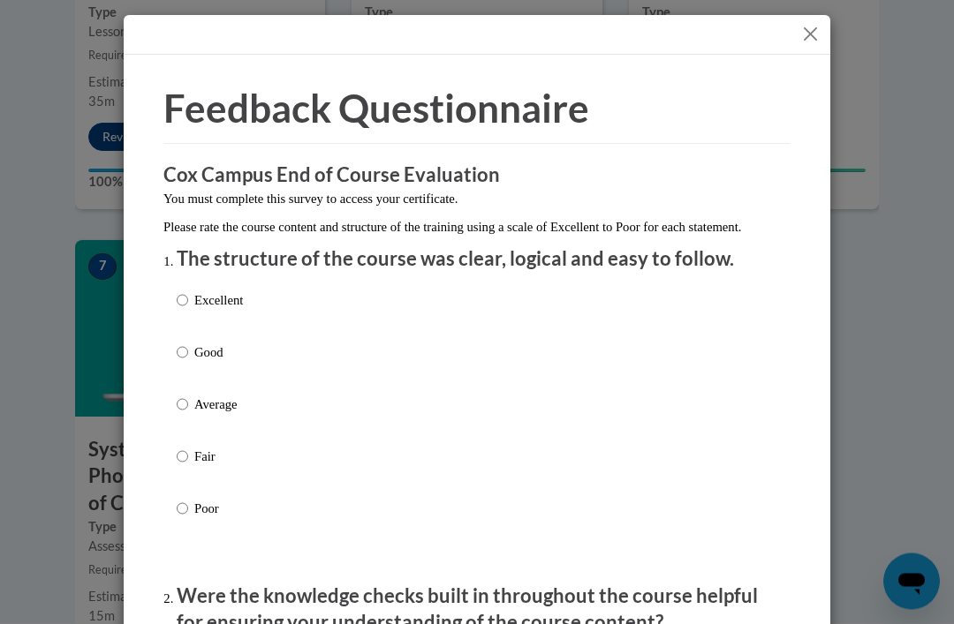
scroll to position [1384, 0]
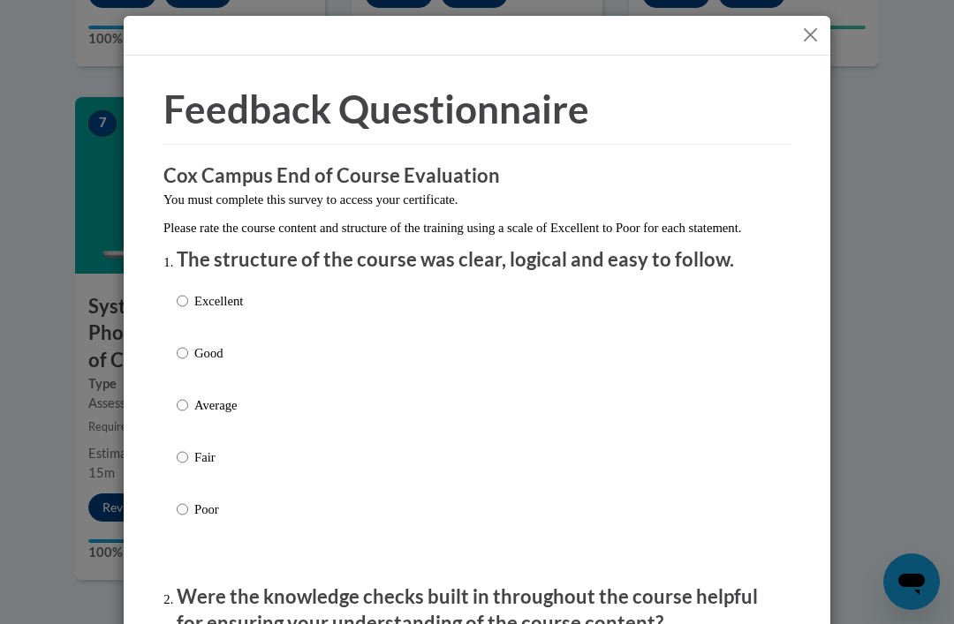
click at [812, 27] on button "Close" at bounding box center [810, 35] width 22 height 22
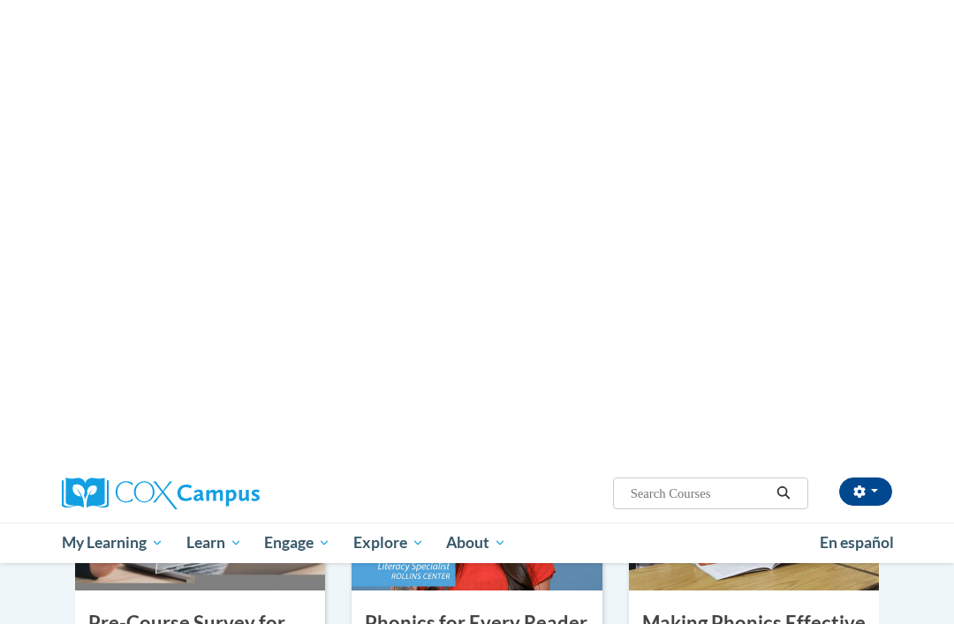
scroll to position [0, 0]
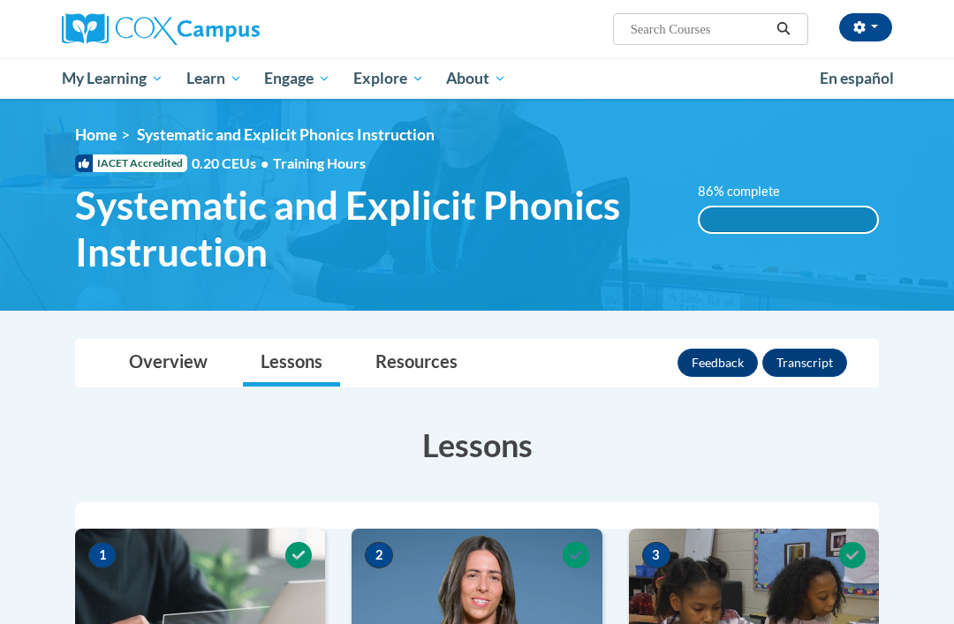
click at [449, 359] on link "Resources" at bounding box center [416, 363] width 117 height 47
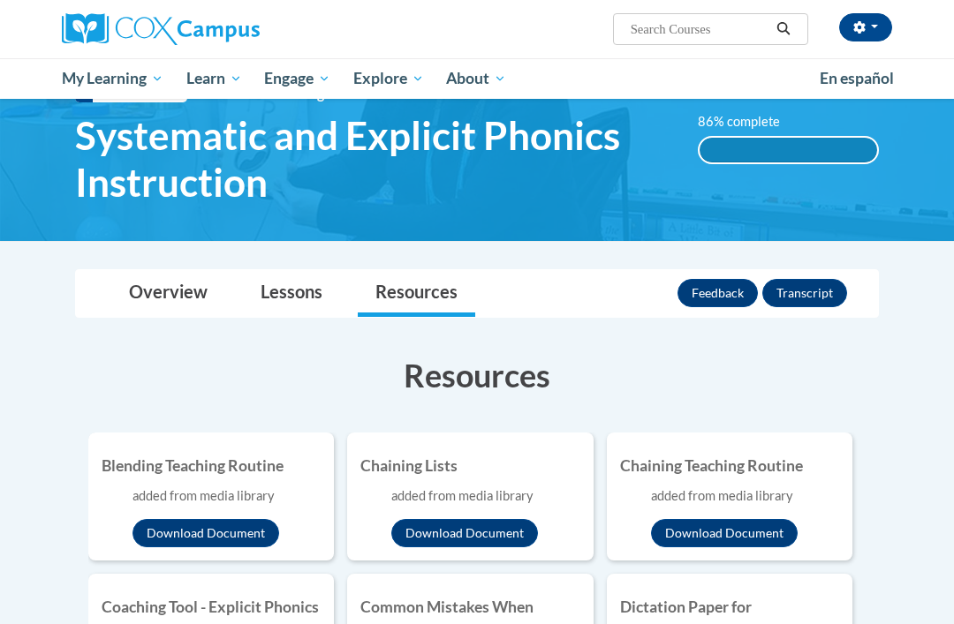
scroll to position [70, 0]
click at [191, 275] on link "Overview" at bounding box center [168, 293] width 114 height 47
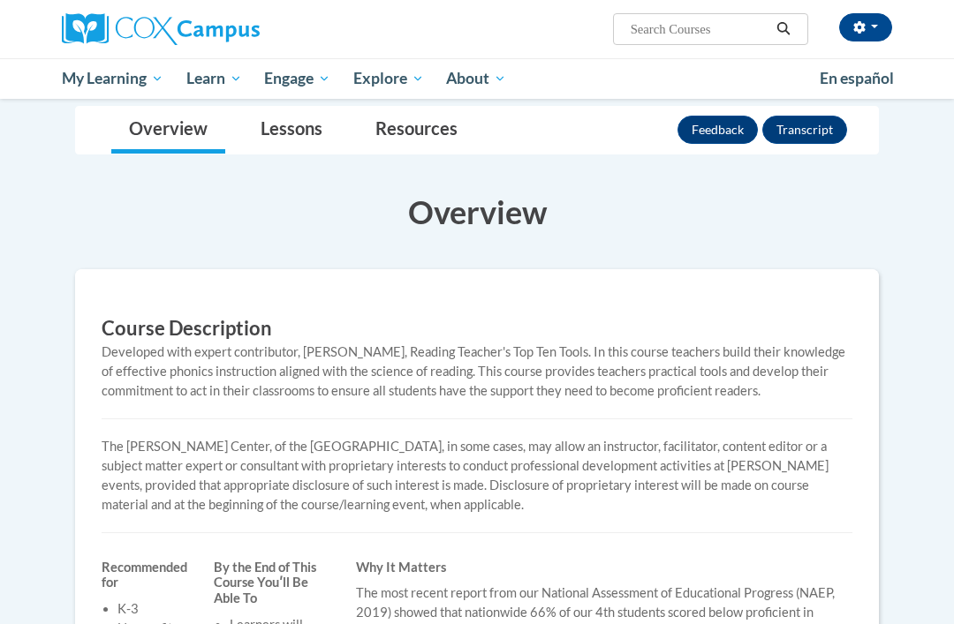
scroll to position [235, 0]
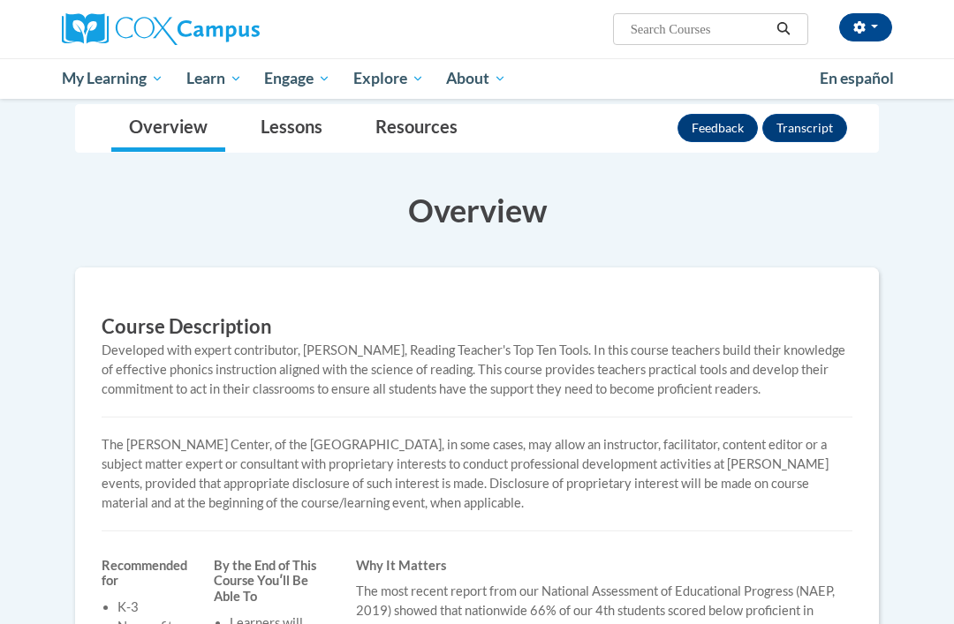
click at [821, 128] on button "Transcript" at bounding box center [804, 128] width 85 height 28
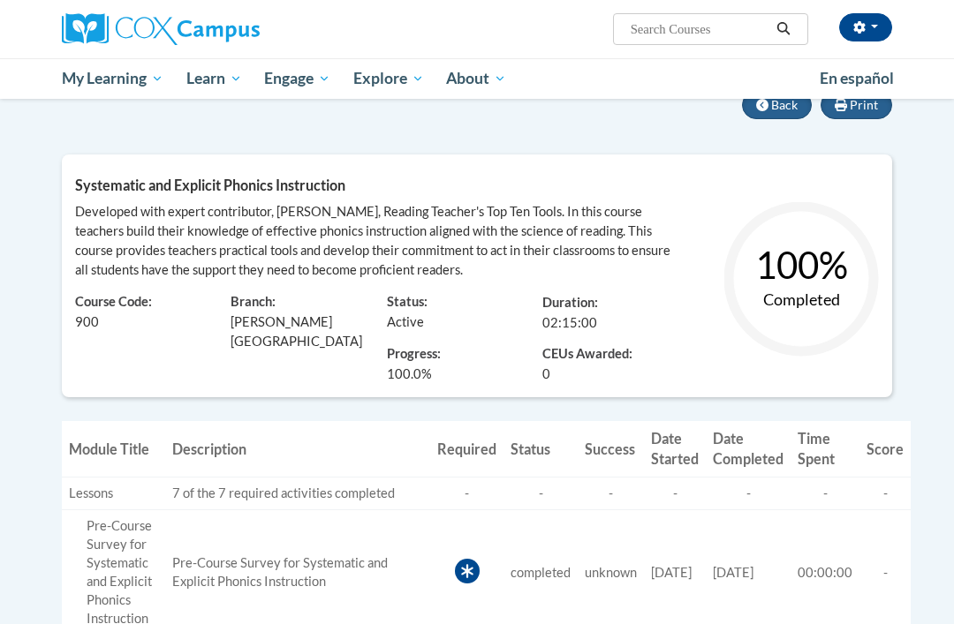
scroll to position [173, 0]
click at [708, 34] on input "Search..." at bounding box center [699, 29] width 141 height 21
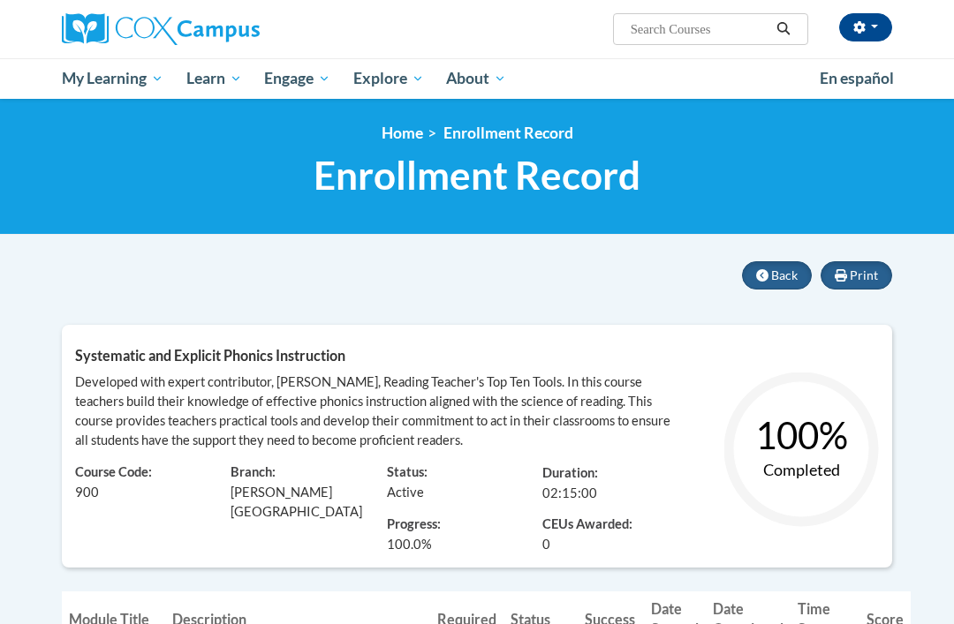
scroll to position [0, 0]
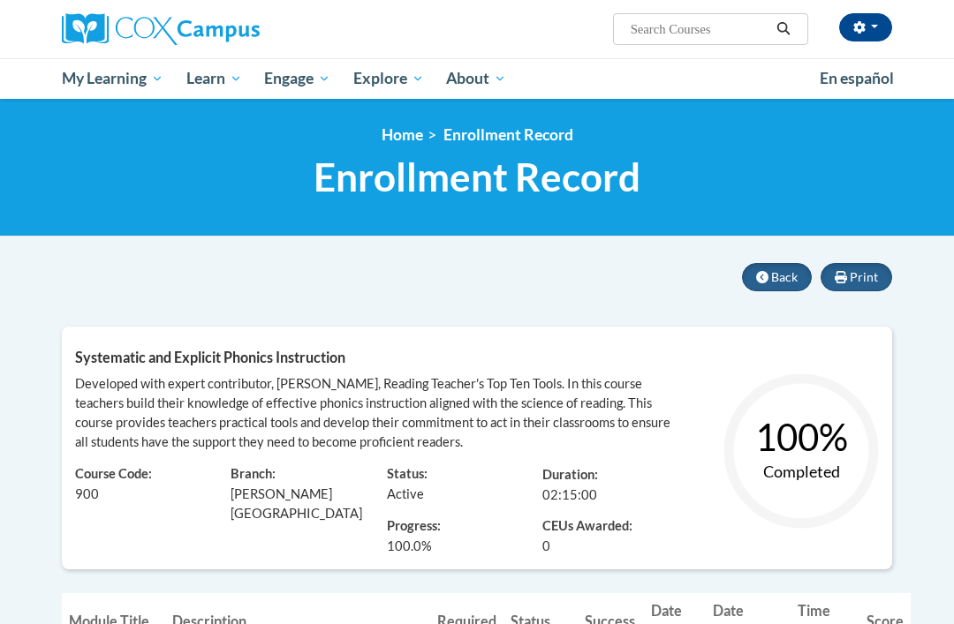
click at [711, 34] on input "Search..." at bounding box center [699, 29] width 141 height 21
type input "Reading"
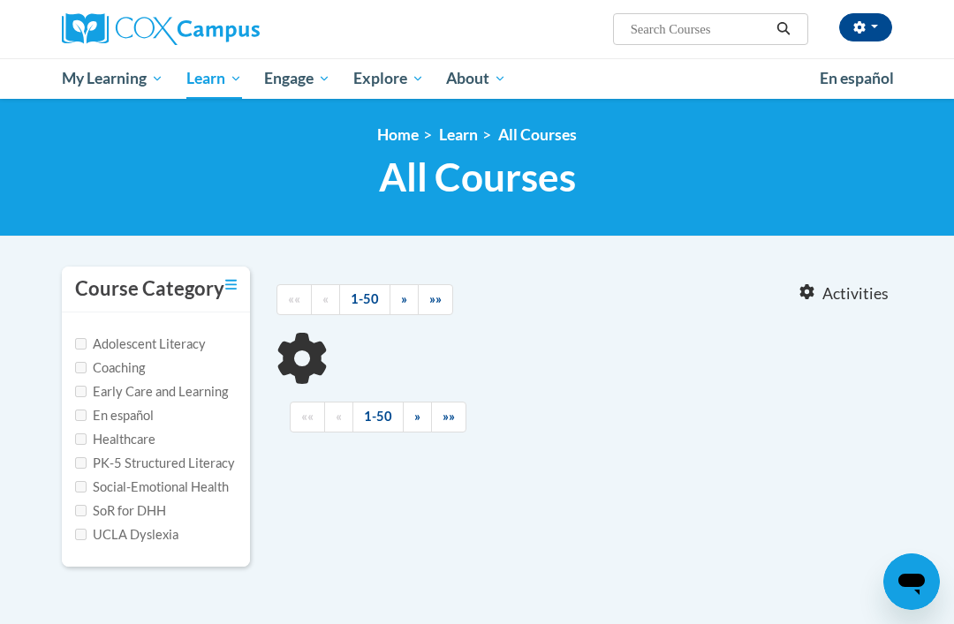
type input "Reading"
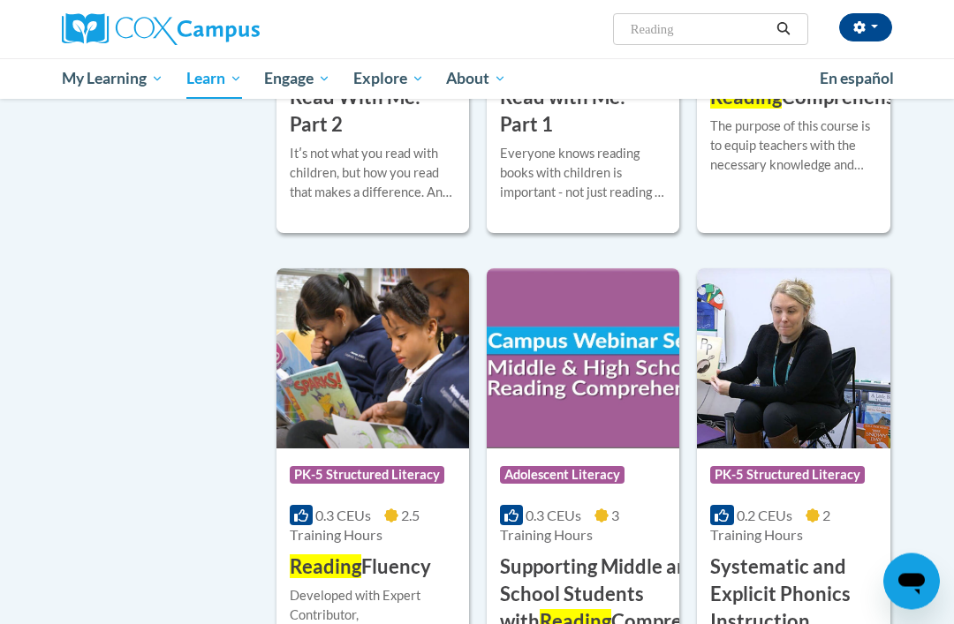
scroll to position [1572, 0]
click at [369, 559] on h3 "Reading Fluency" at bounding box center [360, 567] width 141 height 27
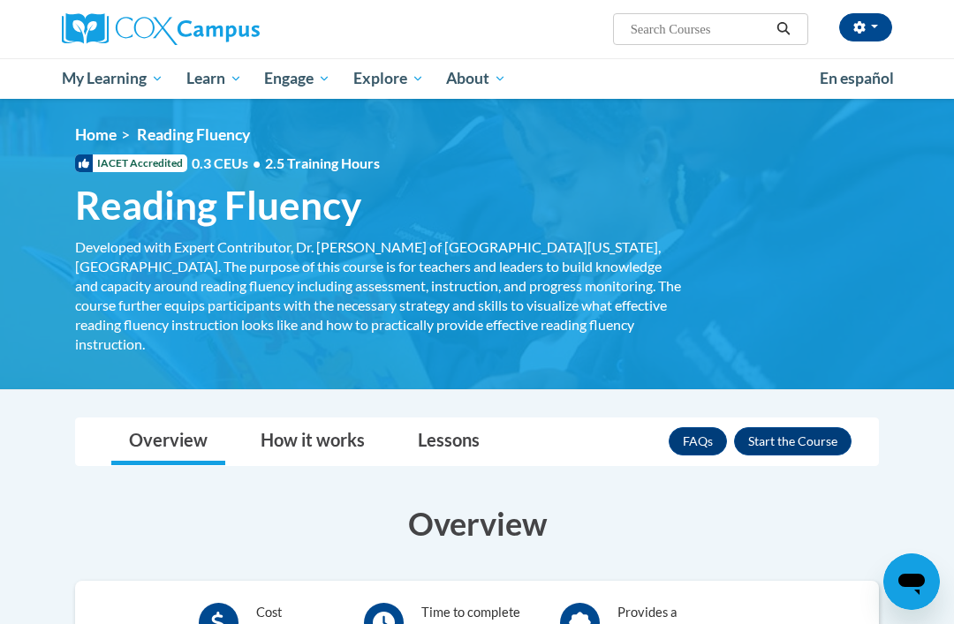
click at [820, 427] on button "Enroll" at bounding box center [792, 441] width 117 height 28
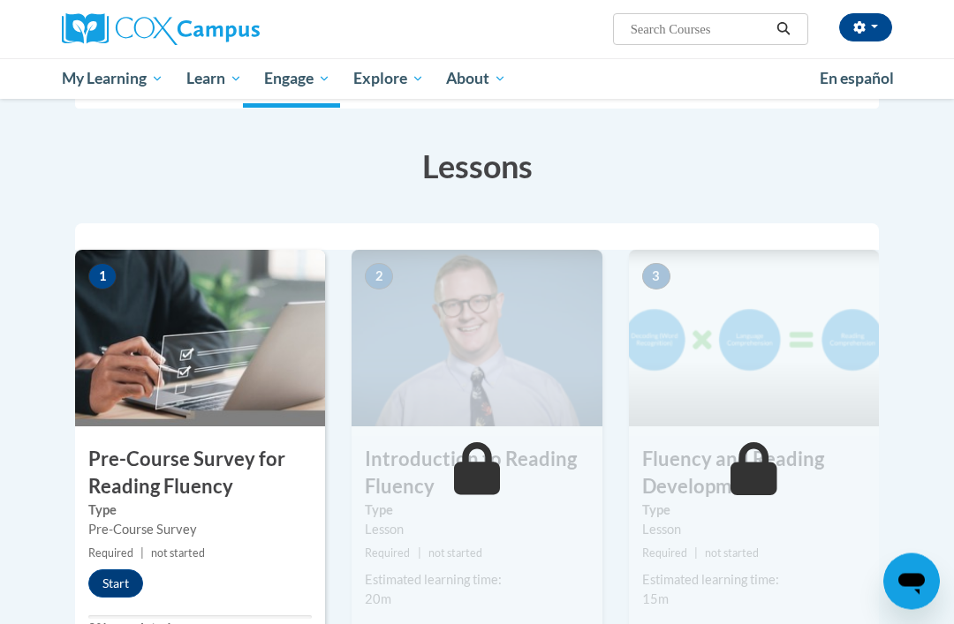
click at [106, 581] on button "Start" at bounding box center [115, 584] width 55 height 28
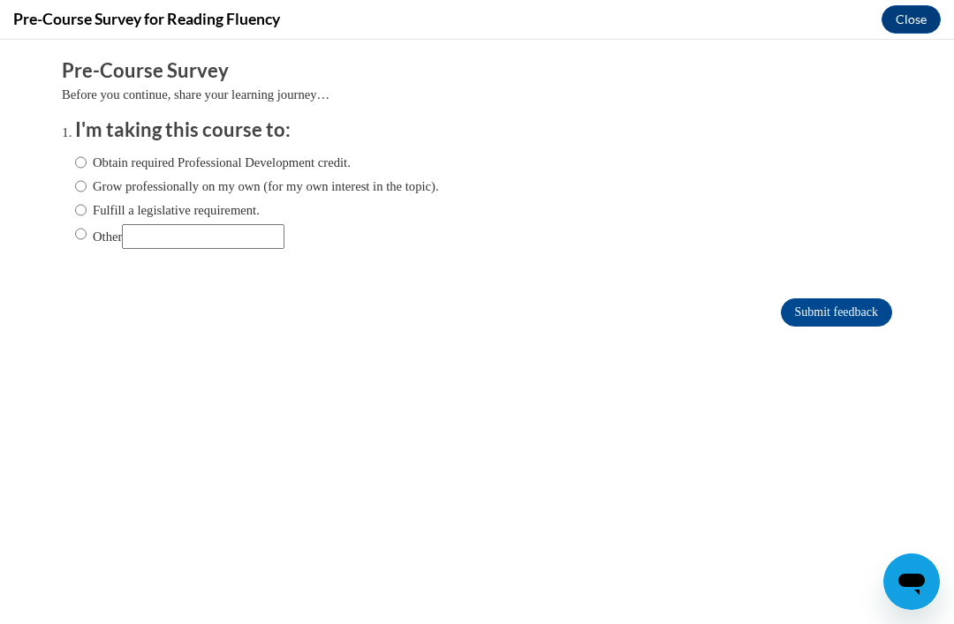
click at [80, 226] on input "Other" at bounding box center [80, 233] width 11 height 19
radio input "true"
click at [842, 301] on input "Submit feedback" at bounding box center [836, 312] width 111 height 28
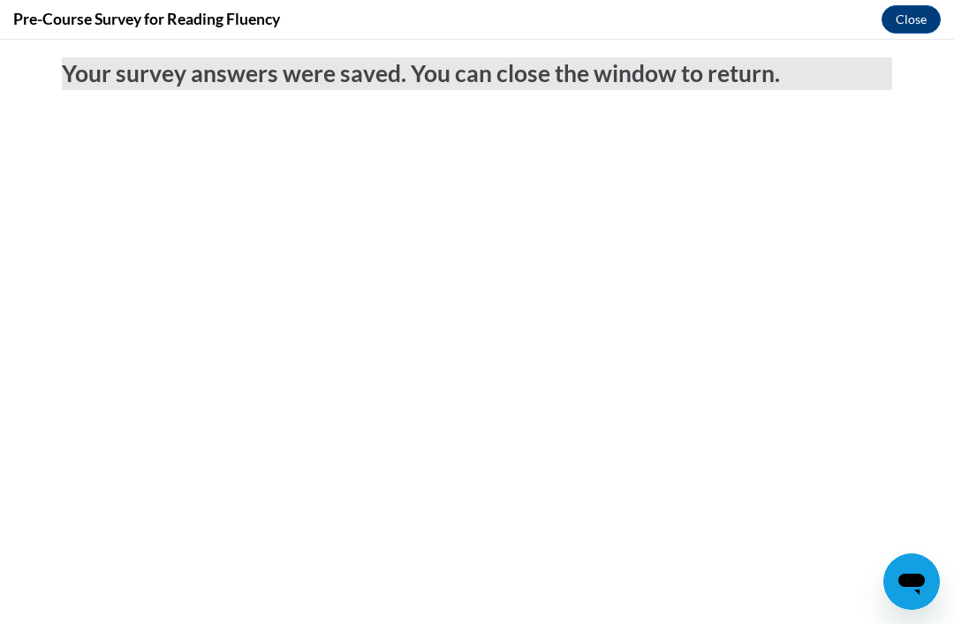
click at [908, 19] on button "Close" at bounding box center [910, 19] width 59 height 28
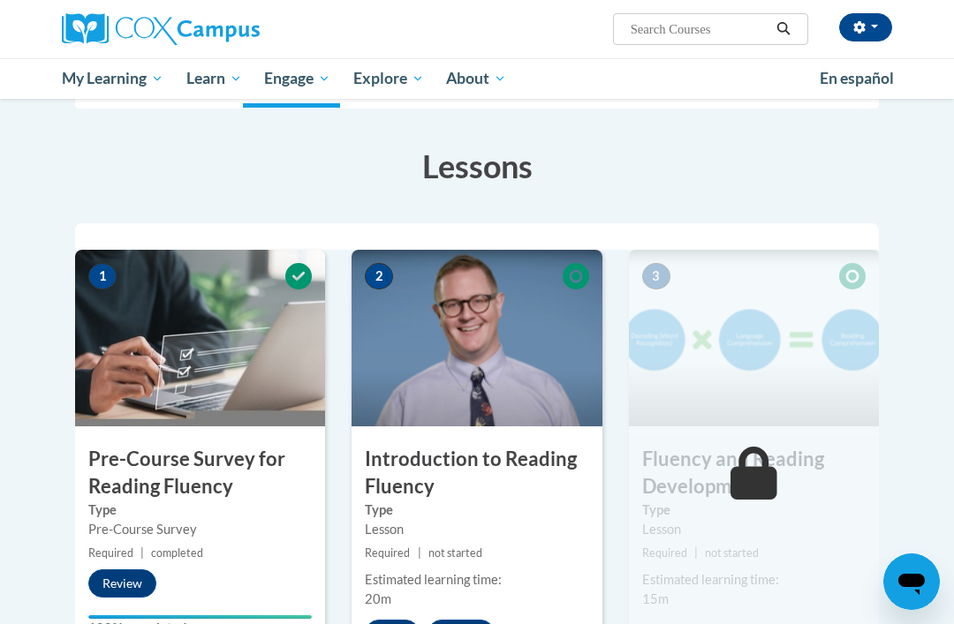
click at [404, 623] on button "Start" at bounding box center [392, 634] width 55 height 28
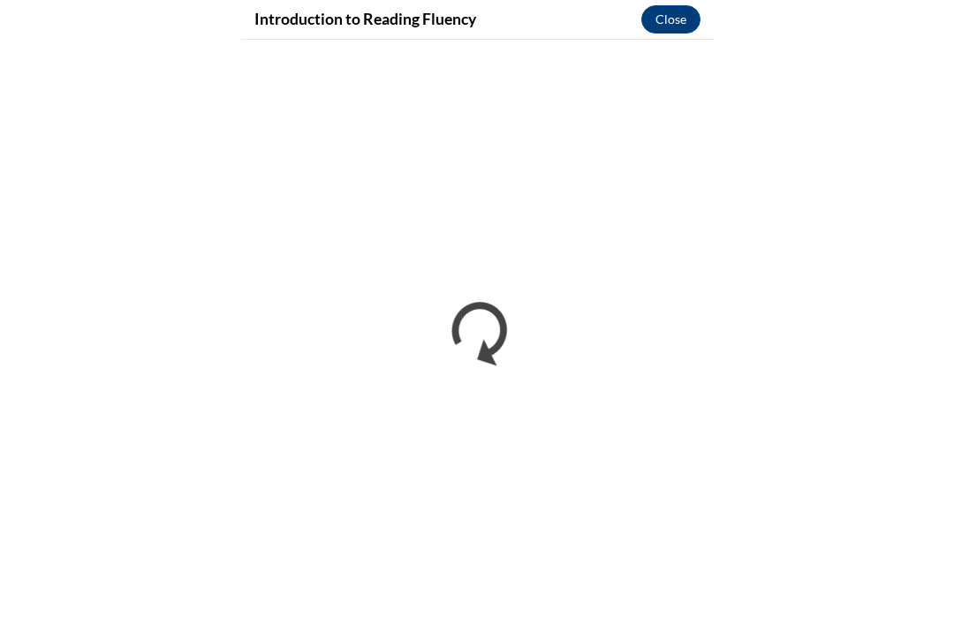
scroll to position [238, 0]
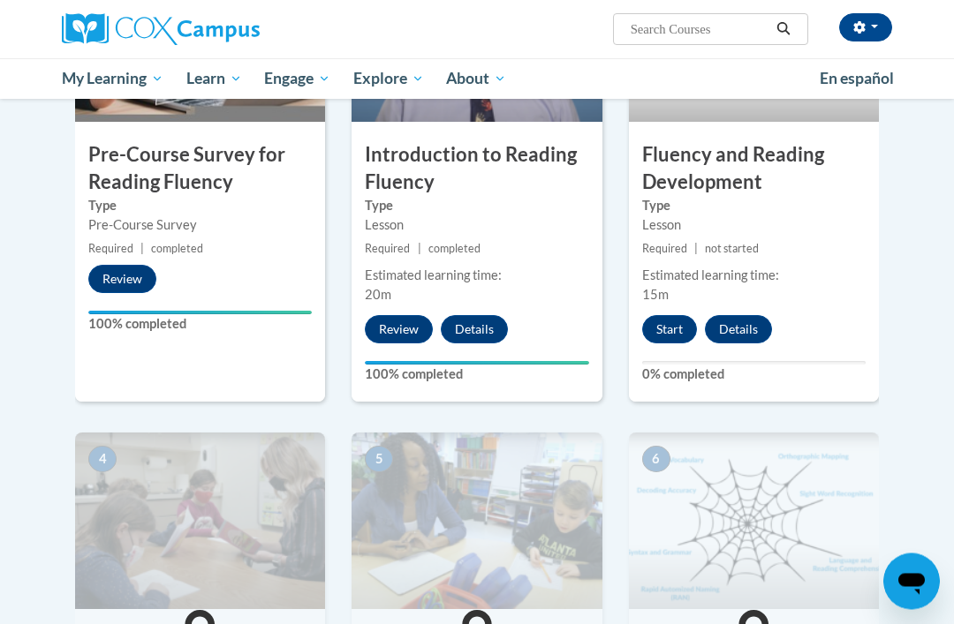
click at [684, 325] on button "Start" at bounding box center [669, 330] width 55 height 28
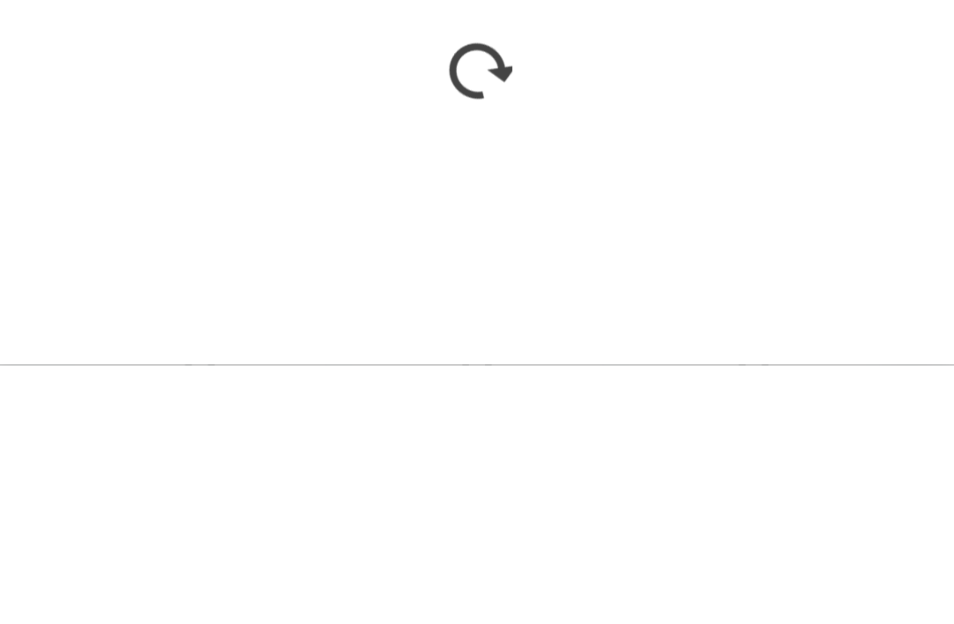
scroll to position [801, 0]
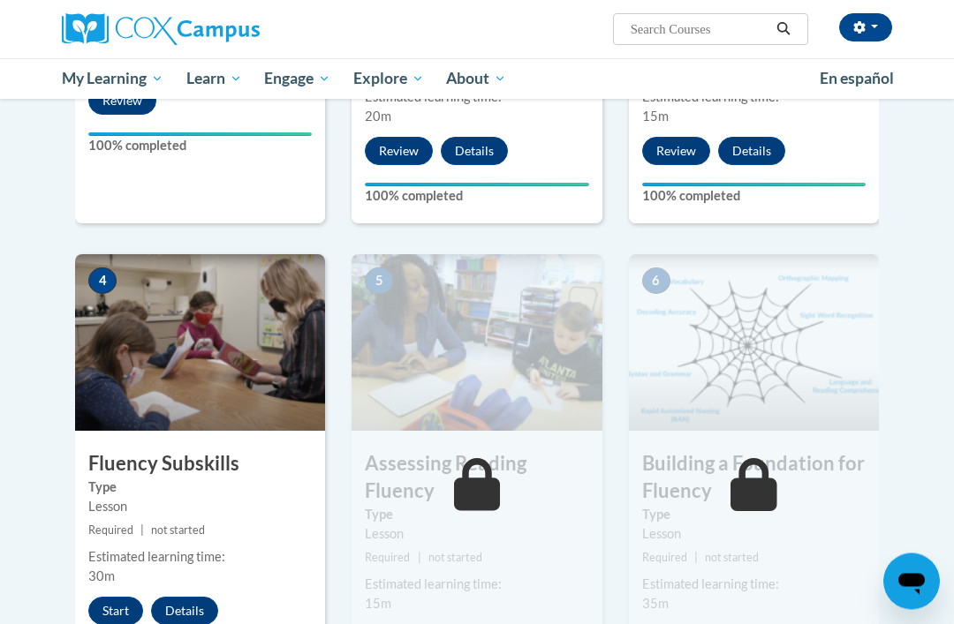
click at [116, 621] on button "Start" at bounding box center [115, 612] width 55 height 28
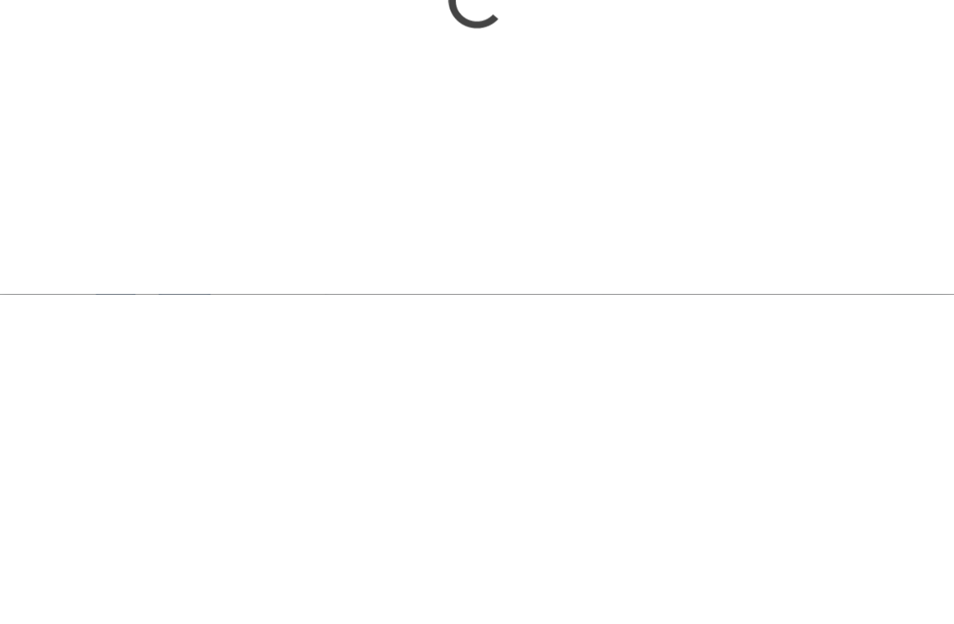
scroll to position [1050, 0]
